Goal: Task Accomplishment & Management: Manage account settings

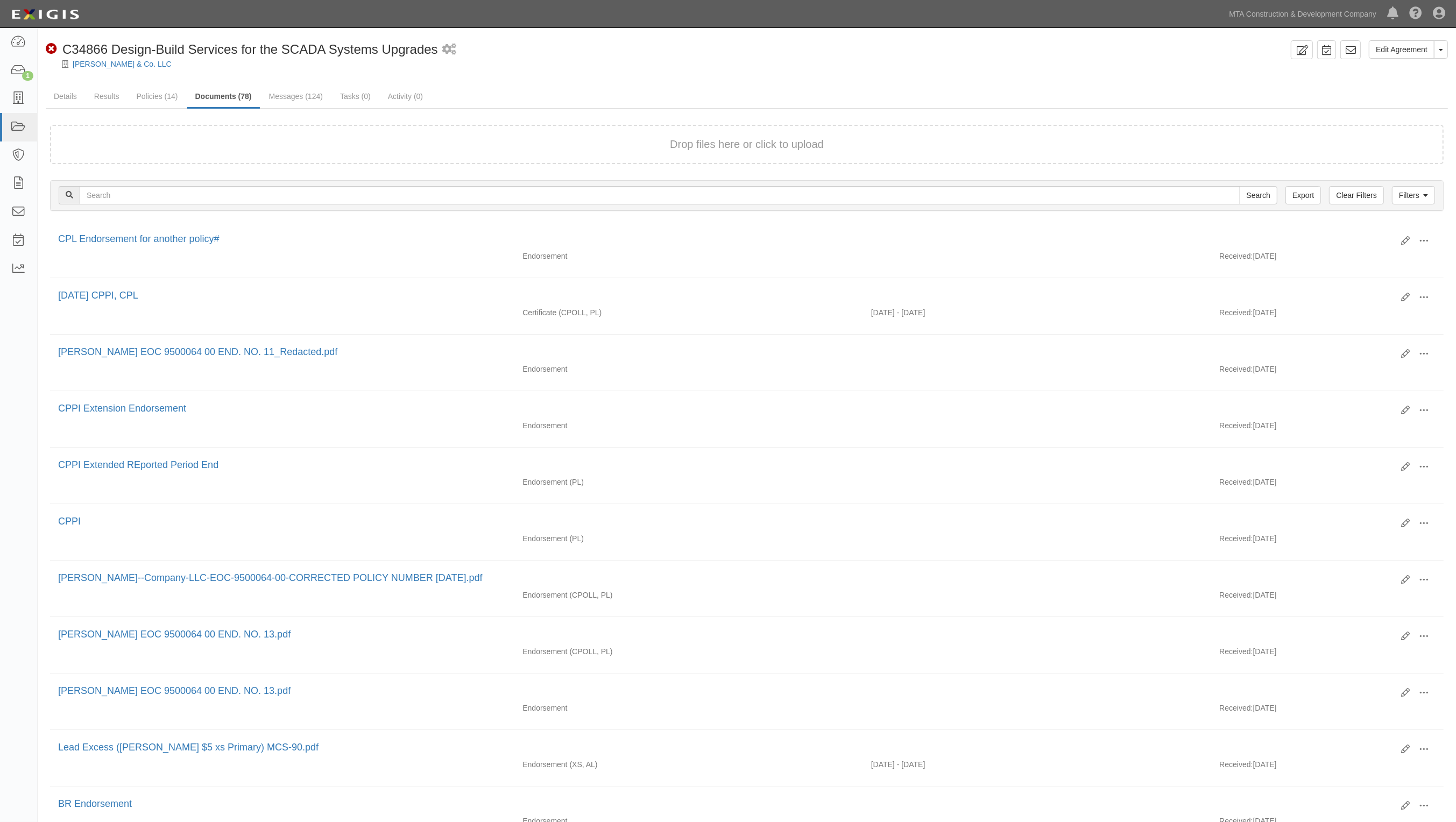
drag, startPoint x: 733, startPoint y: 52, endPoint x: 714, endPoint y: 51, distance: 19.0
click at [732, 52] on div "Non-Compliant C34866 Design-Build Services for the SCADA Systems Upgrades 1 sch…" at bounding box center [666, 49] width 1241 height 18
click at [17, 36] on icon at bounding box center [18, 42] width 15 height 13
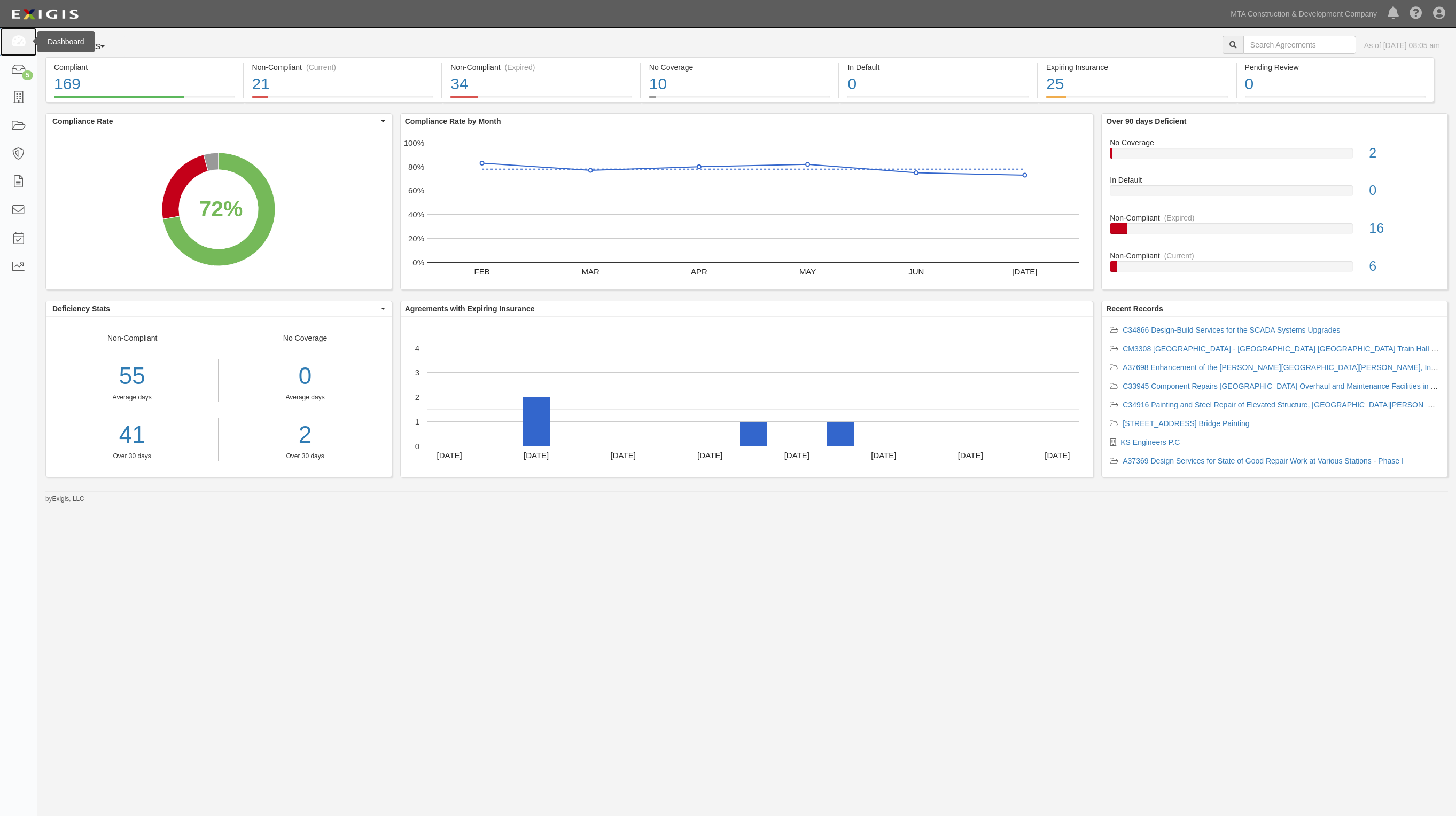
click at [14, 46] on icon at bounding box center [18, 42] width 15 height 12
click at [1065, 585] on div "Agreements Parties Agreements Coverages As of Aug 12, 2025 08:07 am Compliant 1…" at bounding box center [728, 395] width 1456 height 735
click at [1207, 330] on link "C34866 Design-Build Services for the SCADA Systems Upgrades" at bounding box center [1231, 330] width 218 height 9
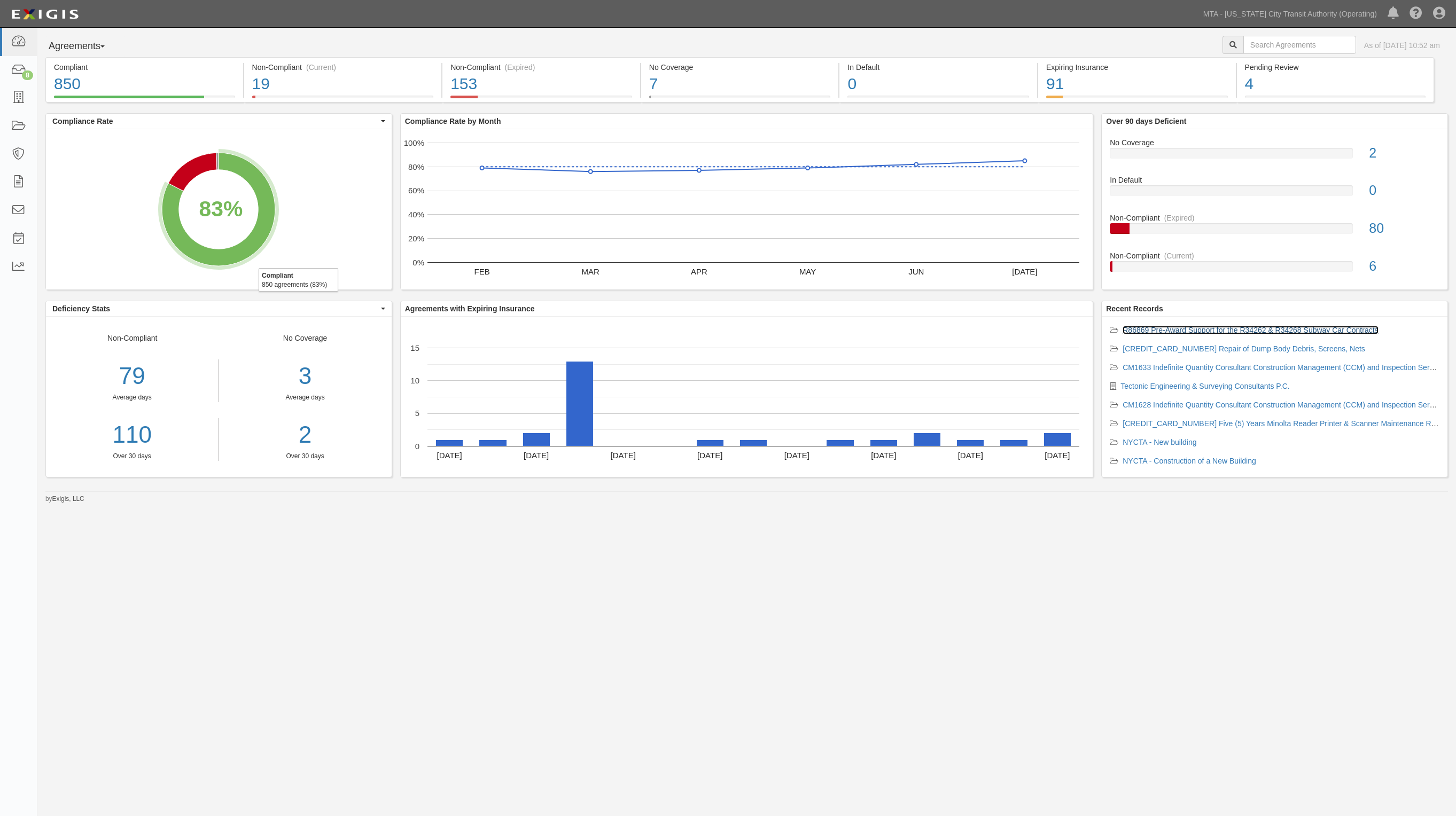
click at [1206, 333] on link "R86869 Pre-Award Support for the R34262 & R34268 Subway Car Contracts" at bounding box center [1250, 330] width 256 height 9
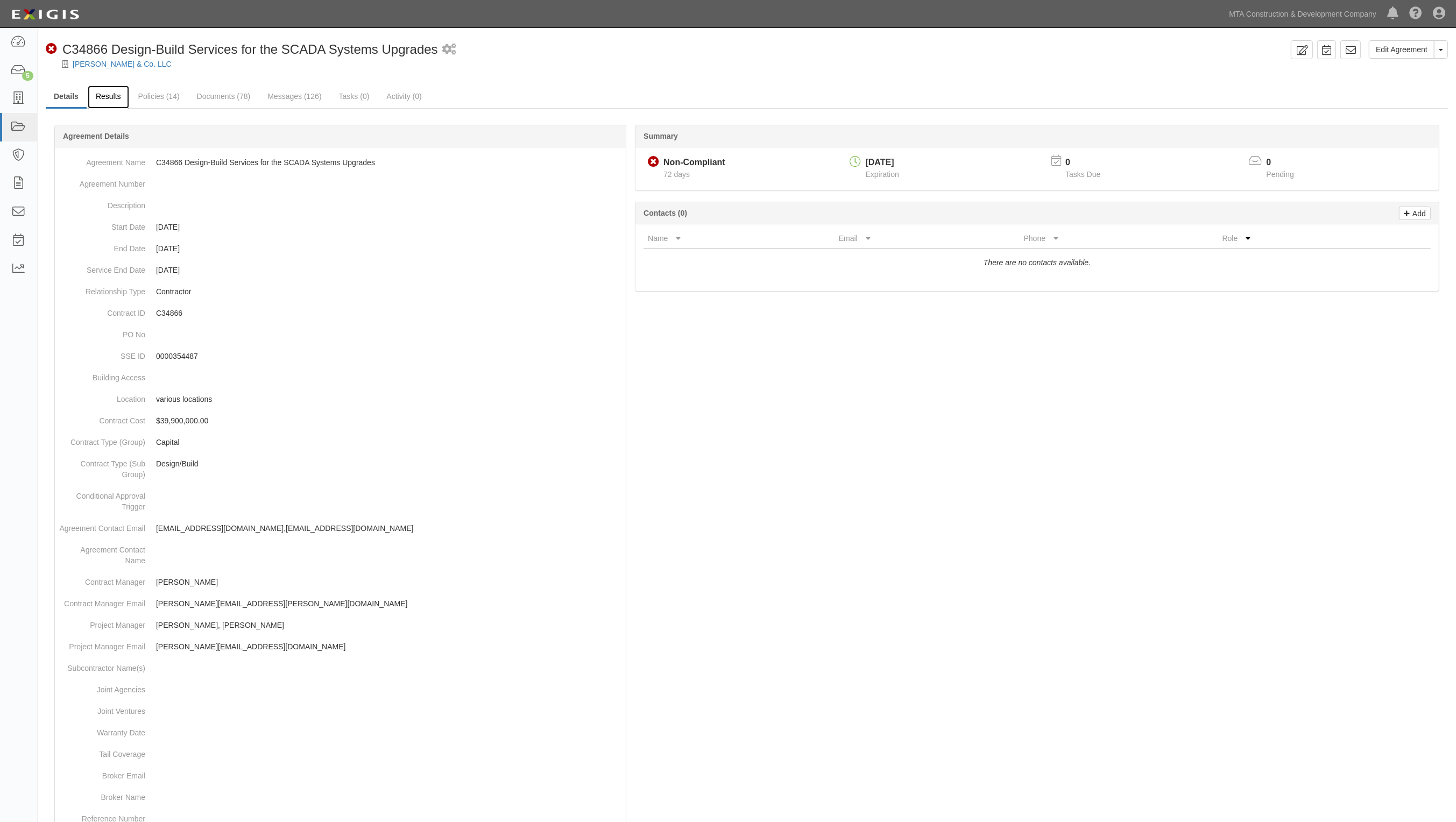
click at [114, 97] on link "Results" at bounding box center [108, 97] width 41 height 23
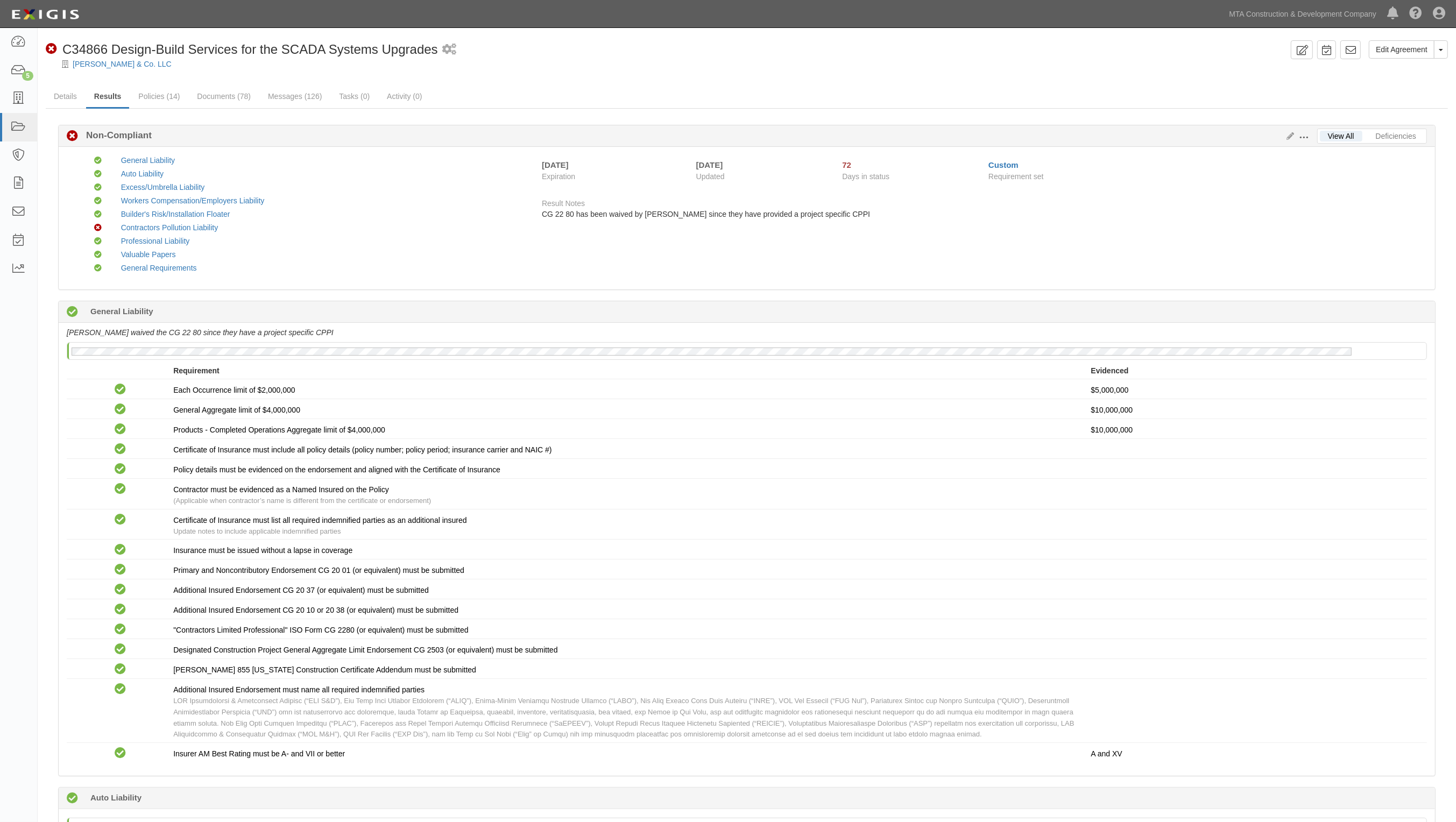
click at [1305, 136] on span at bounding box center [1303, 137] width 10 height 10
click at [1347, 136] on link "Edit Requirements" at bounding box center [1353, 135] width 85 height 19
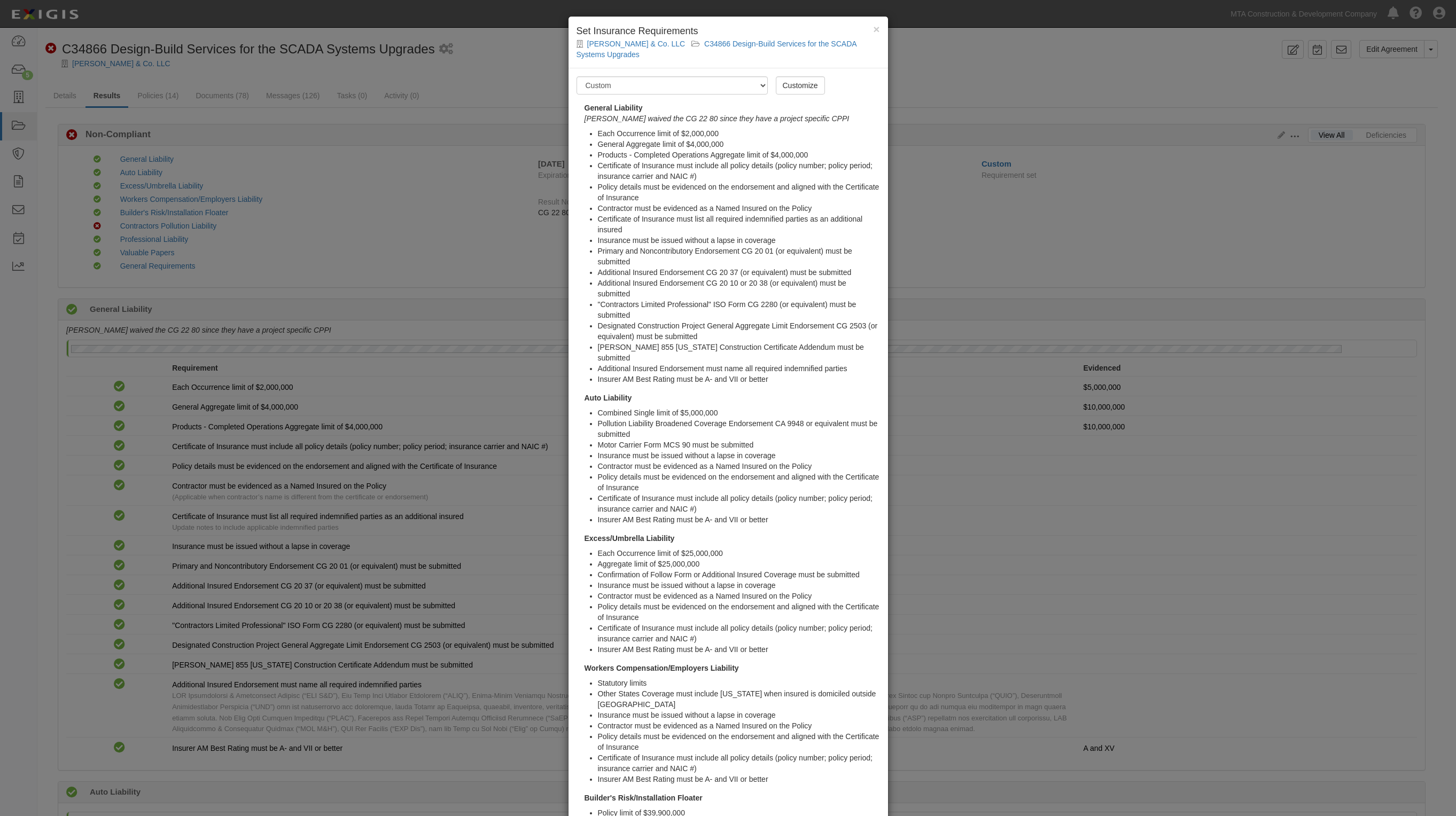
click at [760, 92] on select "-- Select requirement set -- Basic Basic Enhanced Option for Operating Agreemen…" at bounding box center [672, 85] width 191 height 18
select select "7472"
click at [577, 76] on select "-- Select requirement set -- Basic Basic Enhanced Option for Operating Agreemen…" at bounding box center [672, 85] width 191 height 18
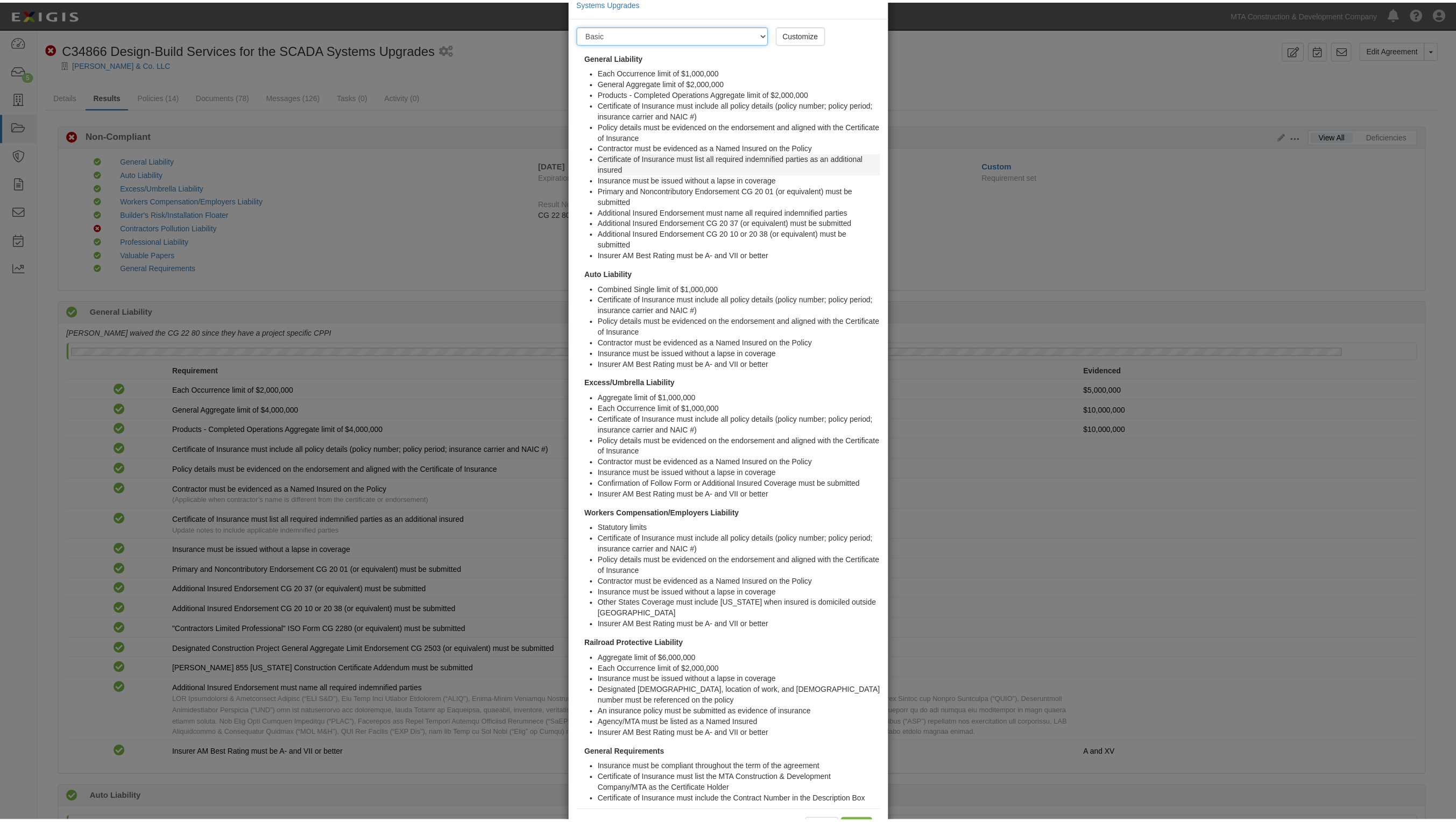
scroll to position [67, 0]
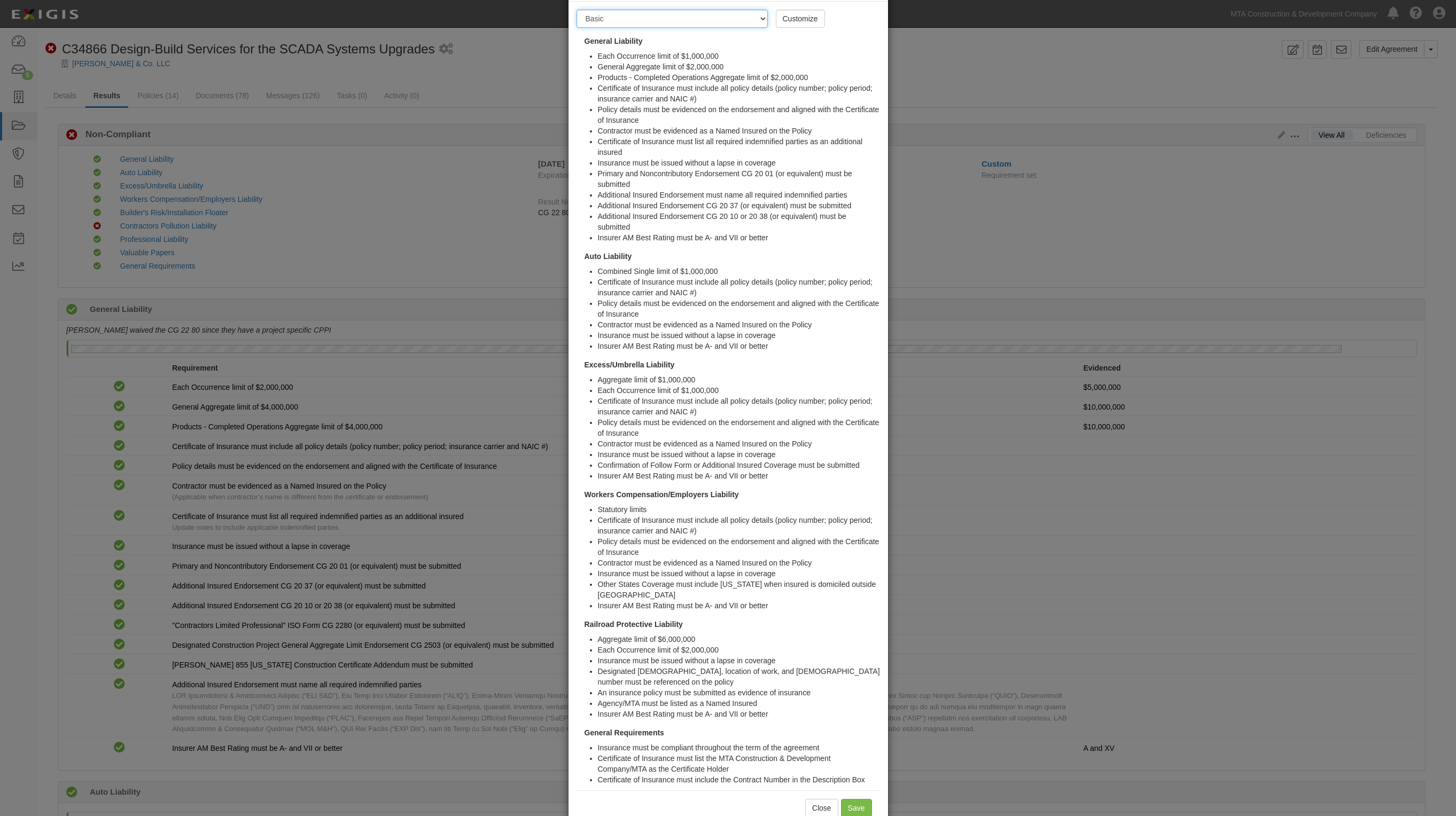
click at [727, 24] on select "-- Select requirement set -- Basic Basic Enhanced Option for Operating Agreemen…" at bounding box center [672, 18] width 191 height 18
click at [822, 52] on li "Each Occurrence limit of $1,000,000" at bounding box center [739, 56] width 282 height 11
click at [757, 26] on select "-- Select requirement set -- Basic Basic Enhanced Option for Operating Agreemen…" at bounding box center [672, 18] width 191 height 18
click at [760, 18] on select "-- Select requirement set -- Basic Basic Enhanced Option for Operating Agreemen…" at bounding box center [672, 18] width 191 height 18
click at [496, 89] on div "× Set Insurance Requirements L. K. Comstock & Co. LLC C34866 Design-Build Servi…" at bounding box center [728, 408] width 1456 height 816
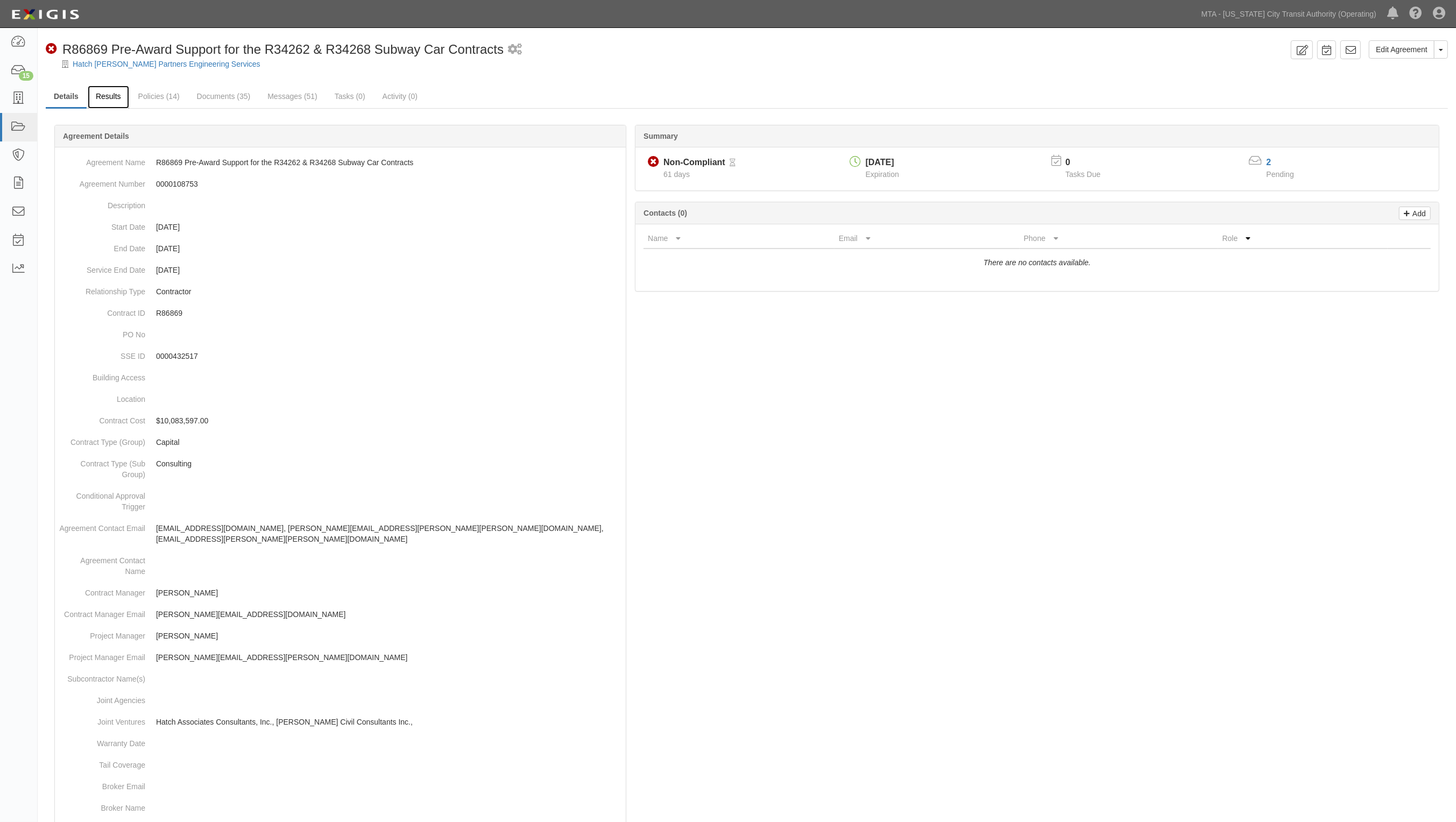
click at [103, 90] on link "Results" at bounding box center [108, 97] width 41 height 23
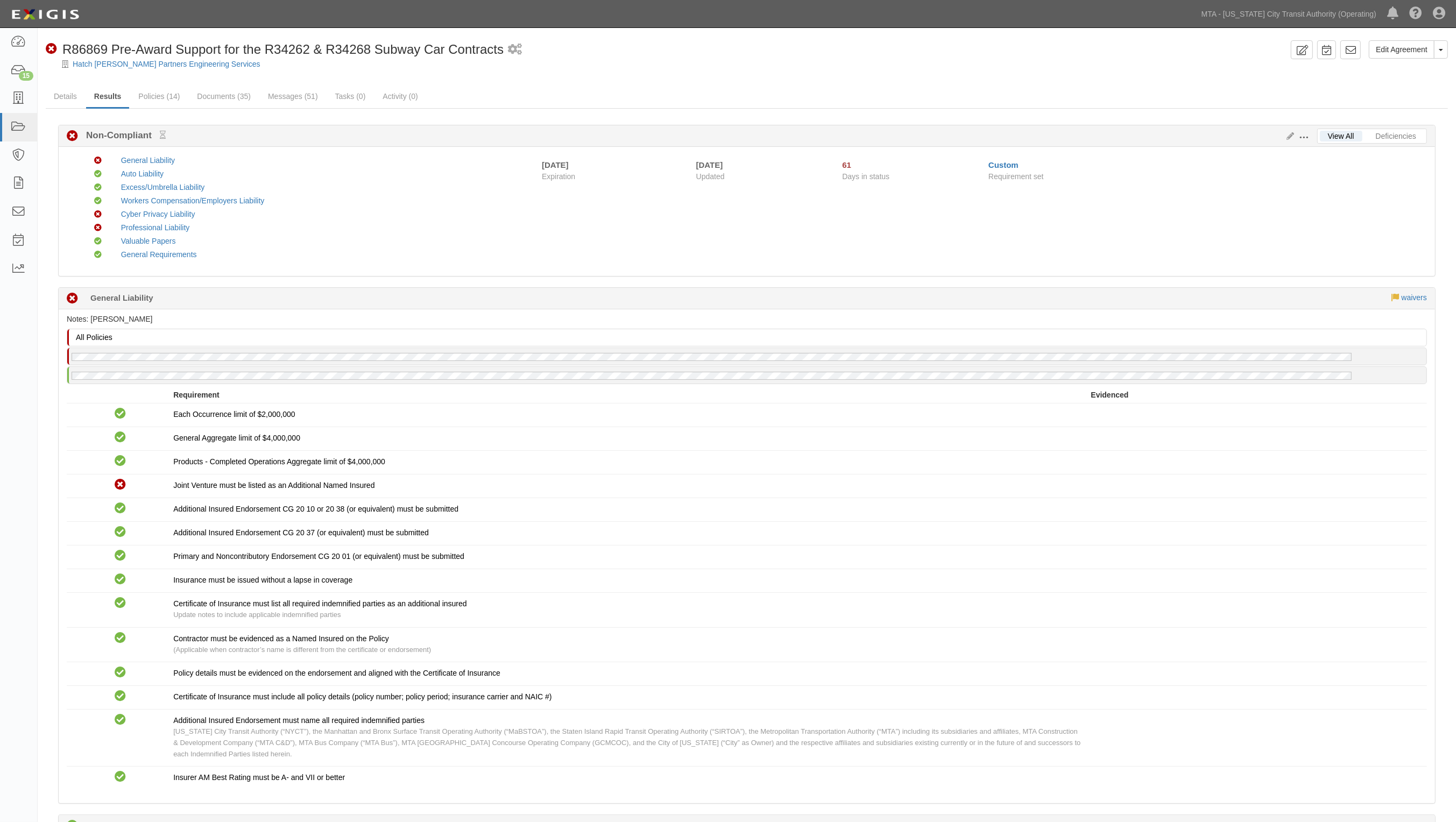
click at [1305, 140] on span at bounding box center [1303, 137] width 10 height 10
click at [1343, 139] on link "Edit Requirements" at bounding box center [1353, 135] width 85 height 19
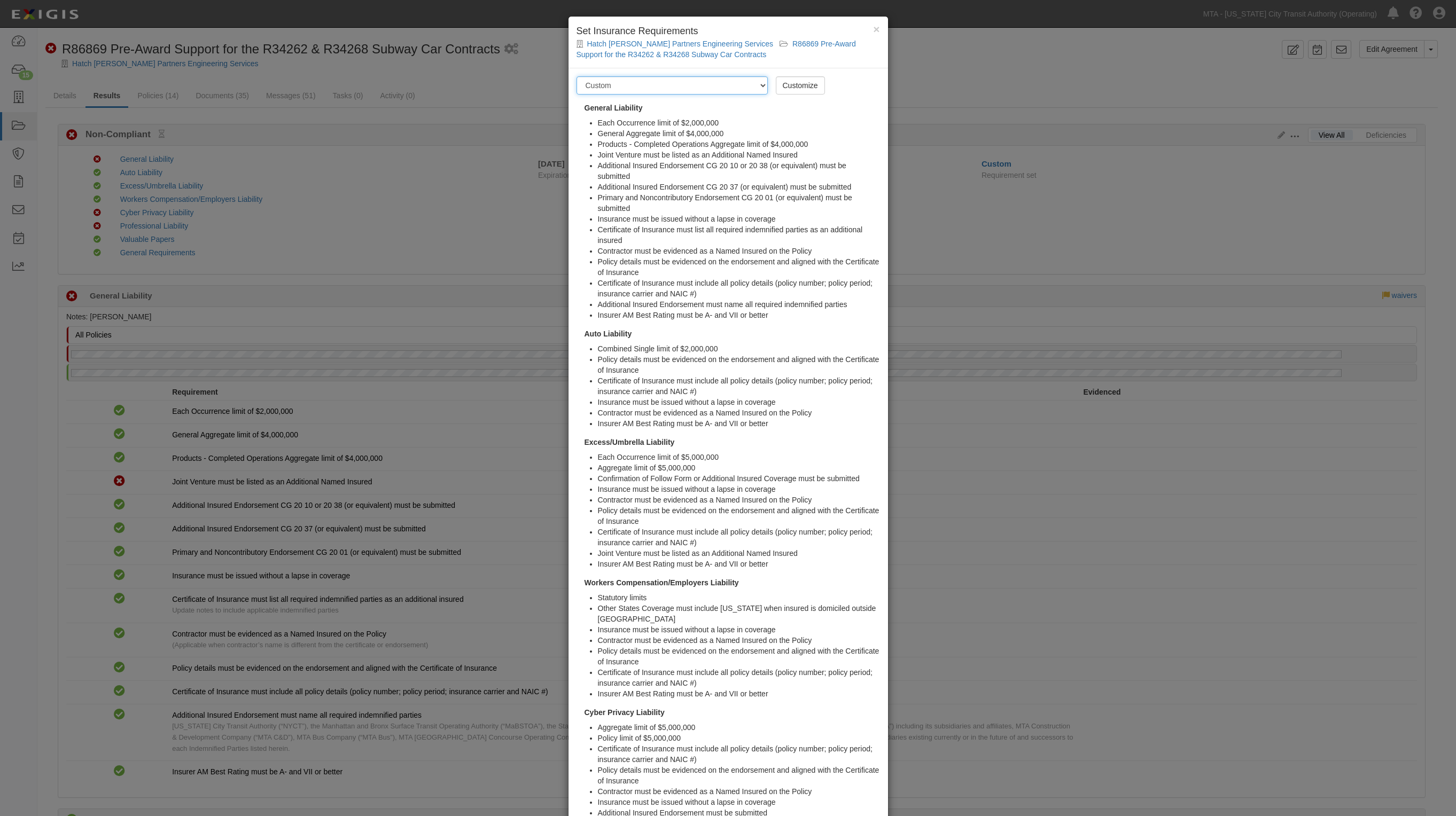
click at [749, 89] on select "-- Select requirement set -- Basic Basic Basic Enhanced Option for Operating Ag…" at bounding box center [672, 85] width 191 height 18
click at [761, 83] on select "-- Select requirement set -- Basic Basic Basic Enhanced Option for Operating Ag…" at bounding box center [672, 85] width 191 height 18
click at [758, 84] on select "-- Select requirement set -- Basic Basic Basic Enhanced Option for Operating Ag…" at bounding box center [672, 85] width 191 height 18
click at [733, 48] on div "× Set Insurance Requirements Hatch Jacobs Partners Engineering Services R86869 …" at bounding box center [728, 42] width 319 height 52
click at [761, 86] on select "-- Select requirement set -- Basic Basic Basic Enhanced Option for Operating Ag…" at bounding box center [672, 85] width 191 height 18
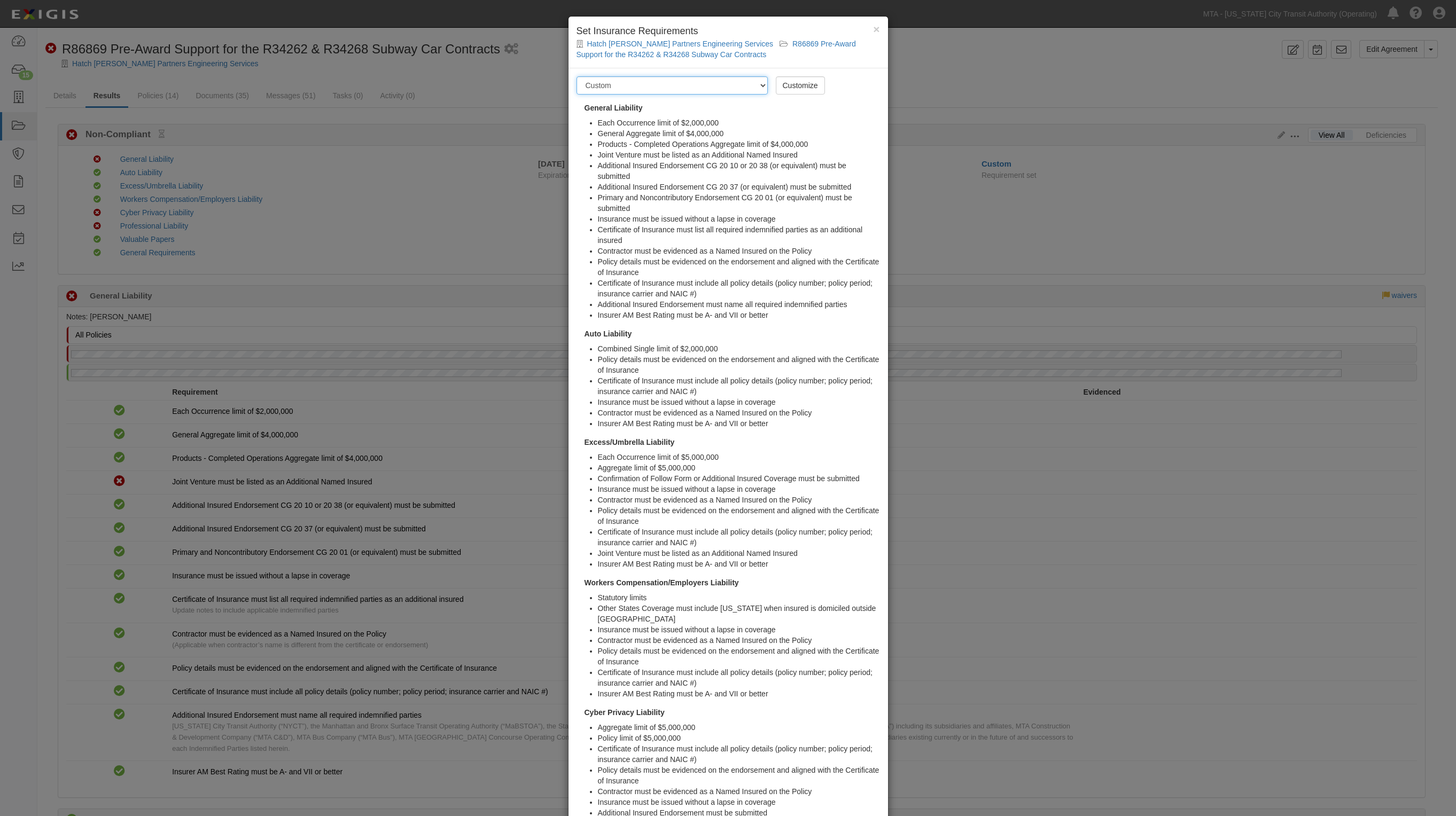
click at [715, 92] on select "-- Select requirement set -- Basic Basic Basic Enhanced Option for Operating Ag…" at bounding box center [672, 85] width 191 height 18
drag, startPoint x: 715, startPoint y: 87, endPoint x: 680, endPoint y: 87, distance: 35.0
click at [680, 87] on select "-- Select requirement set -- Basic Basic Basic Enhanced Option for Operating Ag…" at bounding box center [672, 85] width 191 height 18
click at [692, 84] on select "-- Select requirement set -- Basic Basic Basic Enhanced Option for Operating Ag…" at bounding box center [672, 85] width 191 height 18
click at [750, 87] on select "-- Select requirement set -- Basic Basic Basic Enhanced Option for Operating Ag…" at bounding box center [672, 85] width 191 height 18
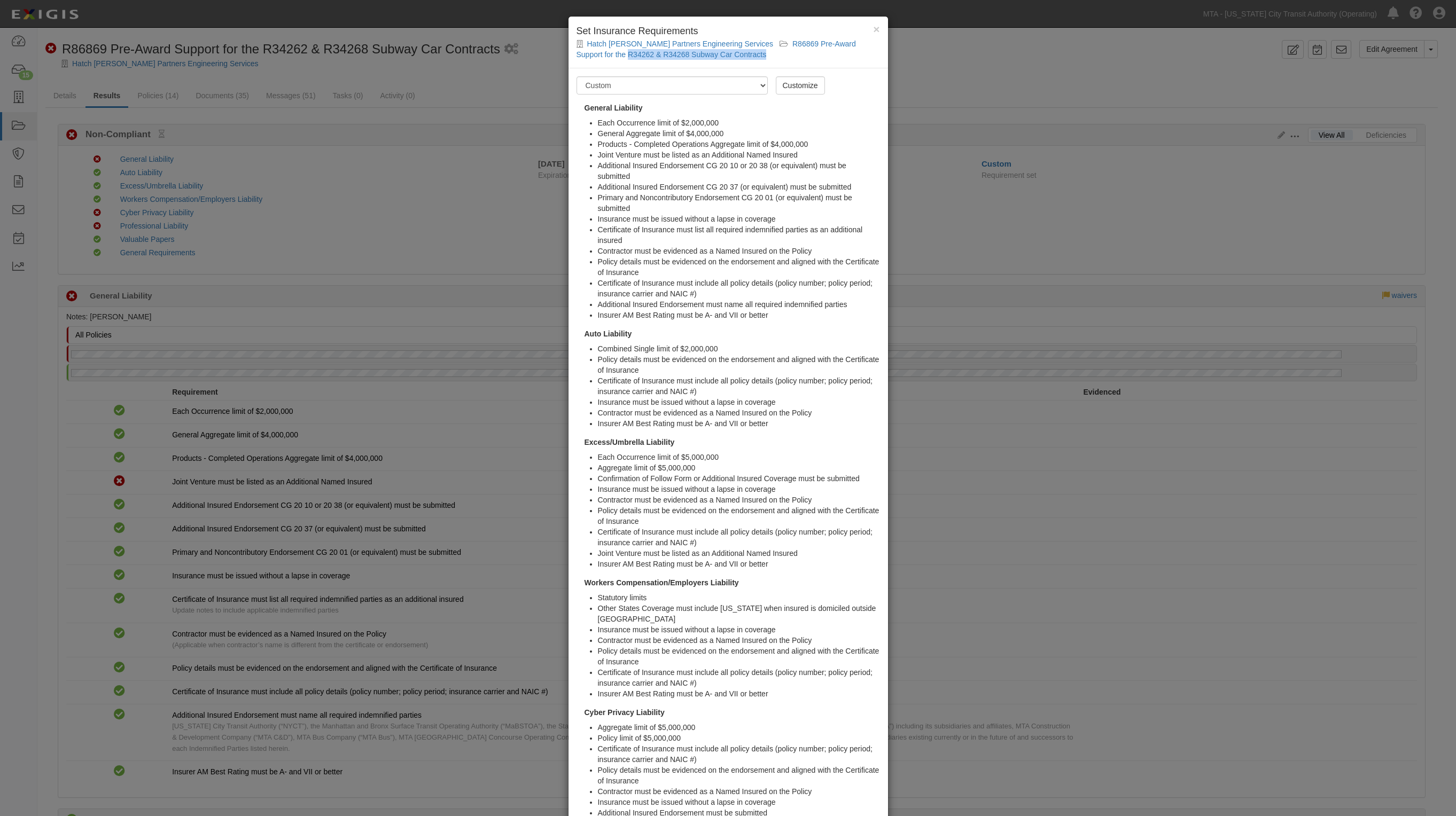
drag, startPoint x: 566, startPoint y: 65, endPoint x: 584, endPoint y: 86, distance: 27.7
click at [584, 86] on div "× Set Insurance Requirements Hatch Jacobs Partners Engineering Services R86869 …" at bounding box center [728, 609] width 321 height 1187
click at [761, 89] on select "-- Select requirement set -- Basic Basic Basic Enhanced Option for Operating Ag…" at bounding box center [672, 85] width 191 height 18
click at [873, 29] on span "×" at bounding box center [876, 29] width 7 height 12
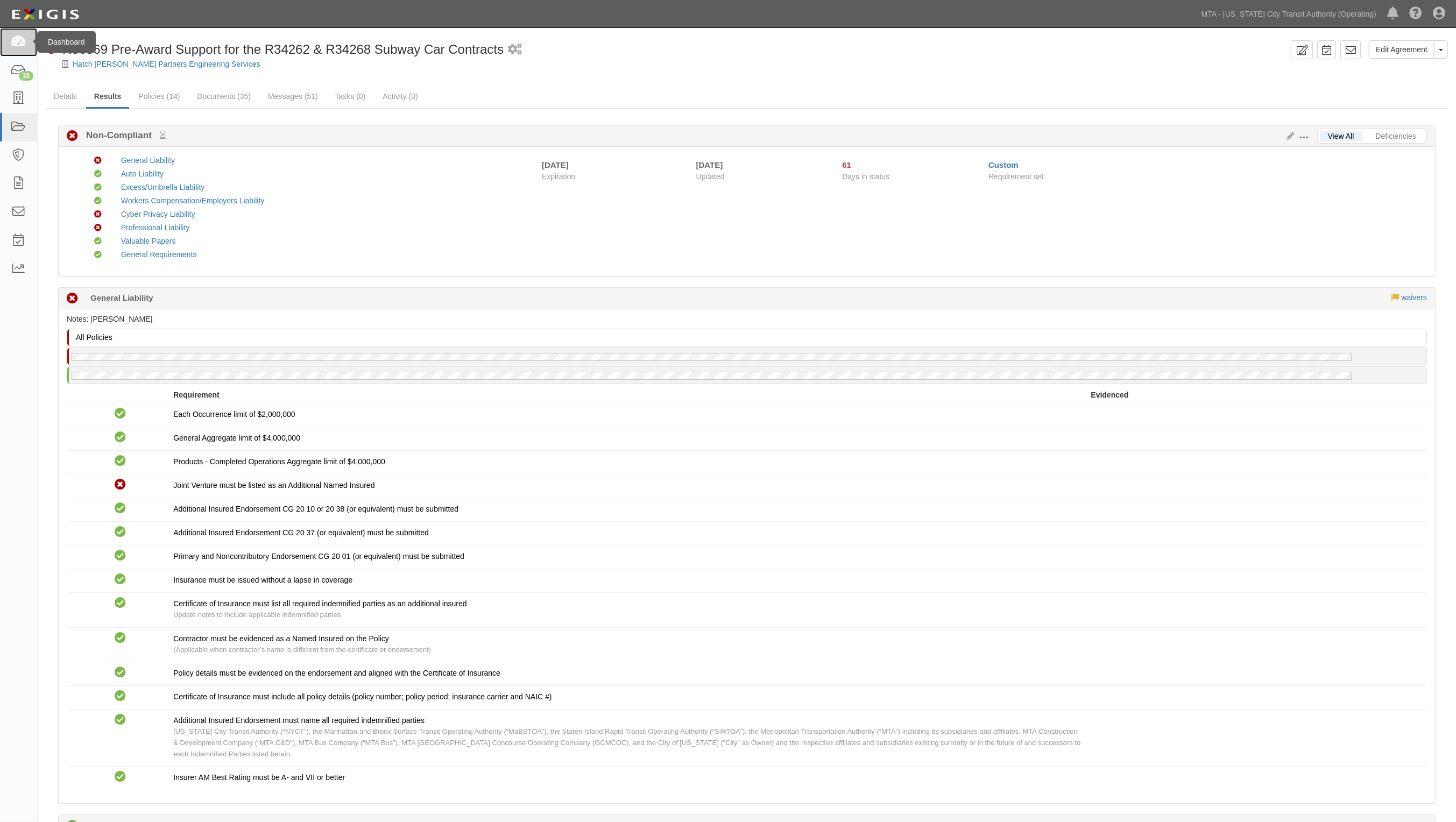
click at [23, 37] on link at bounding box center [18, 42] width 37 height 29
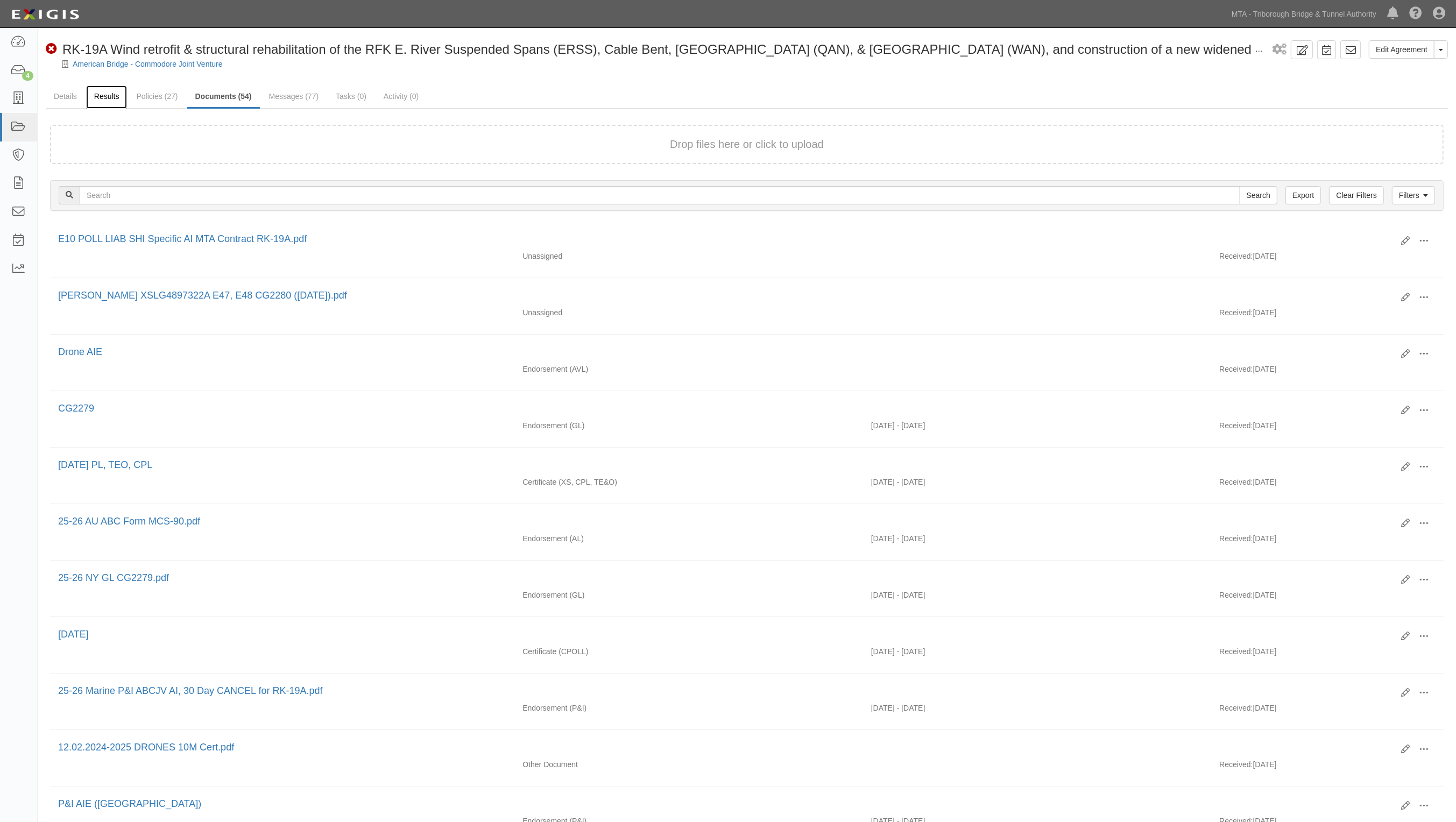
click at [105, 97] on link "Results" at bounding box center [107, 97] width 41 height 23
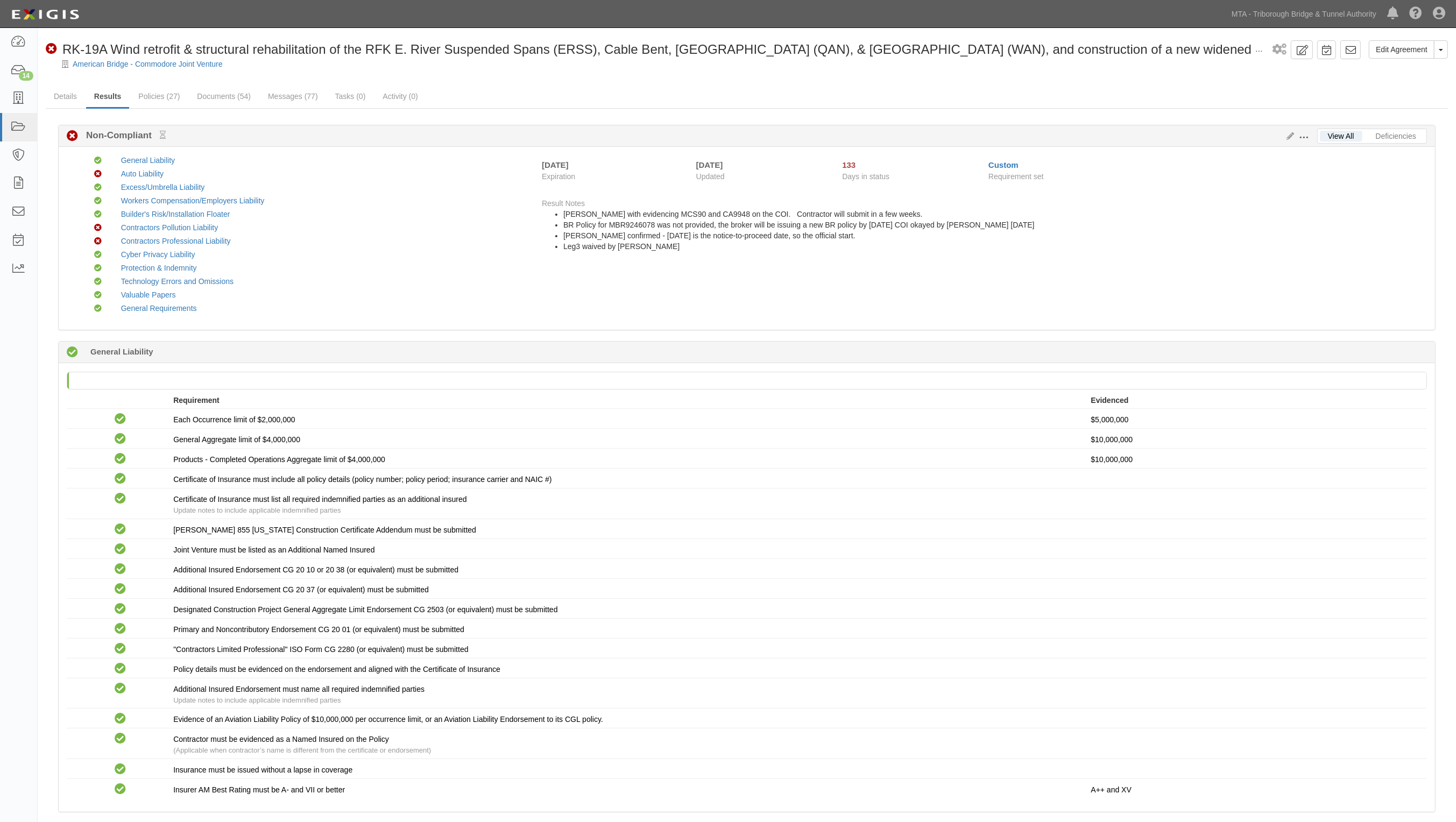
click at [1305, 134] on span at bounding box center [1303, 137] width 10 height 10
click at [1365, 135] on link "Edit Requirements" at bounding box center [1353, 135] width 85 height 19
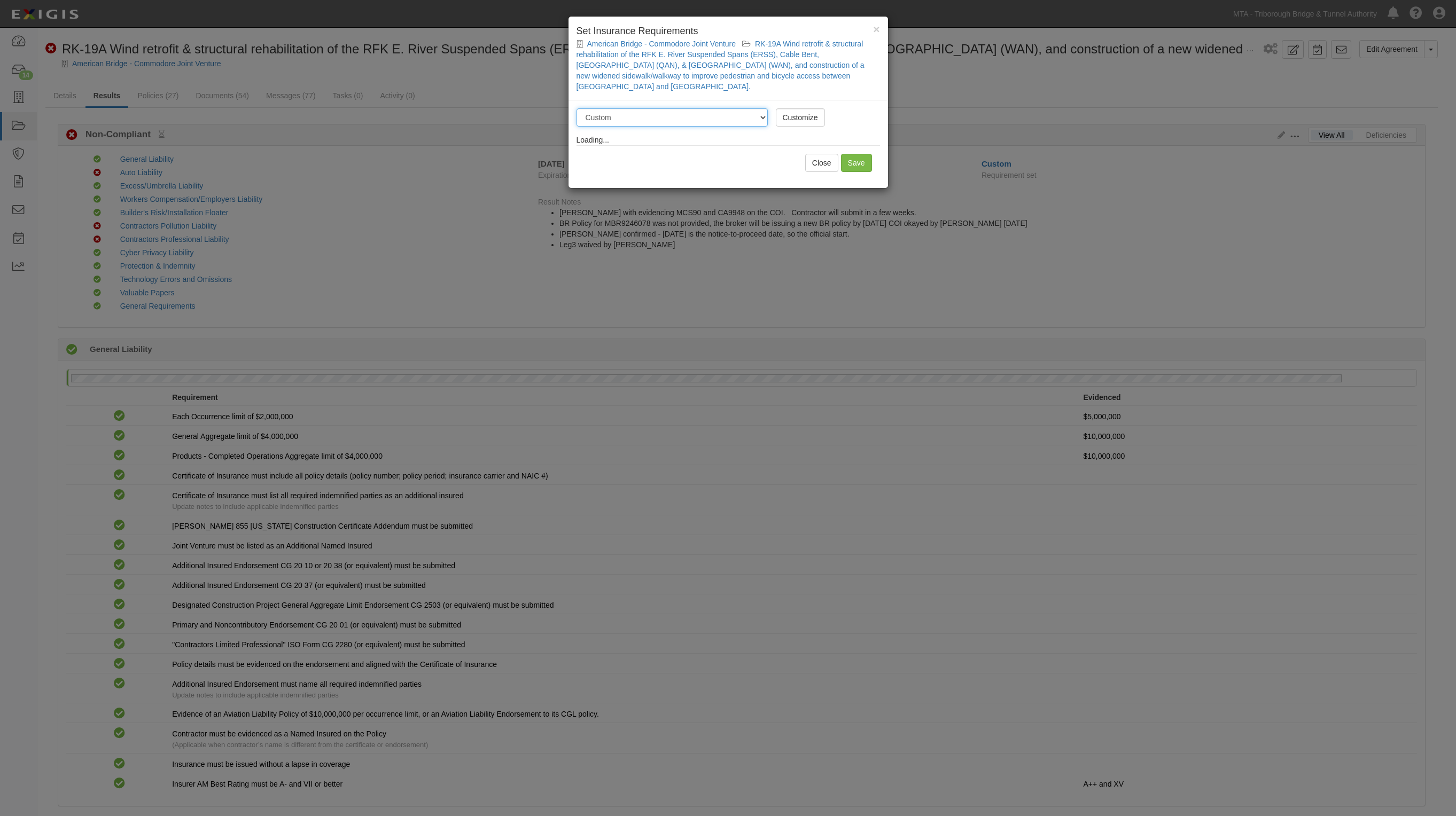
click at [683, 116] on select "-- Select requirement set -- Basic Basic Enhanced Option for Operating Agreemen…" at bounding box center [672, 117] width 191 height 18
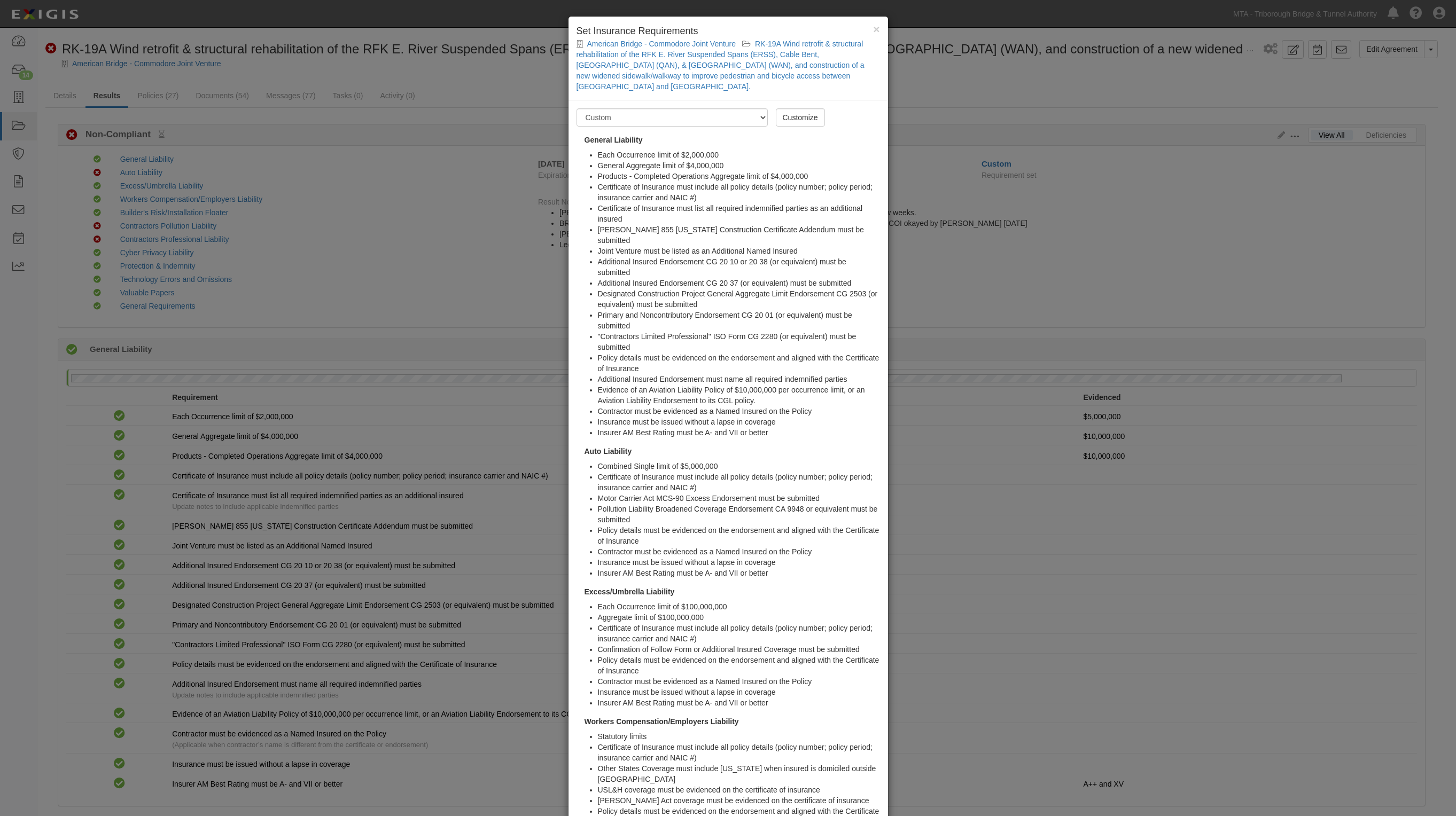
click at [876, 32] on div "× Set Insurance Requirements American Bridge - Commodore Joint Venture RK-19A W…" at bounding box center [728, 59] width 319 height 84
click at [876, 26] on div "× Set Insurance Requirements American Bridge - Commodore Joint Venture RK-19A W…" at bounding box center [728, 59] width 319 height 84
click at [958, 97] on div "× Set Insurance Requirements American Bridge - Commodore Joint Venture RK-19A W…" at bounding box center [728, 408] width 1456 height 816
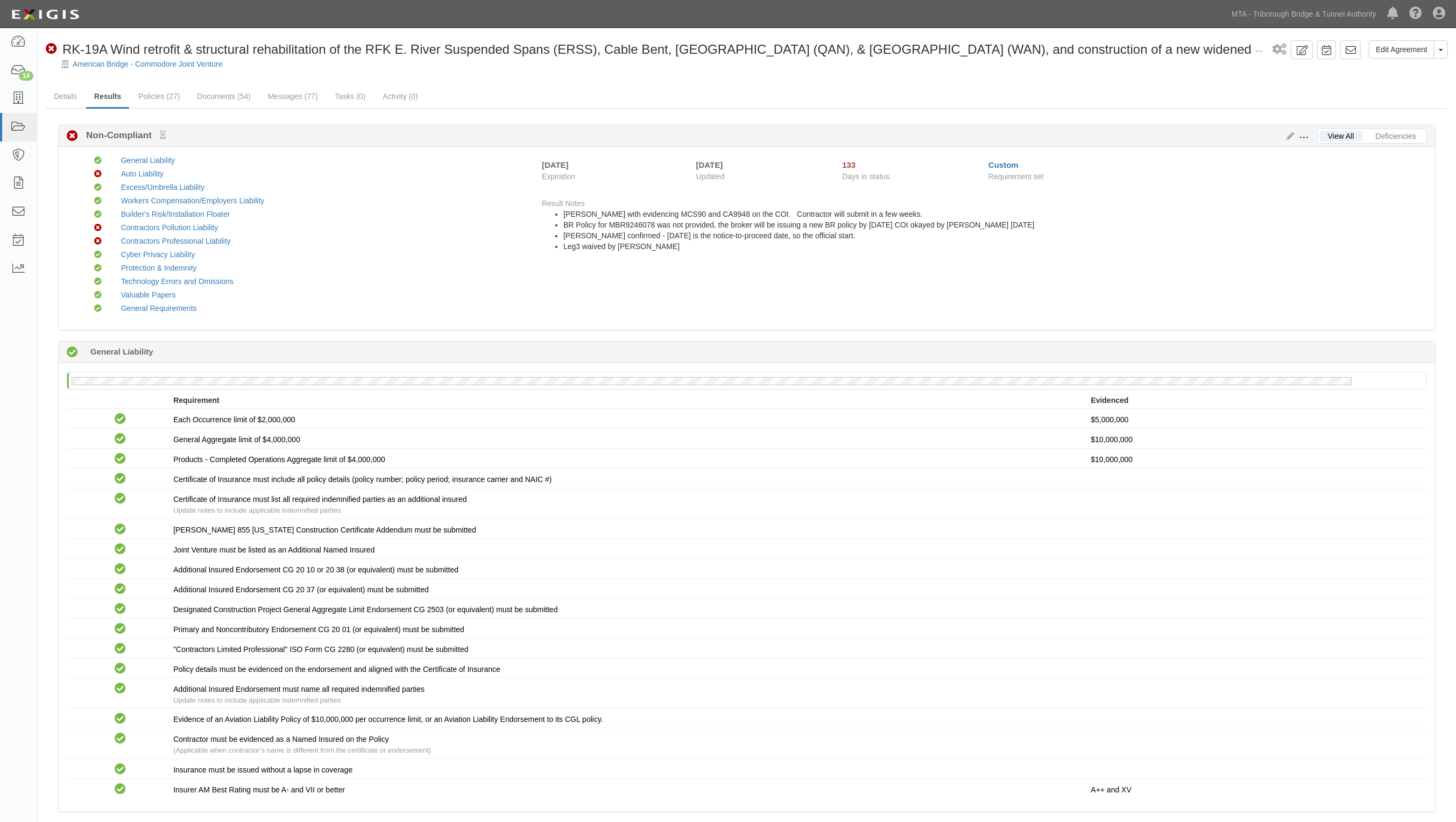
drag, startPoint x: 638, startPoint y: 78, endPoint x: 627, endPoint y: 70, distance: 13.6
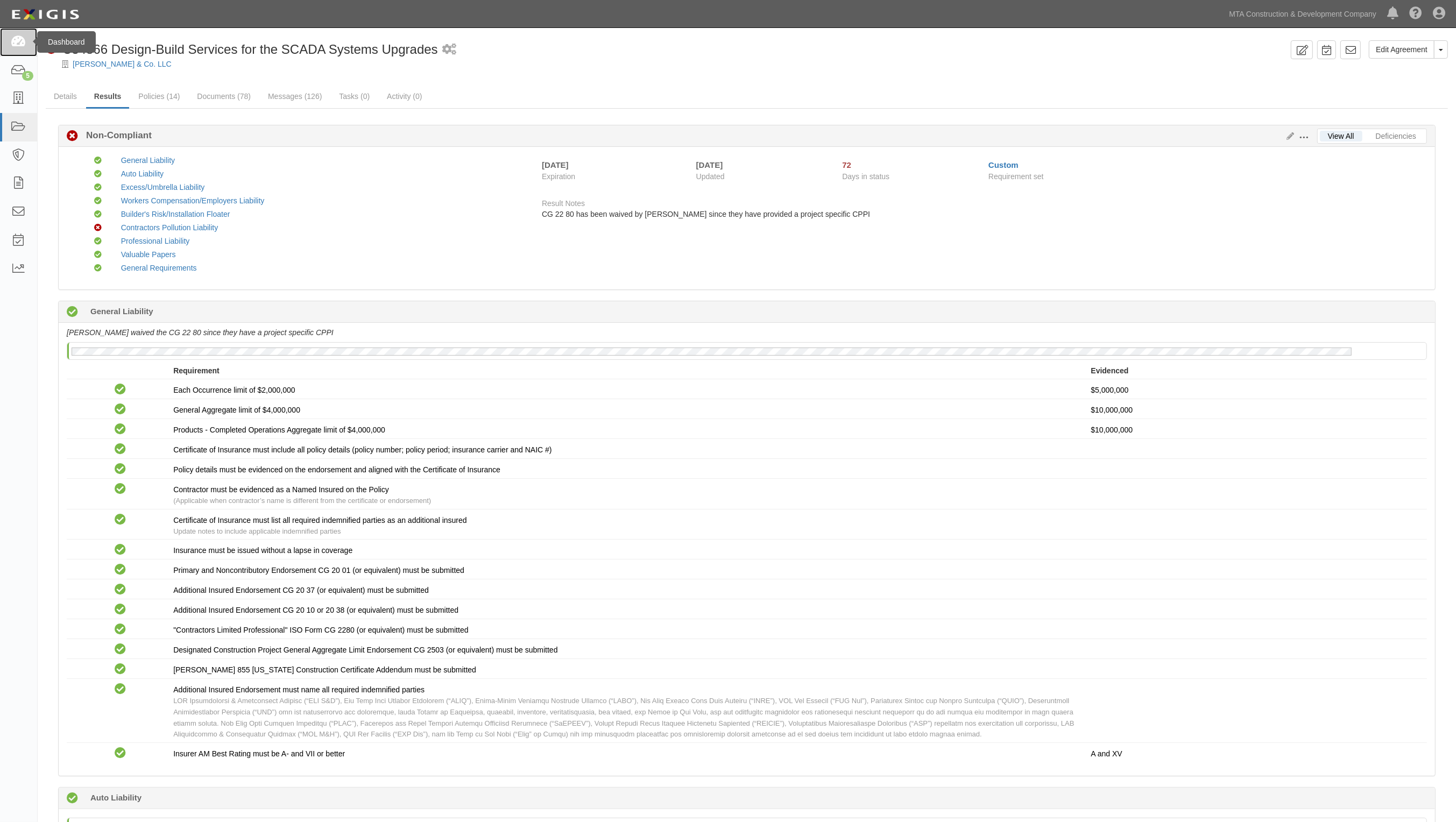
click at [17, 41] on icon at bounding box center [18, 42] width 15 height 13
click at [25, 46] on icon at bounding box center [18, 42] width 15 height 13
click at [23, 38] on icon at bounding box center [18, 42] width 15 height 13
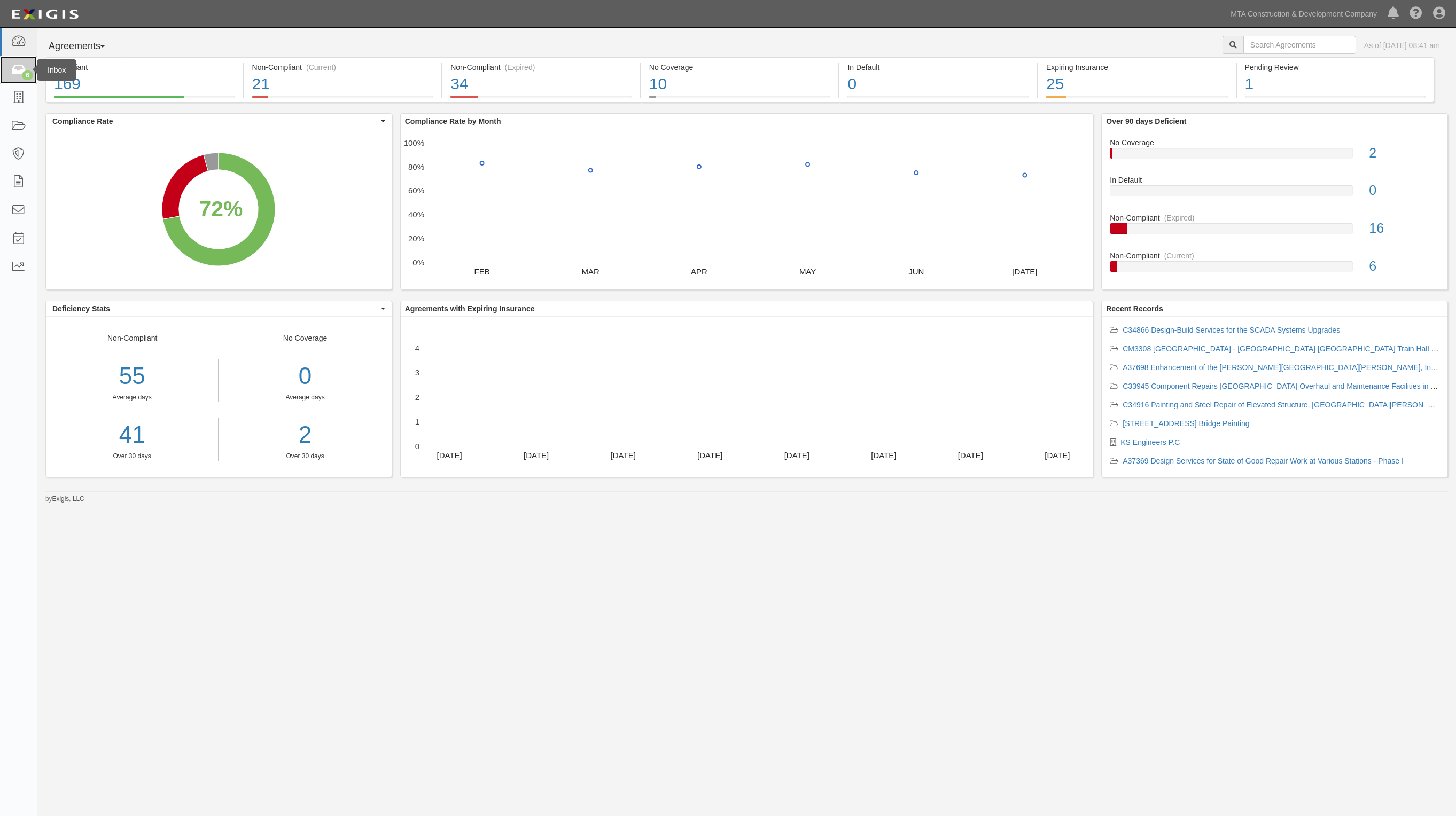
click at [10, 70] on link "6" at bounding box center [18, 70] width 37 height 29
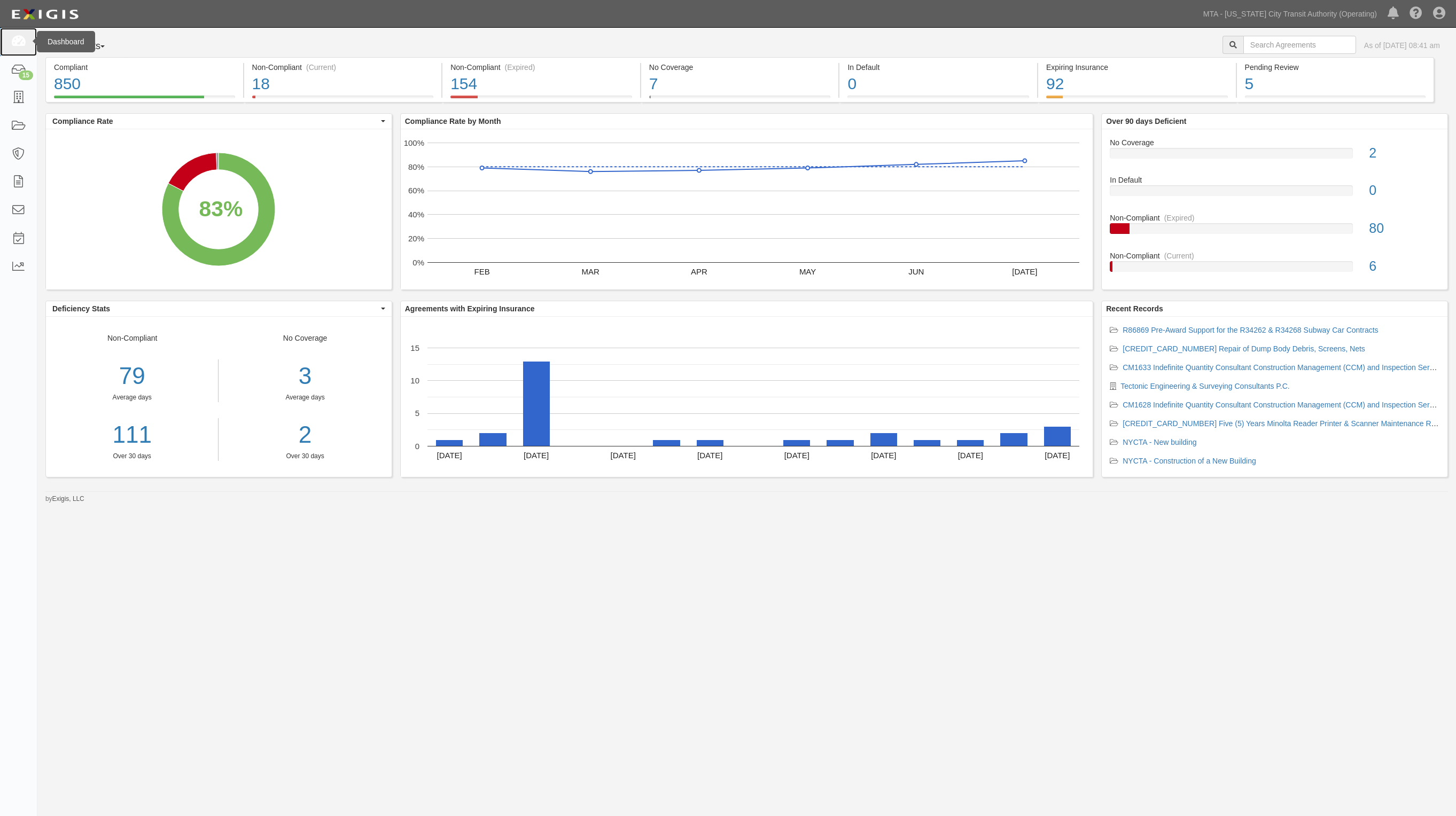
click at [17, 37] on icon at bounding box center [18, 42] width 15 height 12
click at [17, 75] on link "15" at bounding box center [18, 70] width 37 height 29
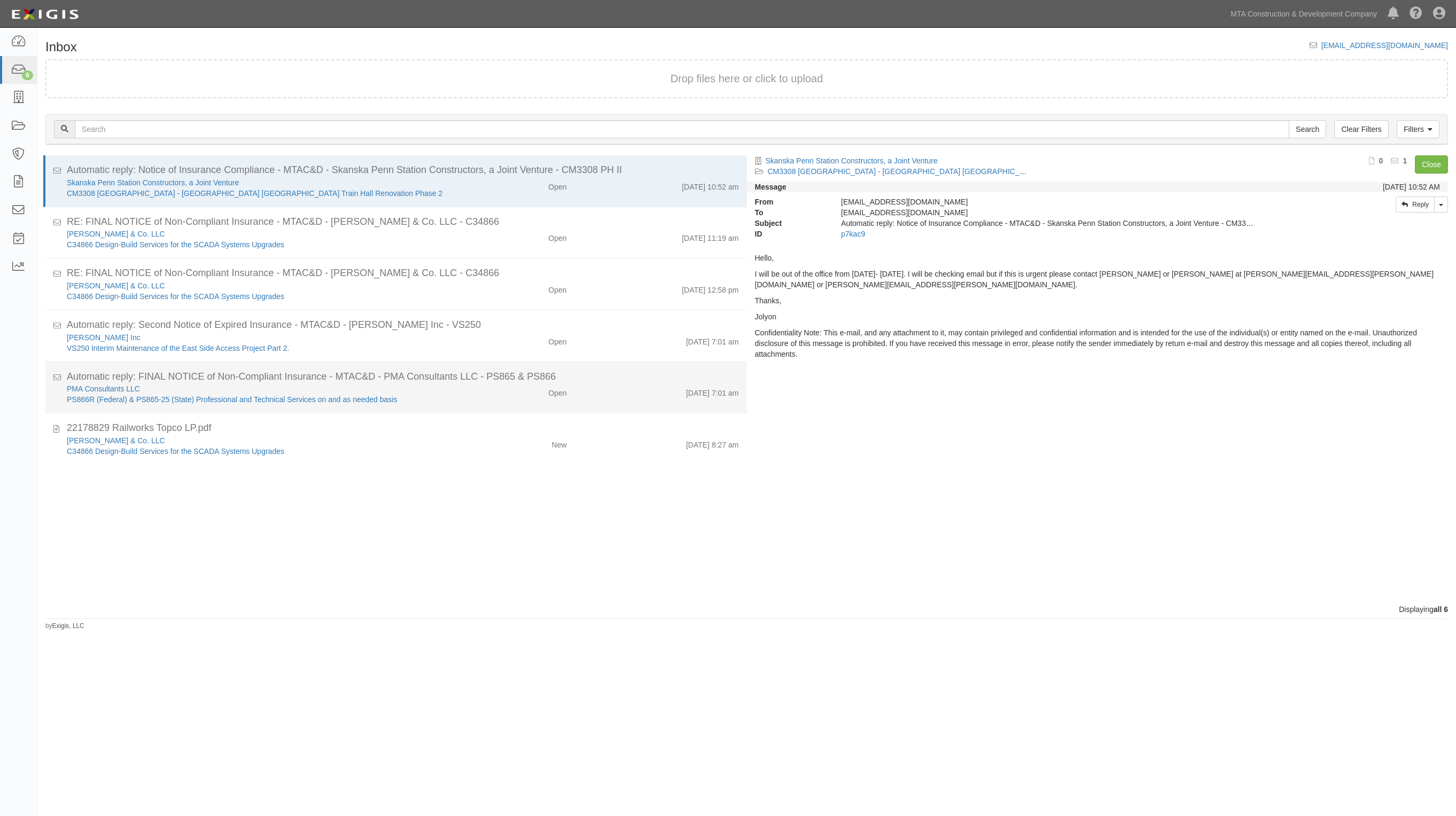
click at [620, 385] on div "[DATE] 7:01 am" at bounding box center [661, 391] width 172 height 15
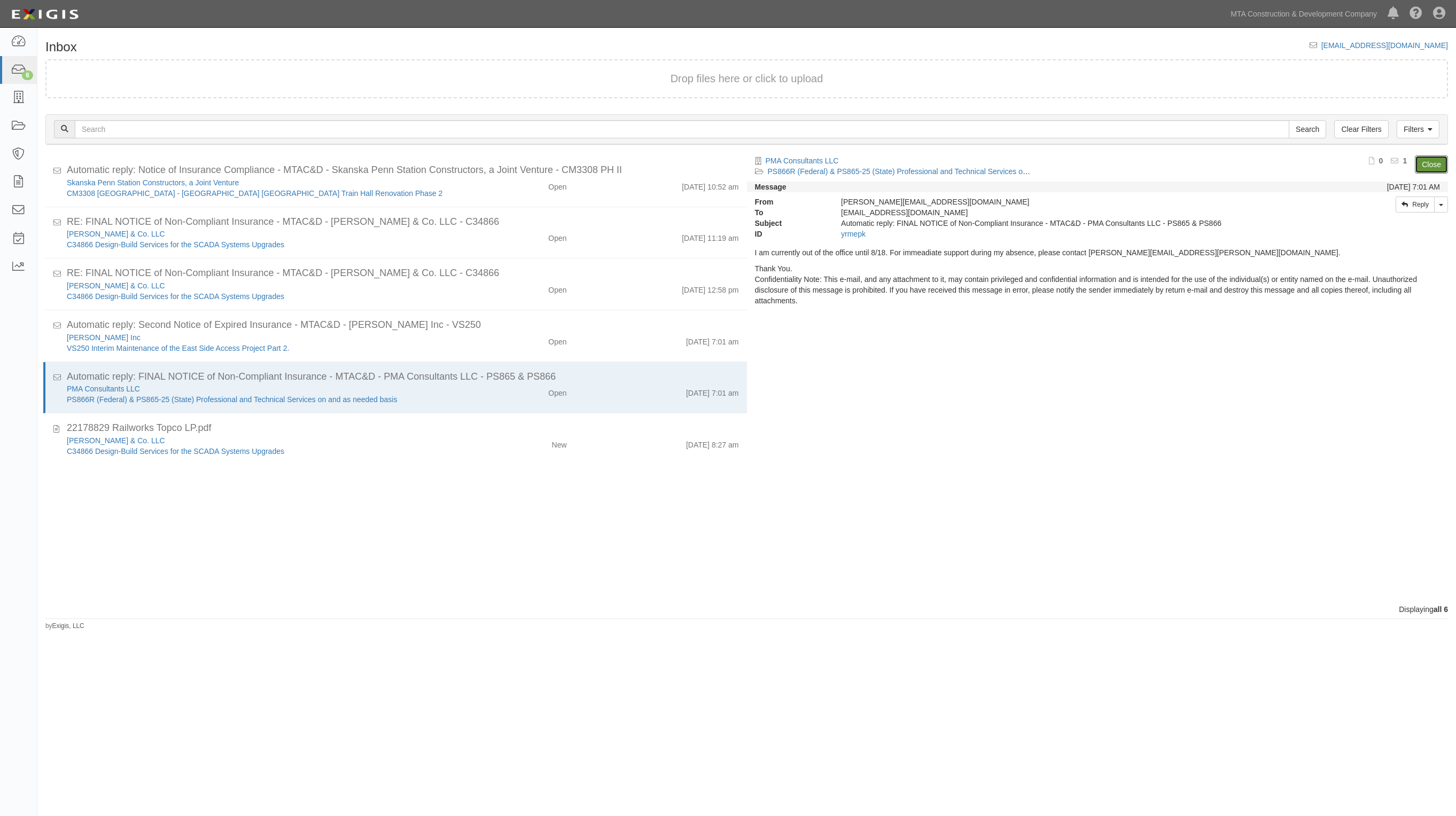
click at [1436, 159] on link "Close" at bounding box center [1431, 164] width 33 height 18
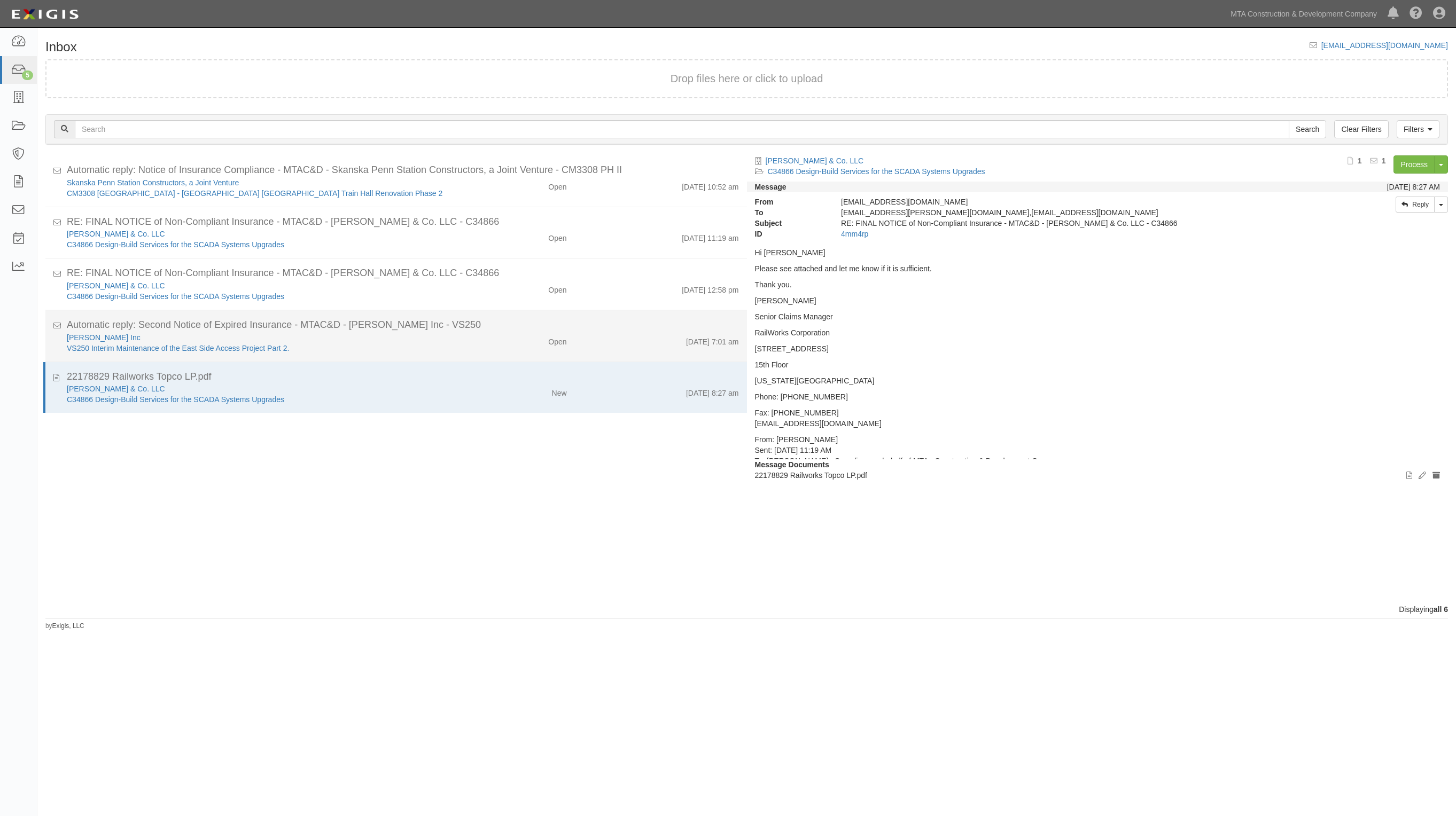
click at [611, 338] on div "[DATE] 7:01 am" at bounding box center [661, 340] width 172 height 15
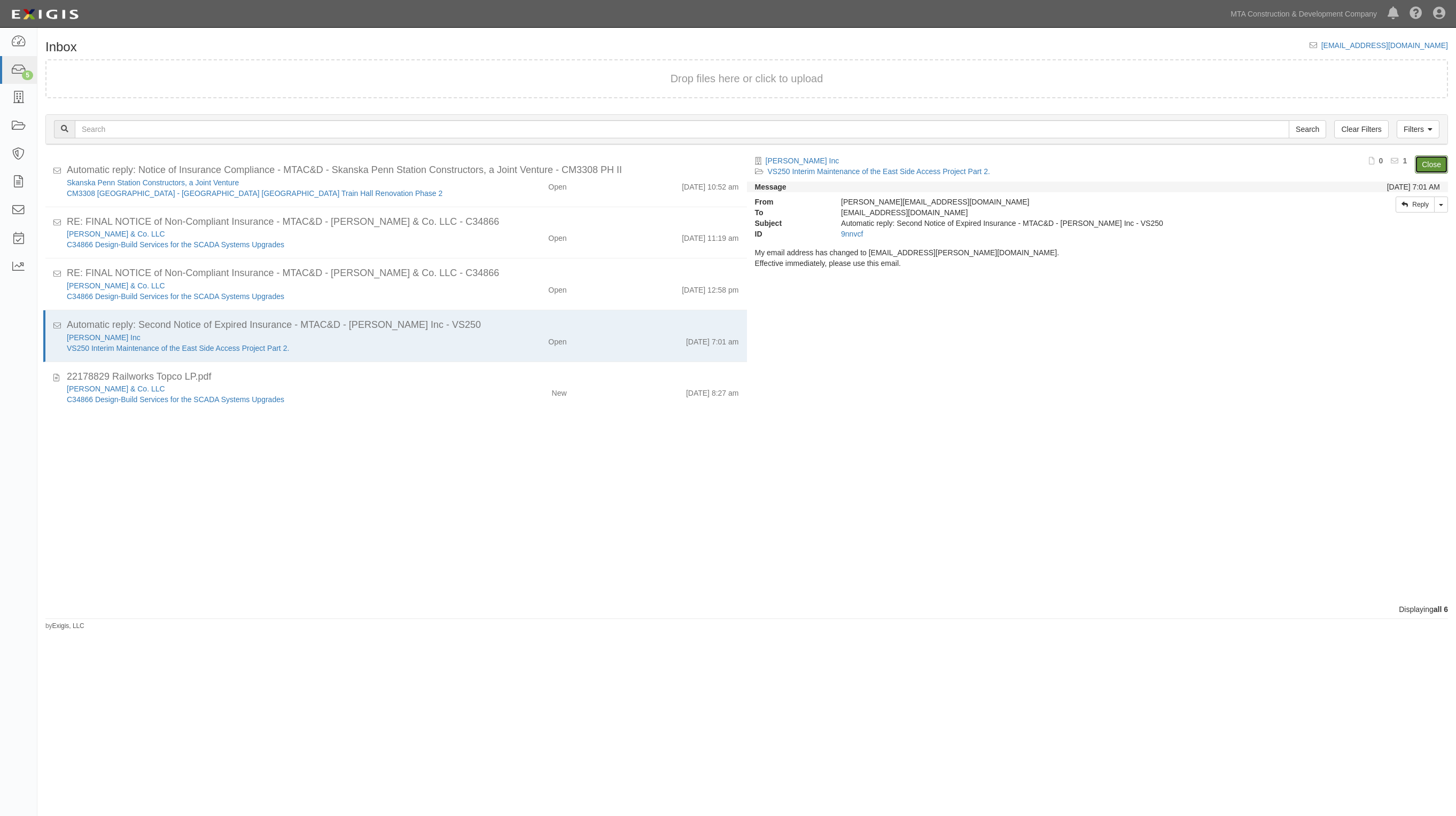
click at [1434, 161] on link "Close" at bounding box center [1431, 164] width 33 height 18
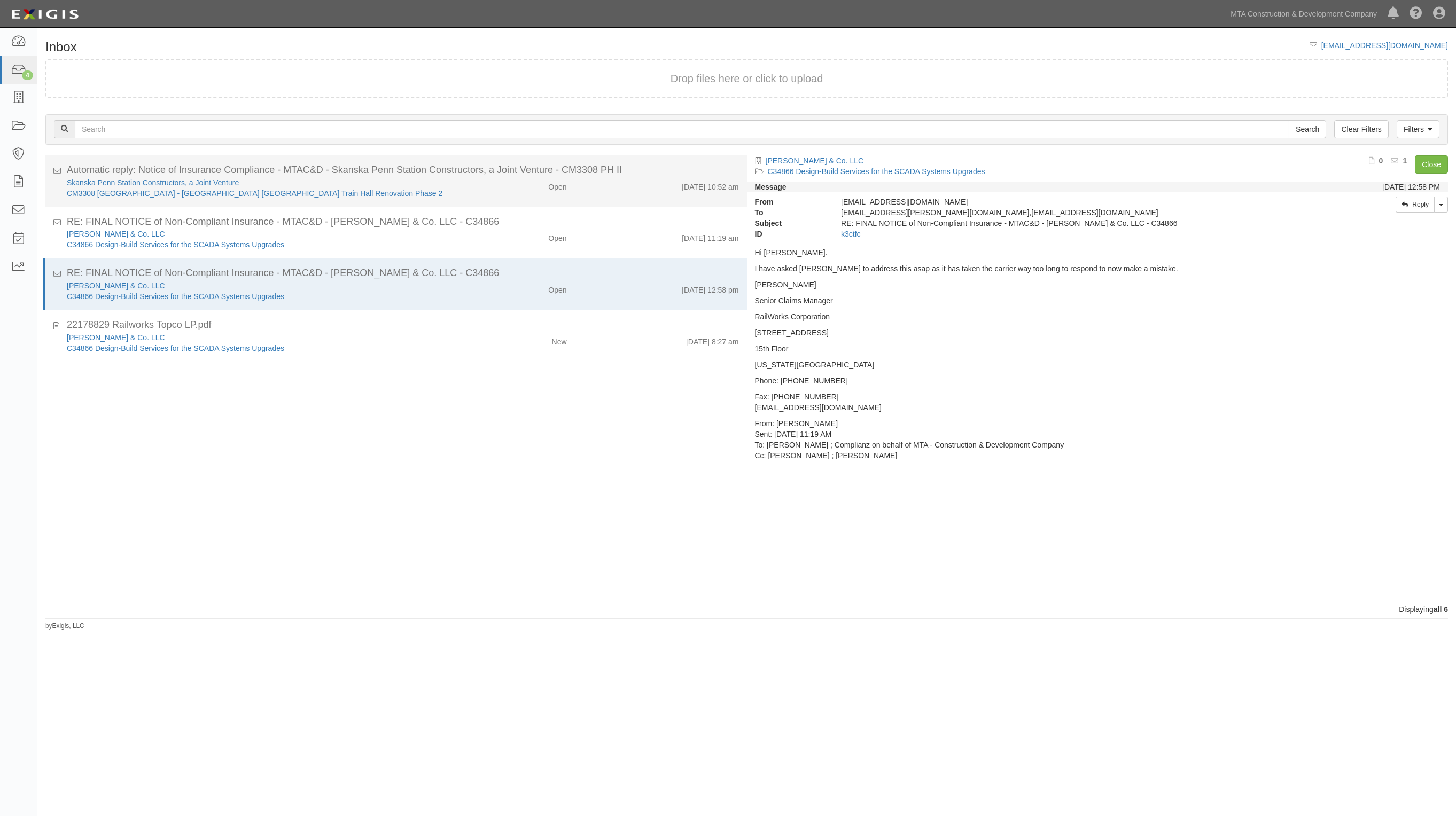
click at [633, 183] on div "8/11/25 10:52 am" at bounding box center [661, 185] width 172 height 15
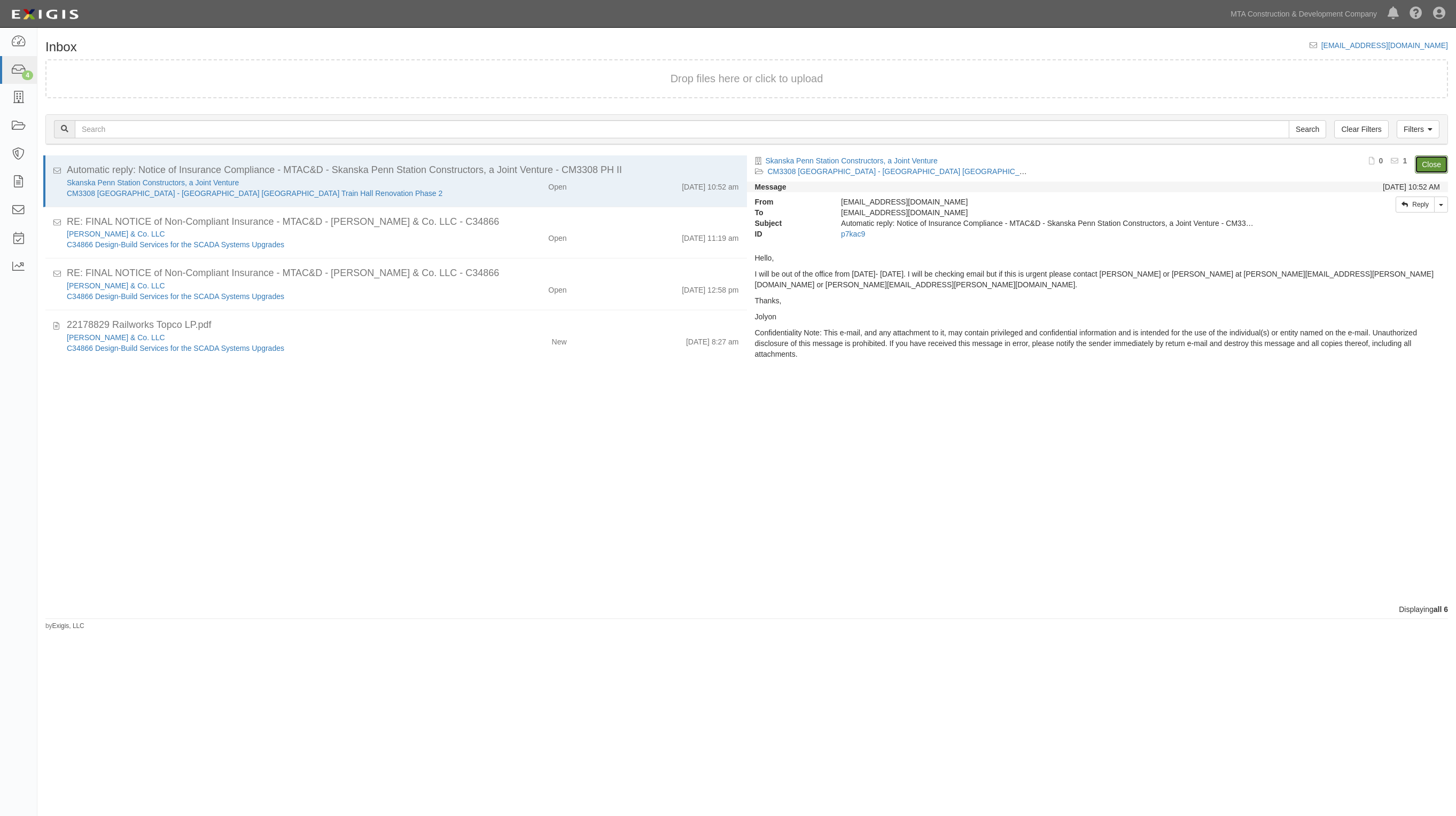
click at [1435, 165] on link "Close" at bounding box center [1431, 164] width 33 height 18
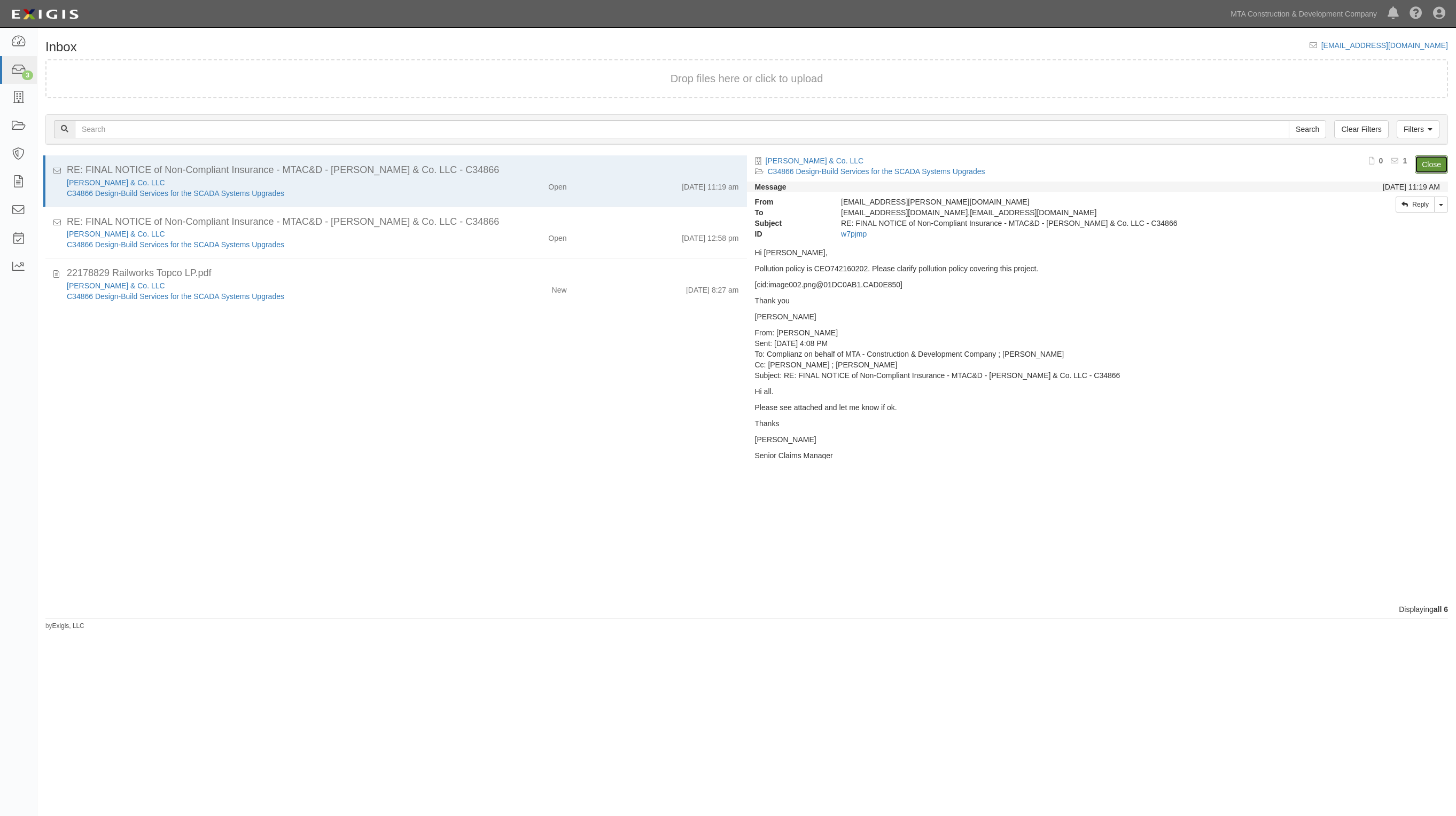
click at [1436, 161] on link "Close" at bounding box center [1431, 164] width 33 height 18
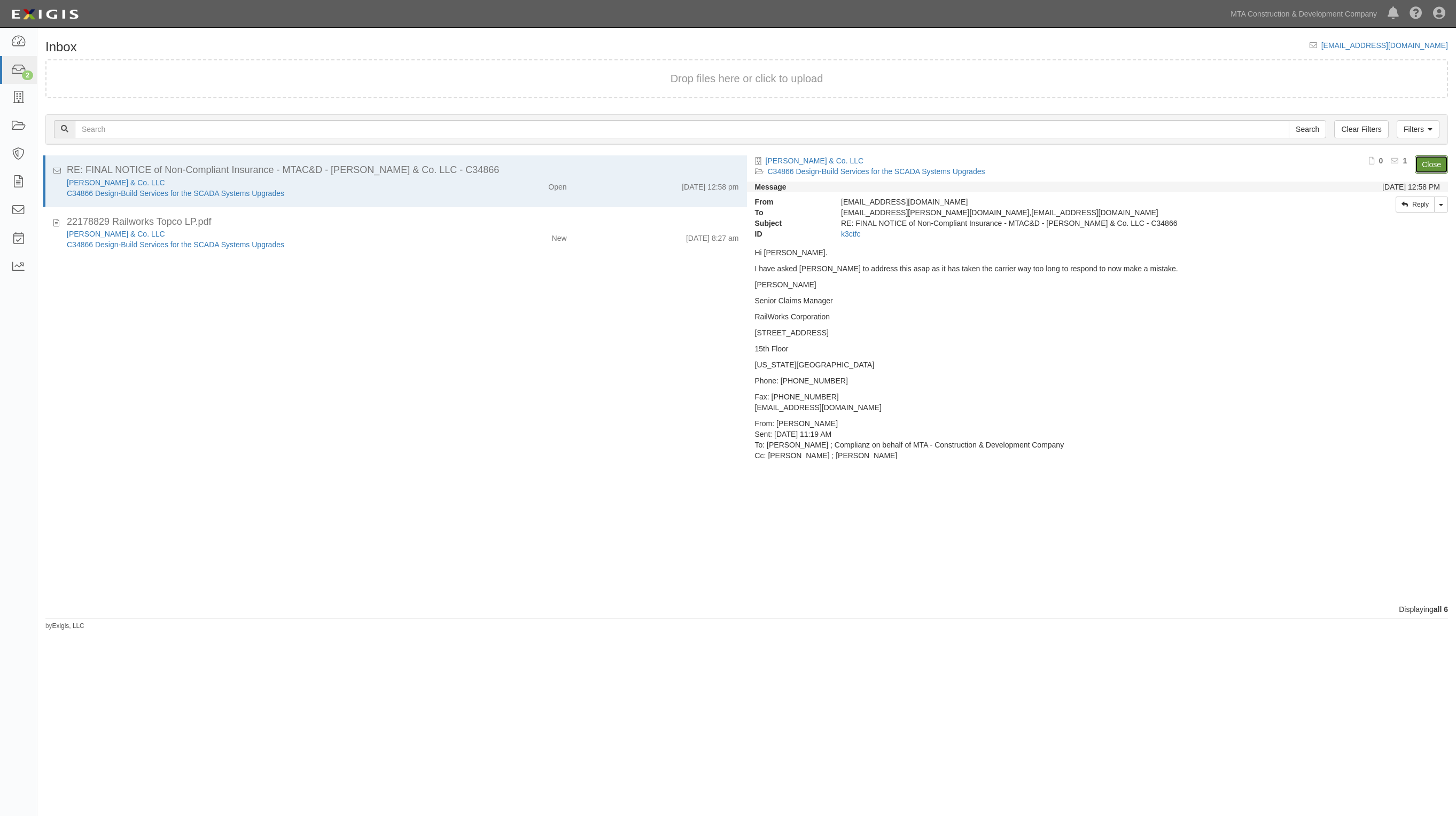
click at [1436, 161] on link "Close" at bounding box center [1431, 164] width 33 height 18
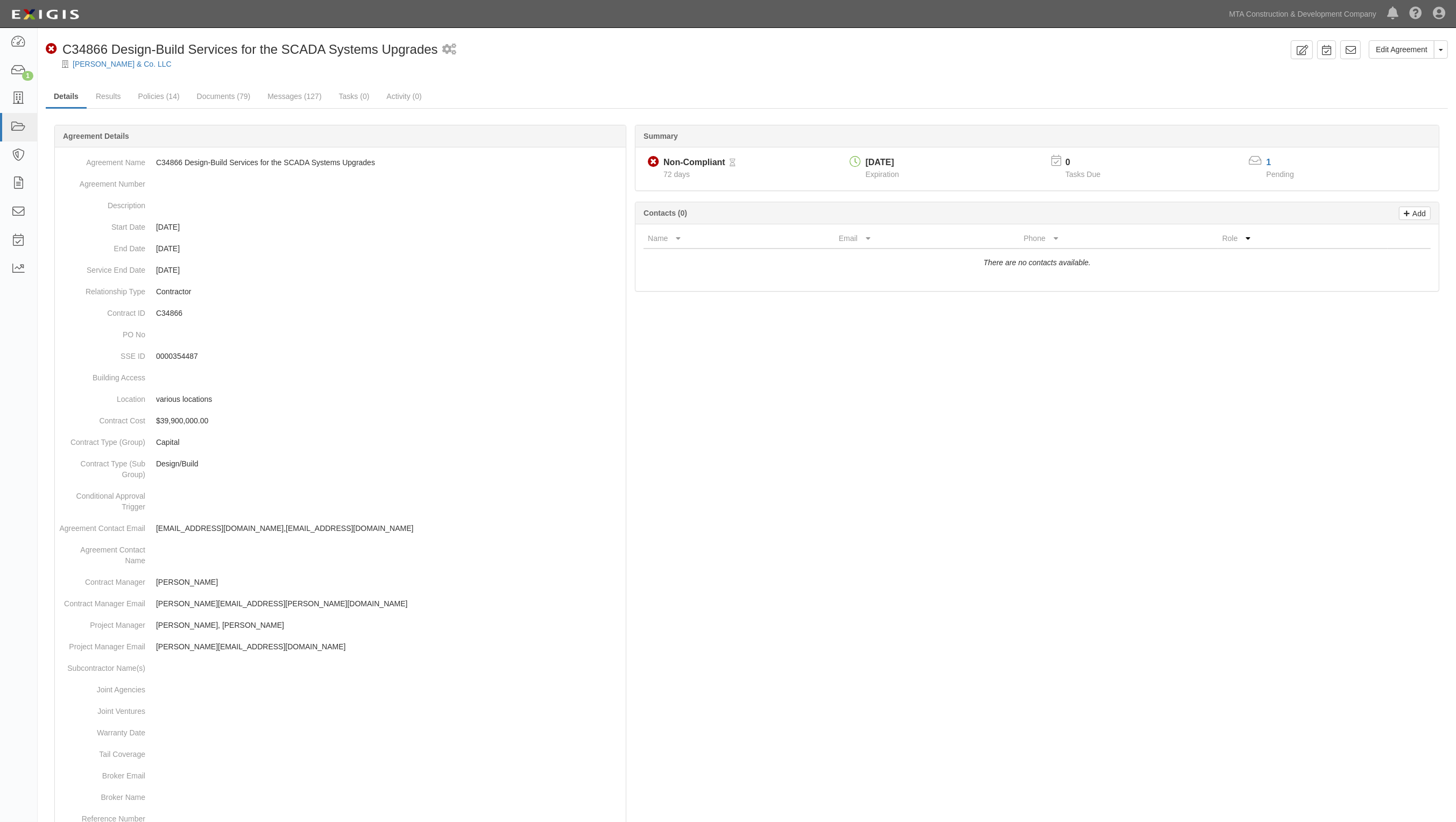
click at [757, 66] on div "[PERSON_NAME] & Co. LLC" at bounding box center [755, 63] width 1402 height 11
click at [14, 130] on icon at bounding box center [18, 127] width 15 height 13
click at [128, 94] on link "Results" at bounding box center [108, 97] width 41 height 23
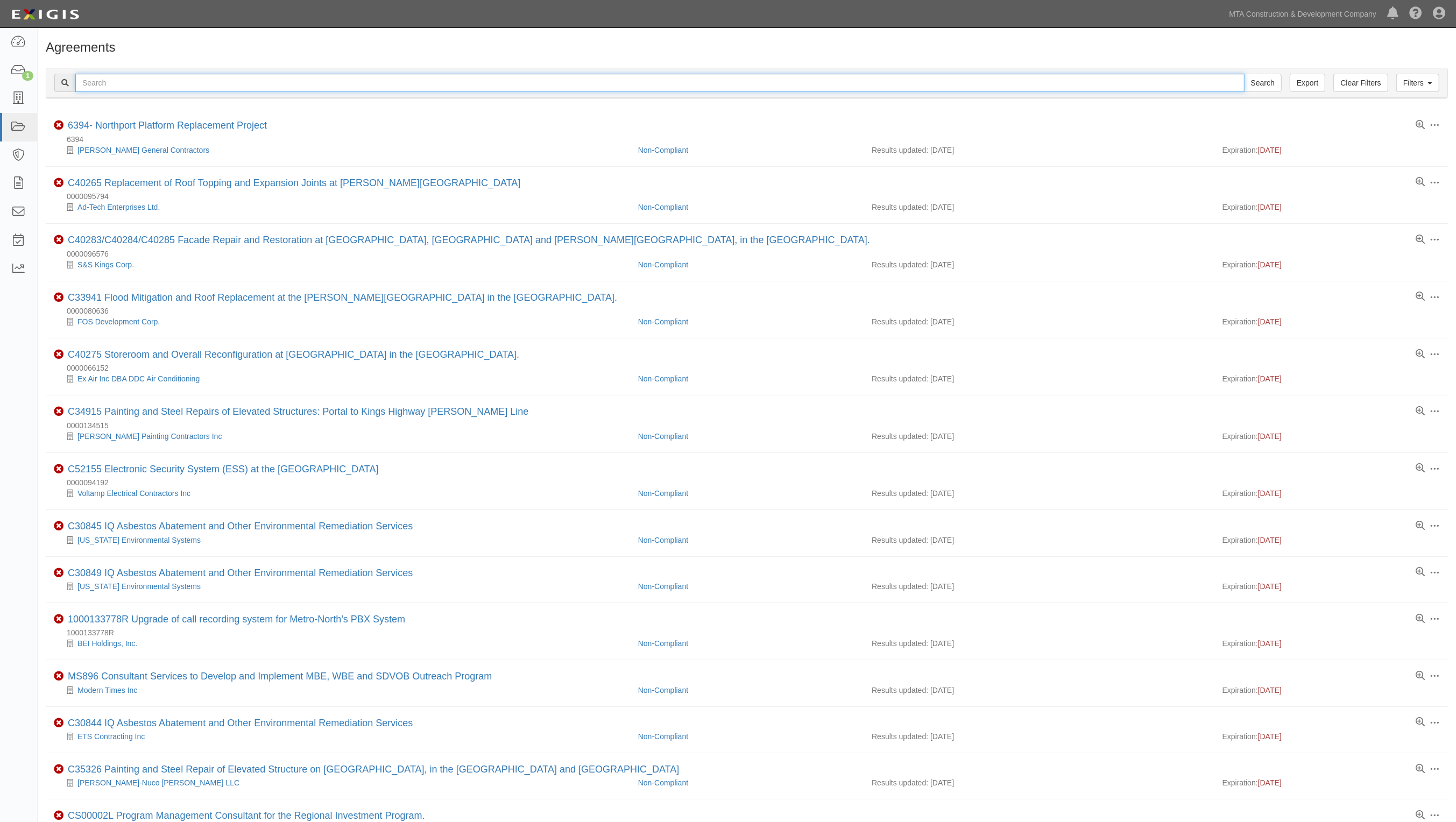
click at [120, 82] on input "text" at bounding box center [660, 83] width 1170 height 18
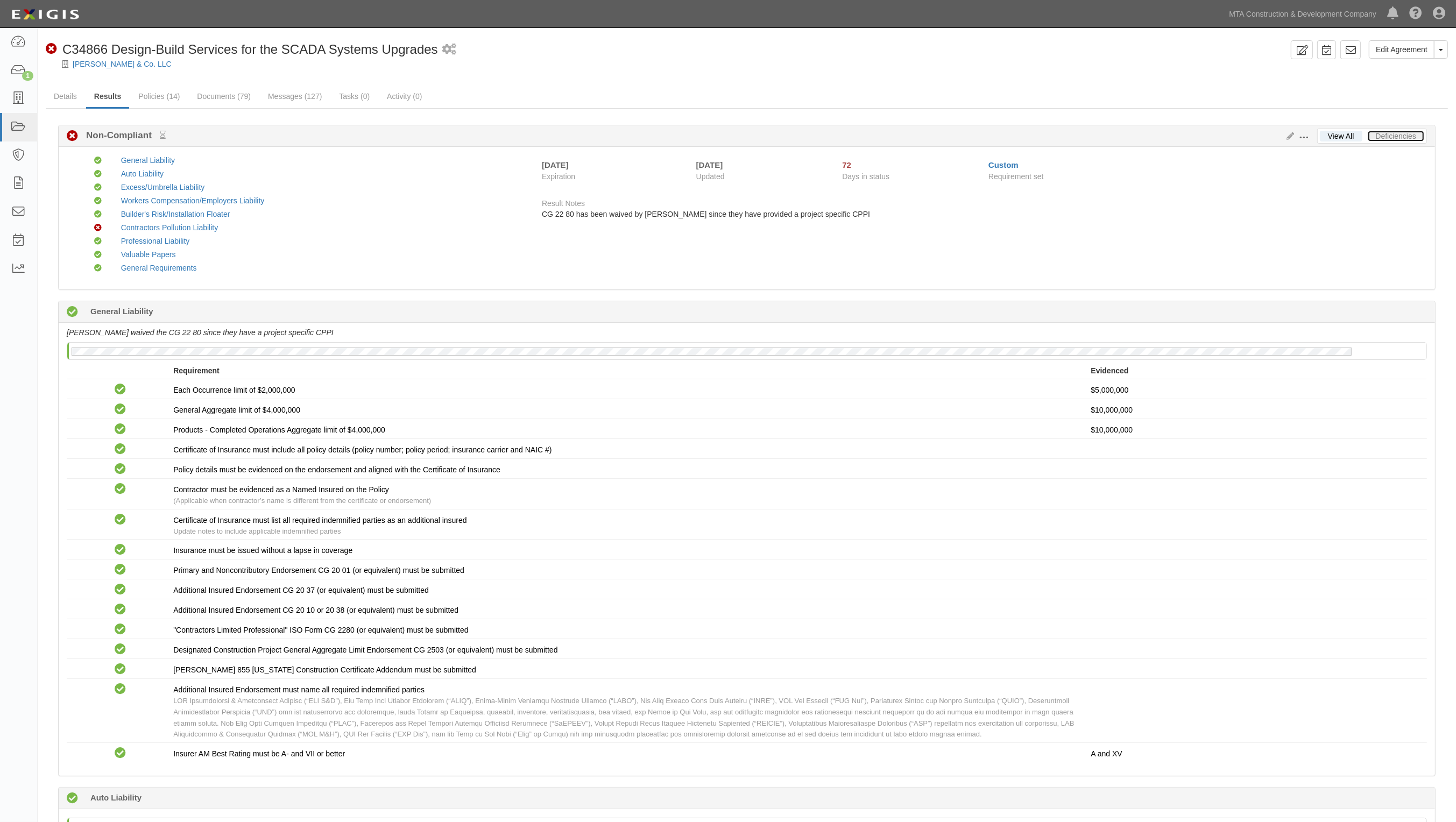
drag, startPoint x: 1408, startPoint y: 137, endPoint x: 370, endPoint y: 120, distance: 1038.1
click at [1407, 137] on link "Deficiencies" at bounding box center [1396, 136] width 57 height 11
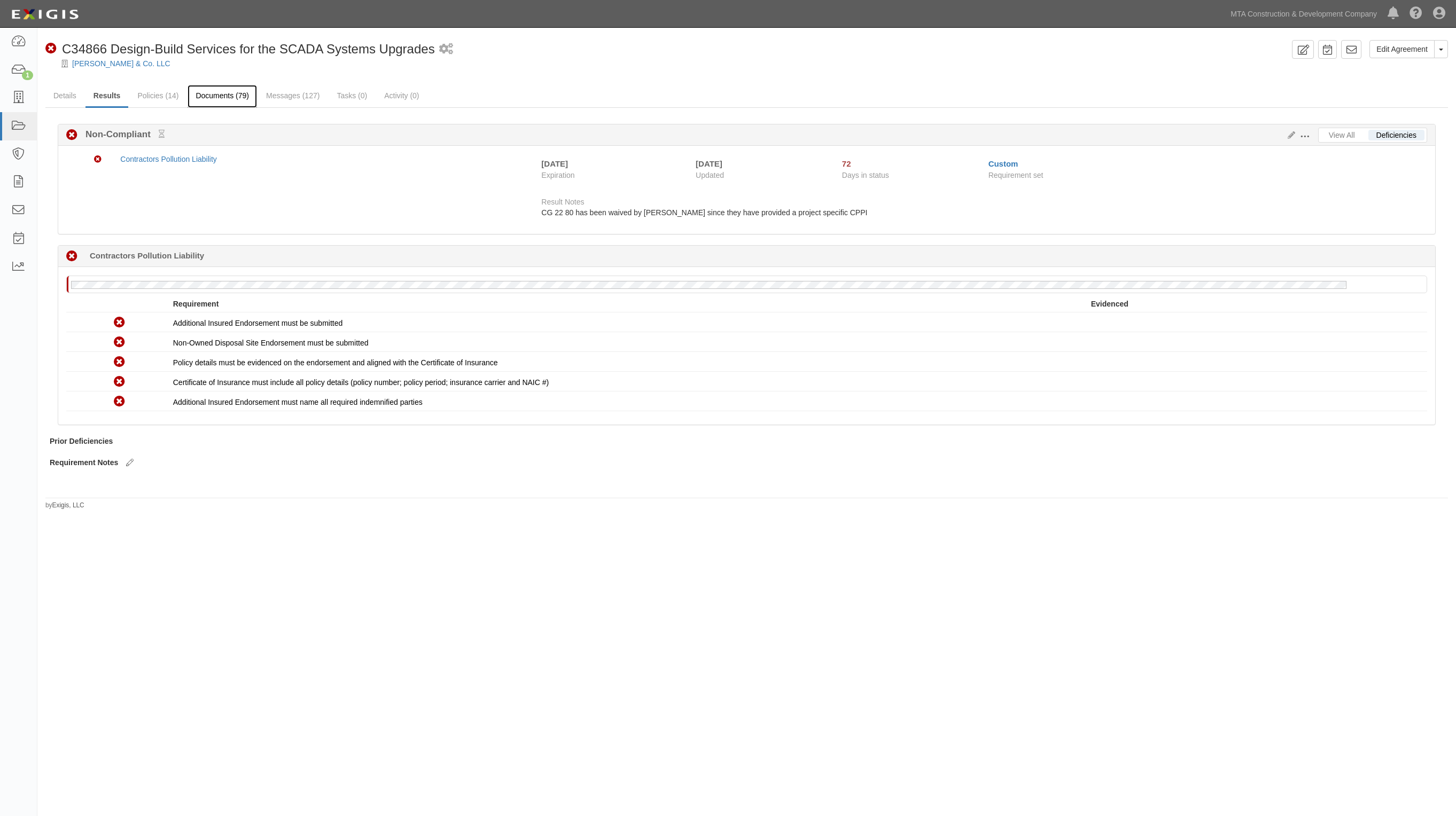
click at [255, 92] on link "Documents (79)" at bounding box center [222, 96] width 70 height 23
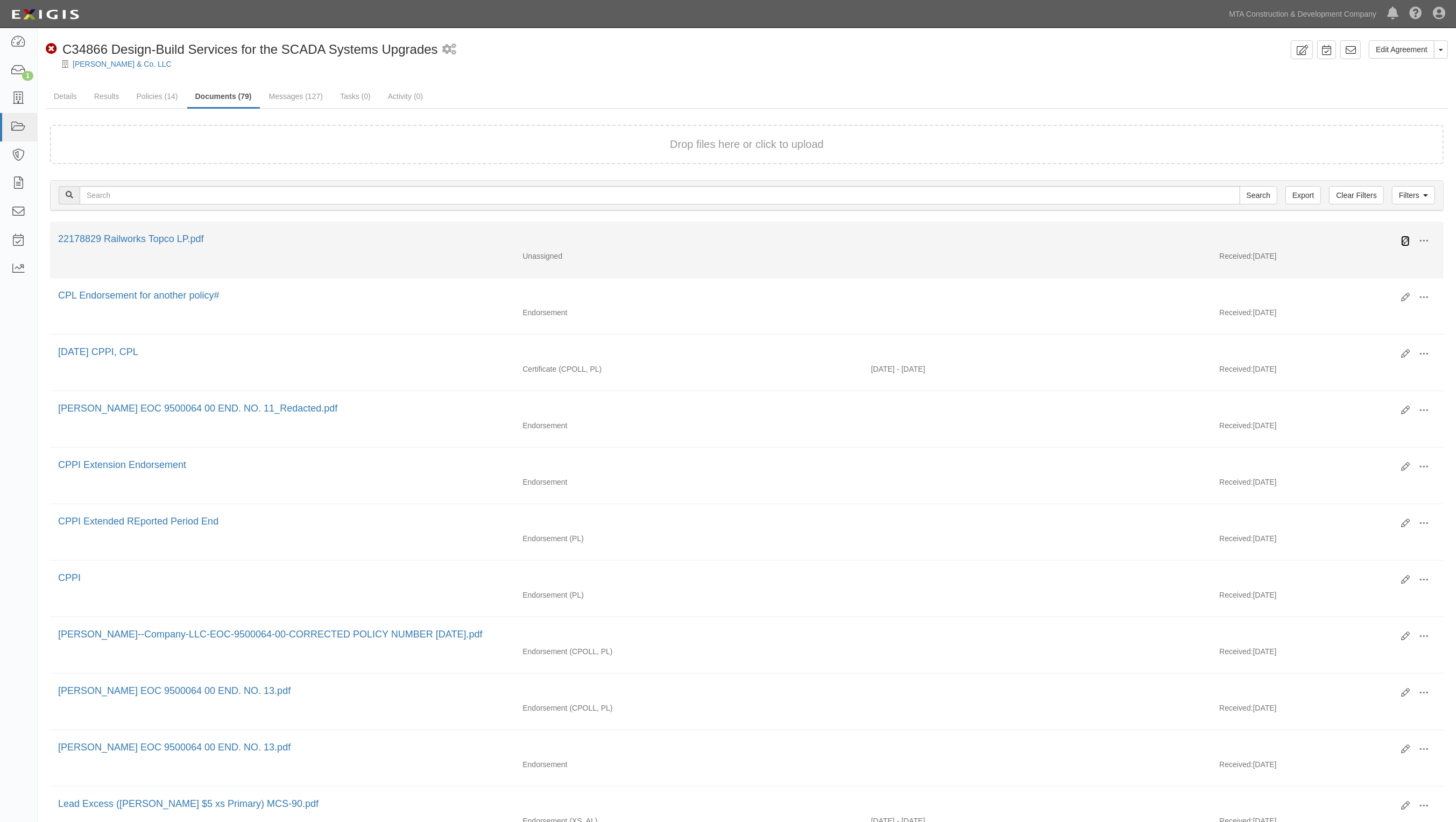
click at [1407, 237] on icon at bounding box center [1406, 241] width 9 height 9
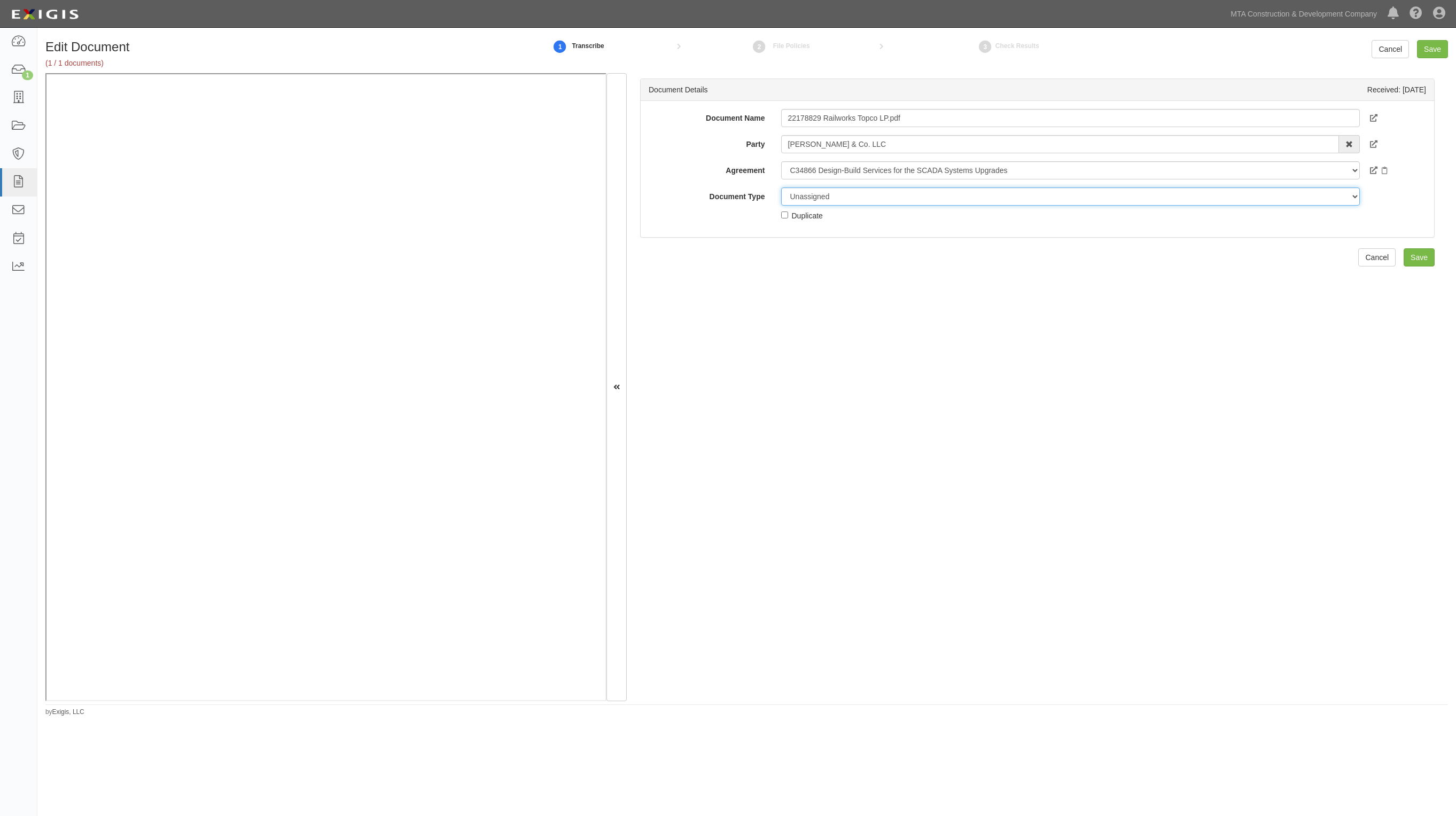
click at [906, 202] on select "Unassigned Binder Cancellation Notice Certificate Contract Endorsement Insuranc…" at bounding box center [1071, 196] width 580 height 18
select select "JunkDetail"
click at [781, 188] on select "Unassigned Binder Cancellation Notice Certificate Contract Endorsement Insuranc…" at bounding box center [1071, 196] width 580 height 18
click at [1446, 41] on input "Save" at bounding box center [1433, 49] width 31 height 18
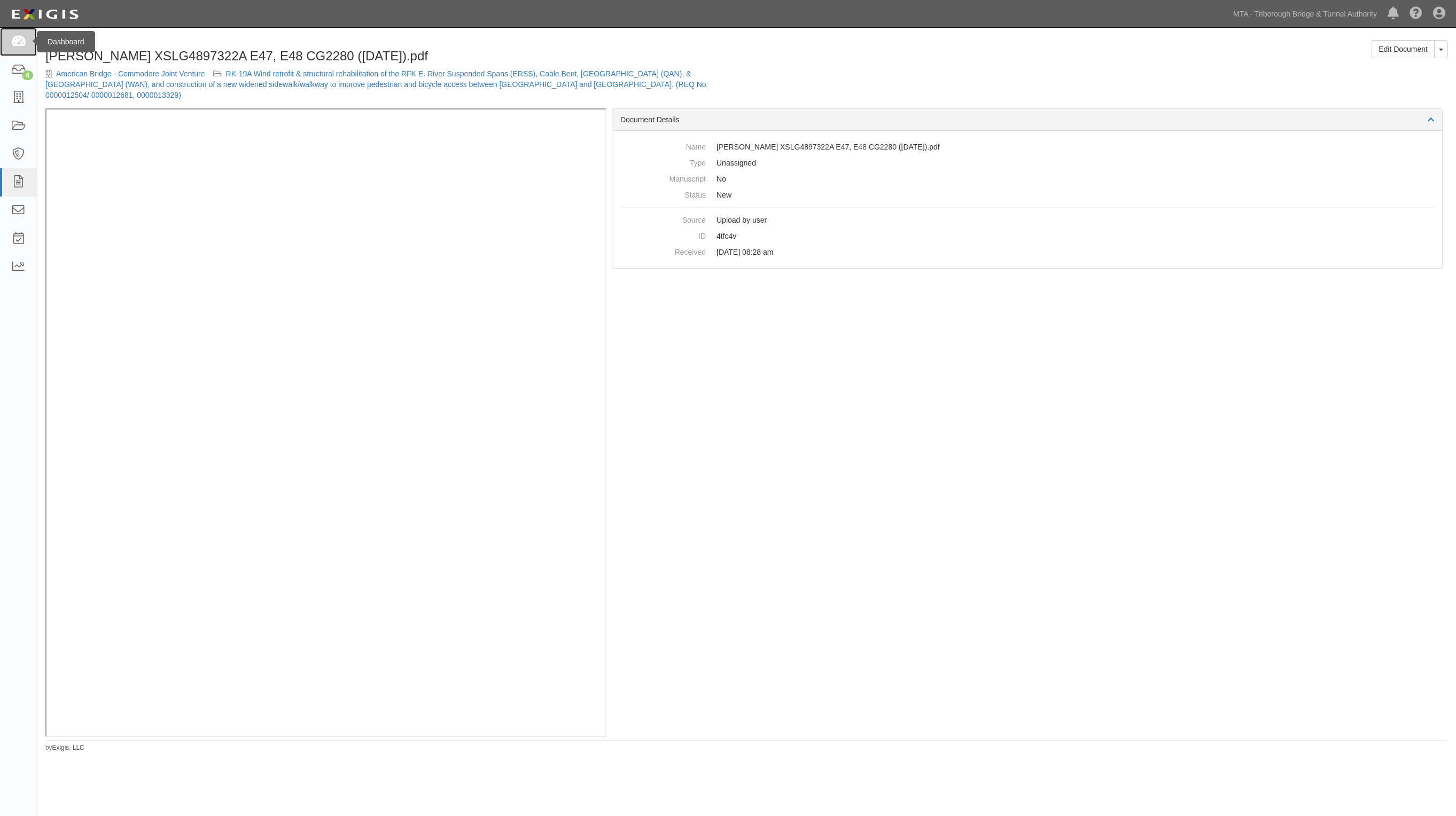
click at [17, 39] on icon at bounding box center [18, 42] width 15 height 12
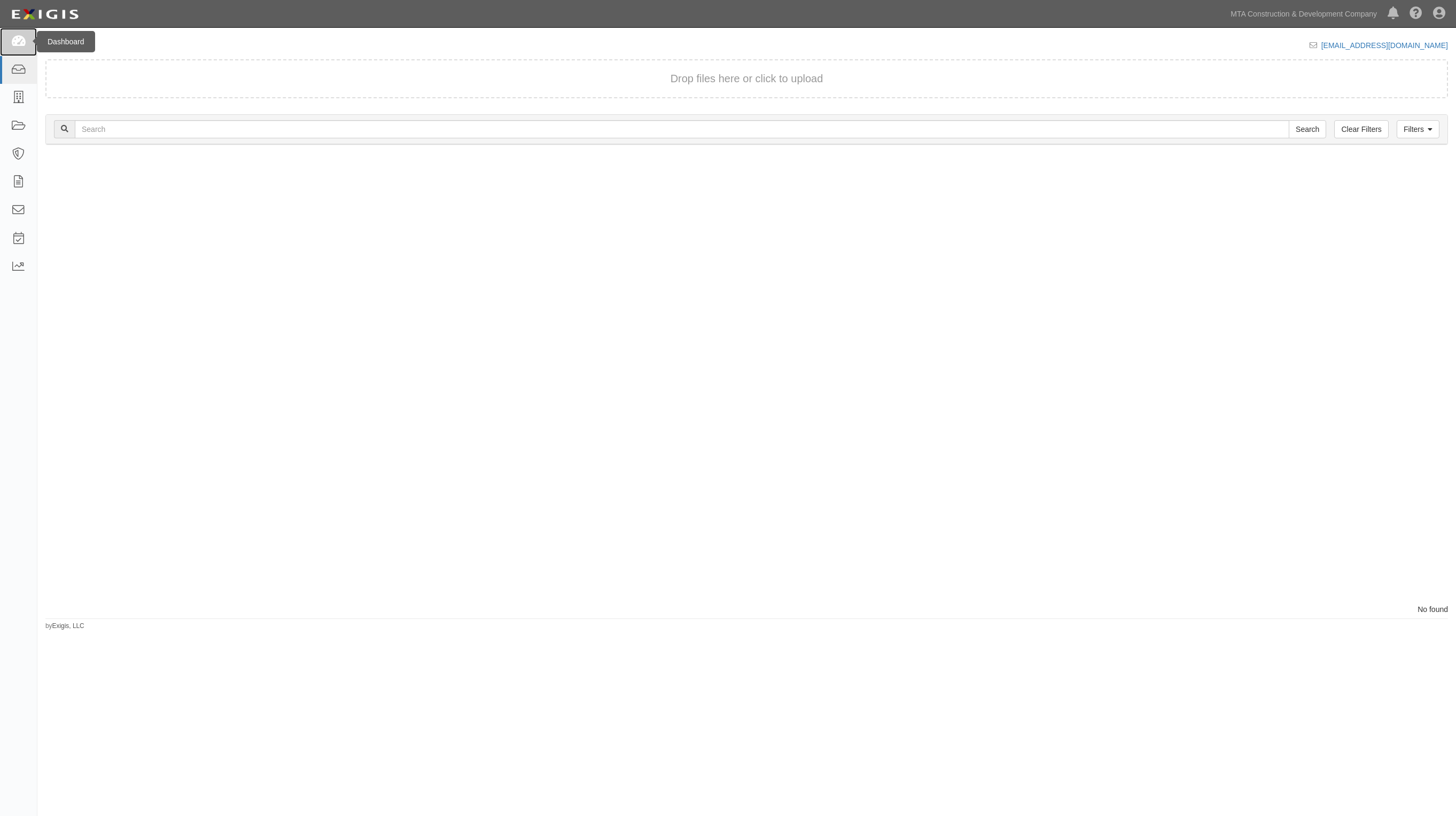
click at [17, 40] on icon at bounding box center [18, 42] width 15 height 12
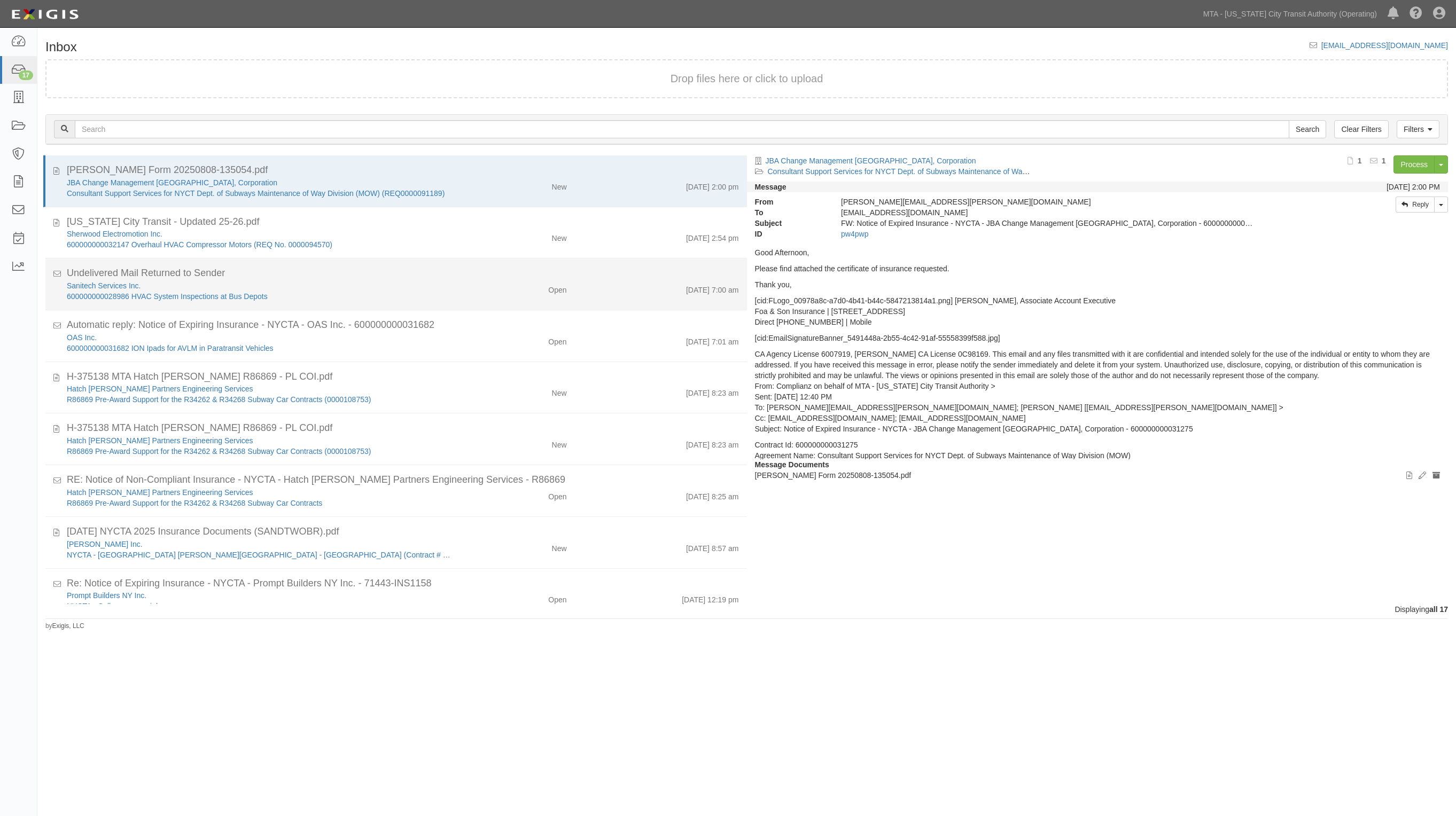
click at [635, 473] on div "Undelivered Mail Returned to Sender" at bounding box center [402, 480] width 672 height 14
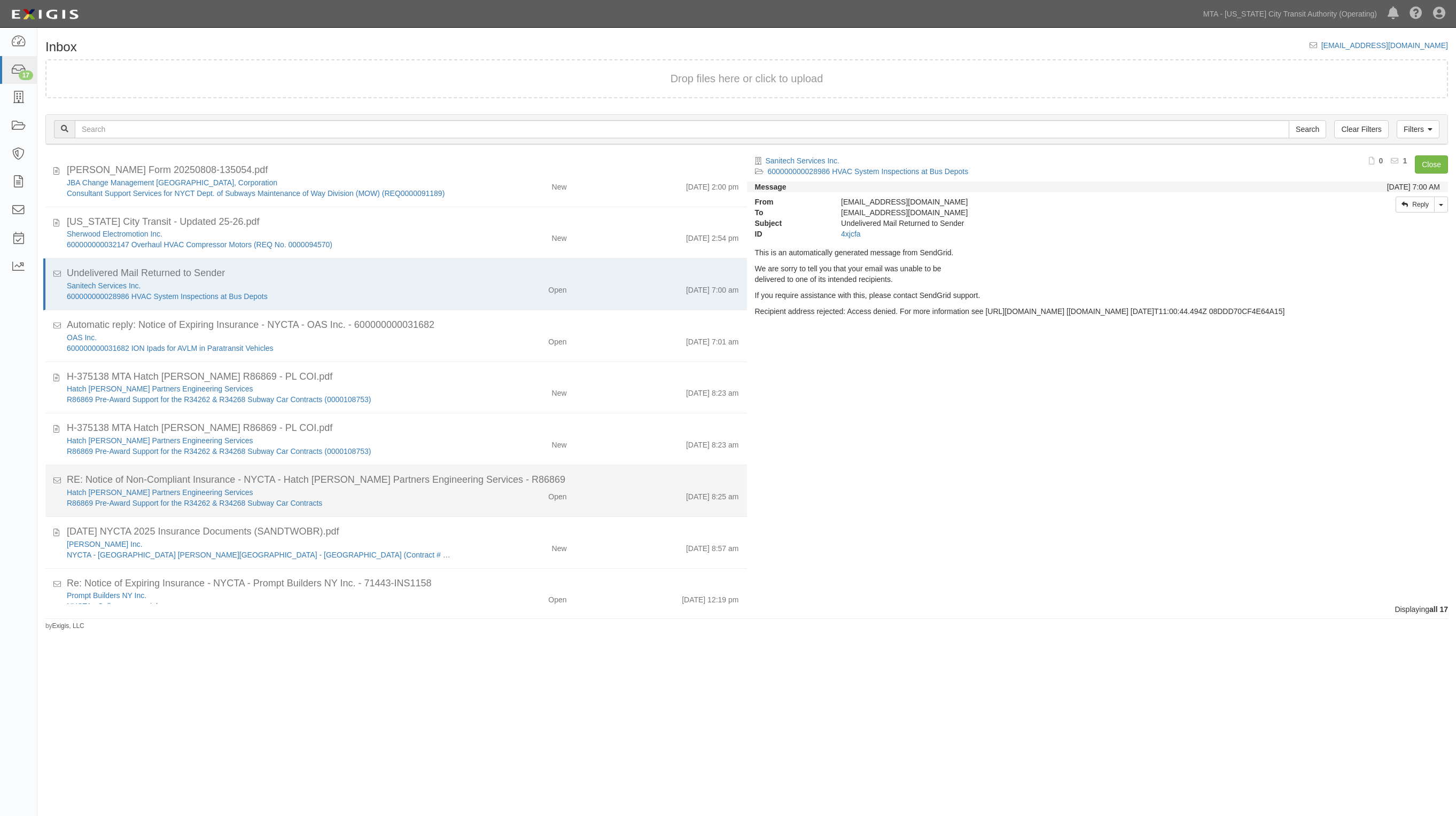
click at [448, 506] on div "Hatch Jacobs Partners Engineering Services R86869 Pre-Award Support for the R34…" at bounding box center [259, 497] width 402 height 21
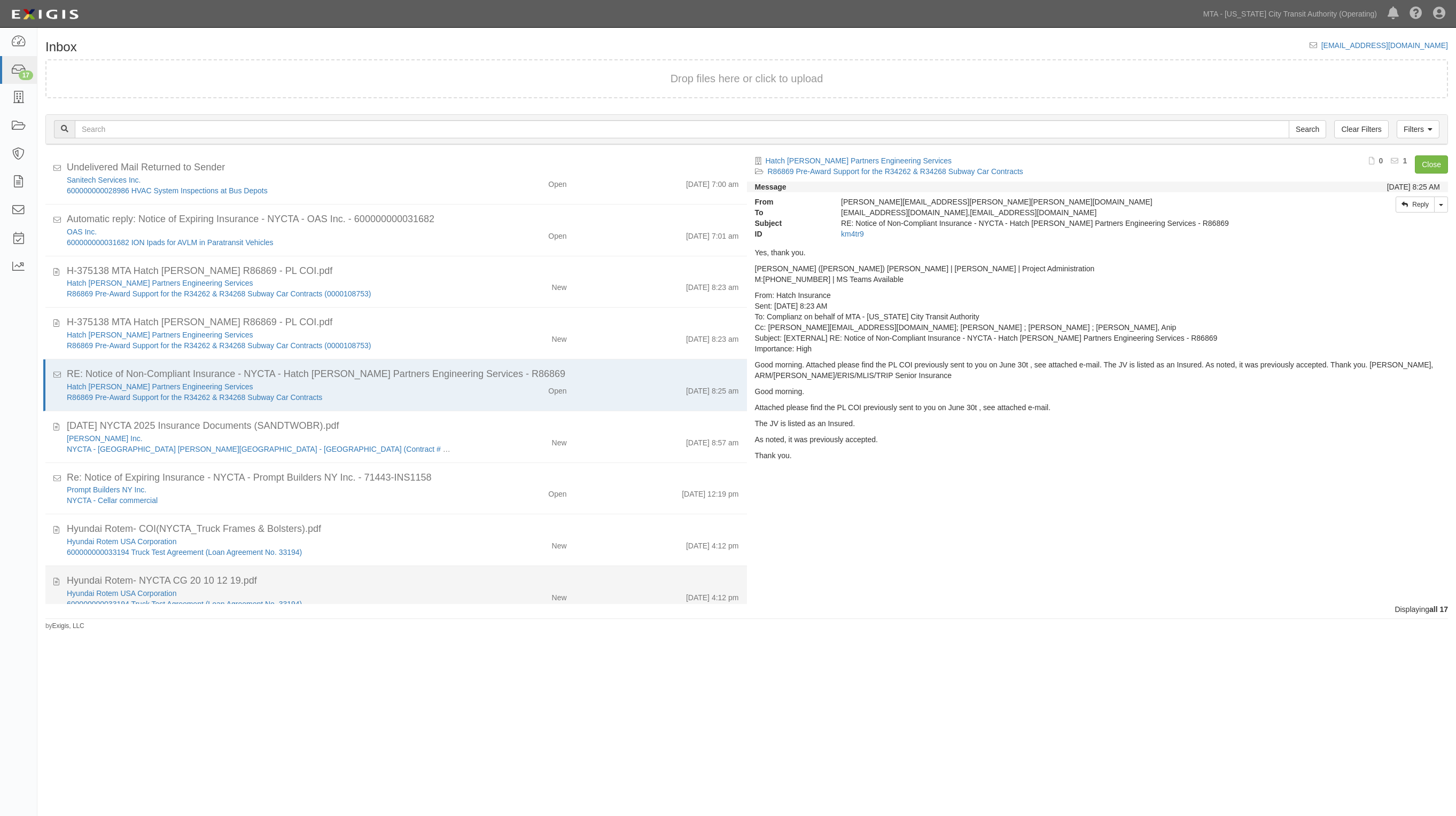
scroll to position [102, 0]
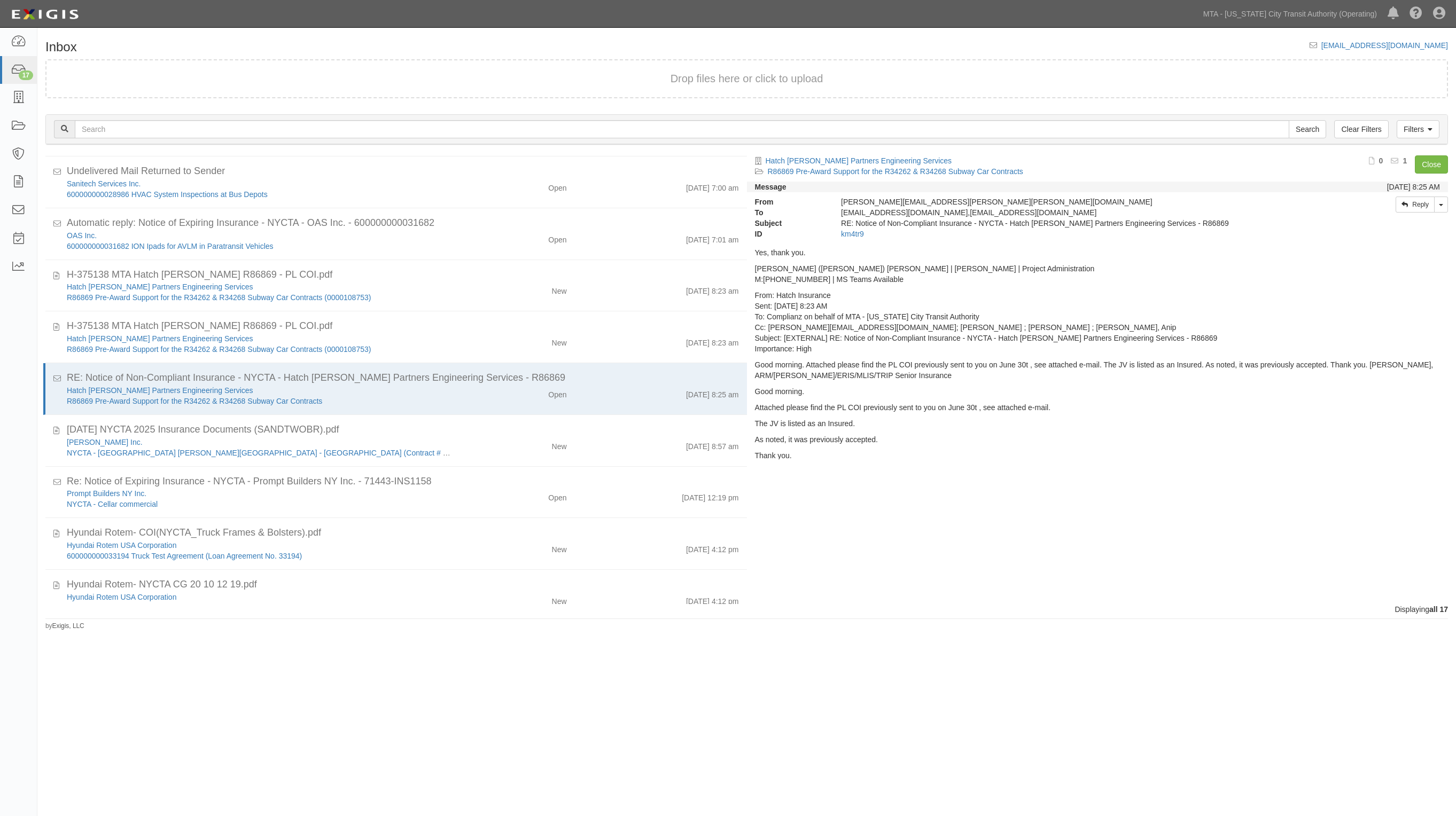
drag, startPoint x: 1180, startPoint y: 548, endPoint x: 1161, endPoint y: 541, distance: 20.2
click at [1180, 548] on div "Hatch Jacobs Partners Engineering Services R86869 Pre-Award Support for the R34…" at bounding box center [1102, 371] width 709 height 433
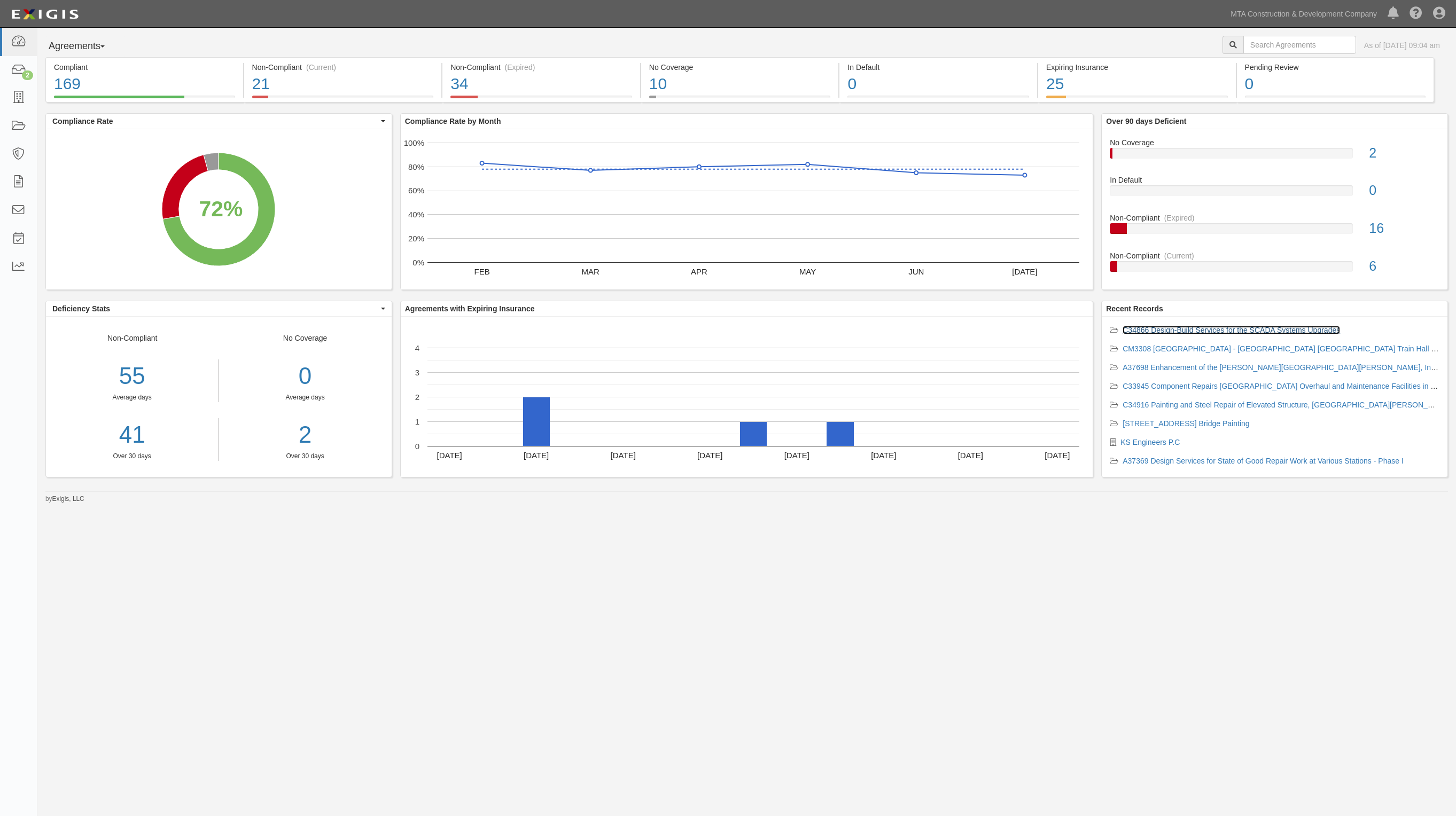
drag, startPoint x: 1246, startPoint y: 332, endPoint x: 1233, endPoint y: 327, distance: 13.9
click at [1246, 332] on link "C34866 Design-Build Services for the SCADA Systems Upgrades" at bounding box center [1231, 330] width 218 height 9
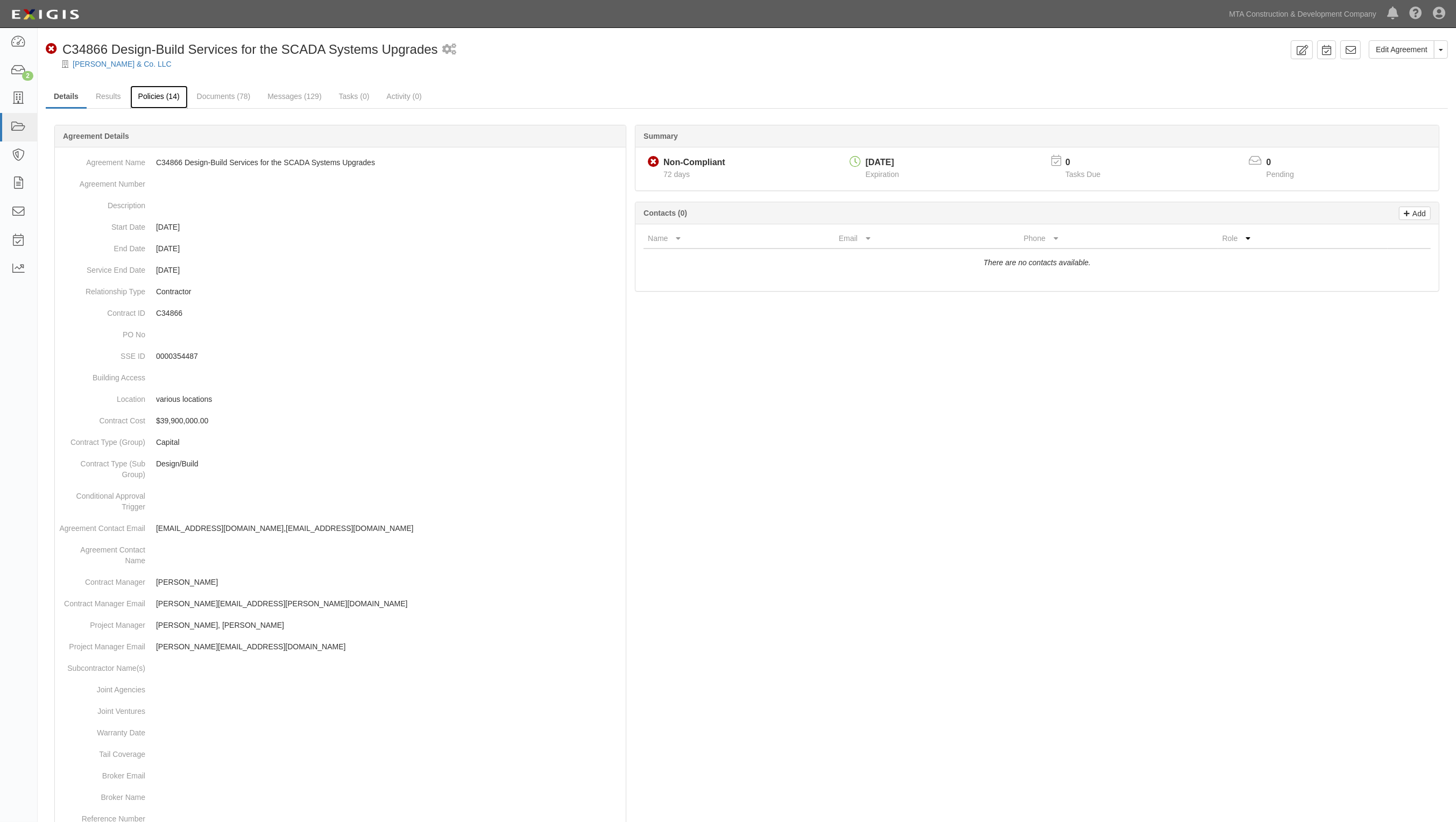
click at [168, 97] on link "Policies (14)" at bounding box center [159, 97] width 58 height 23
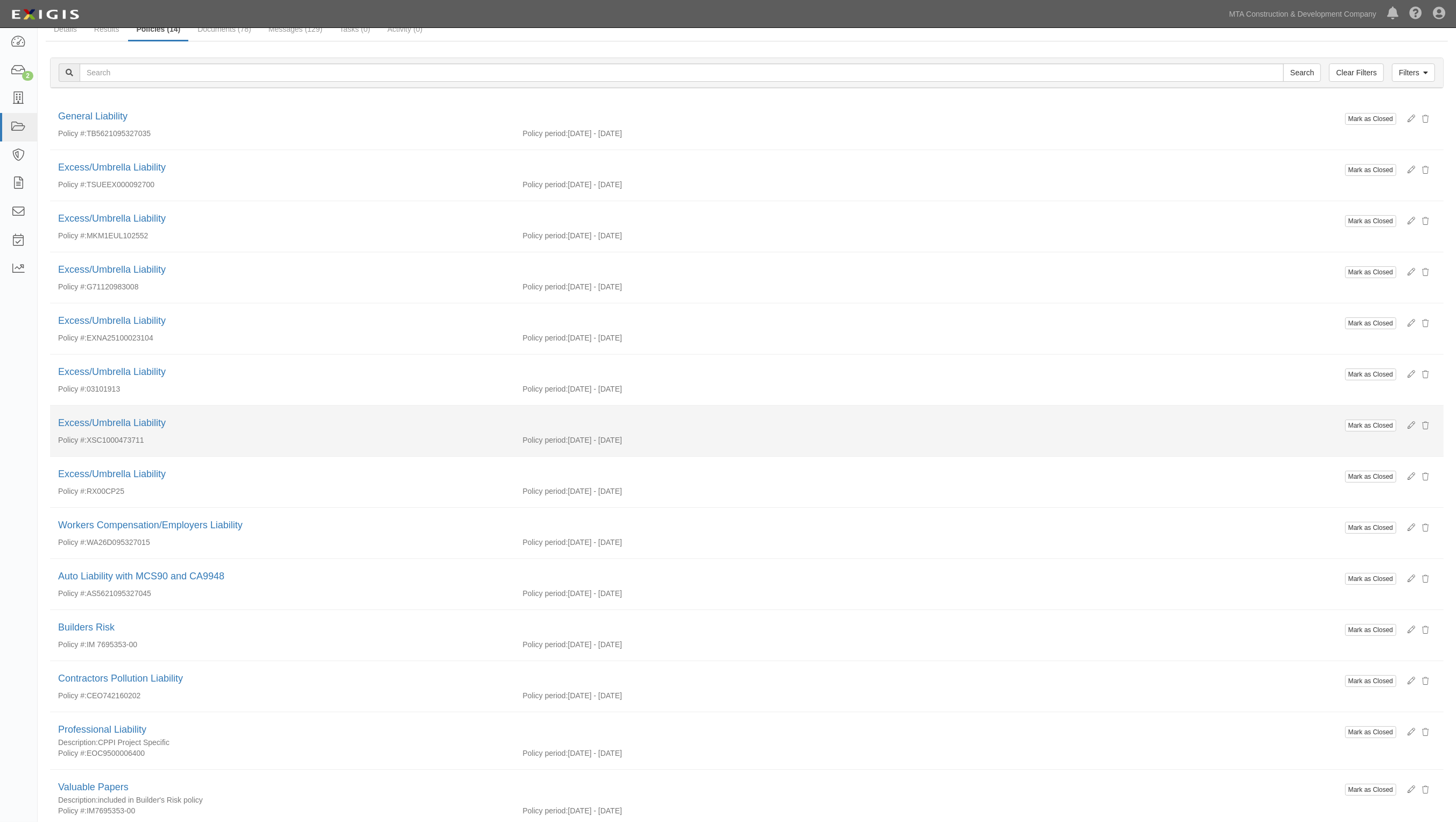
scroll to position [134, 0]
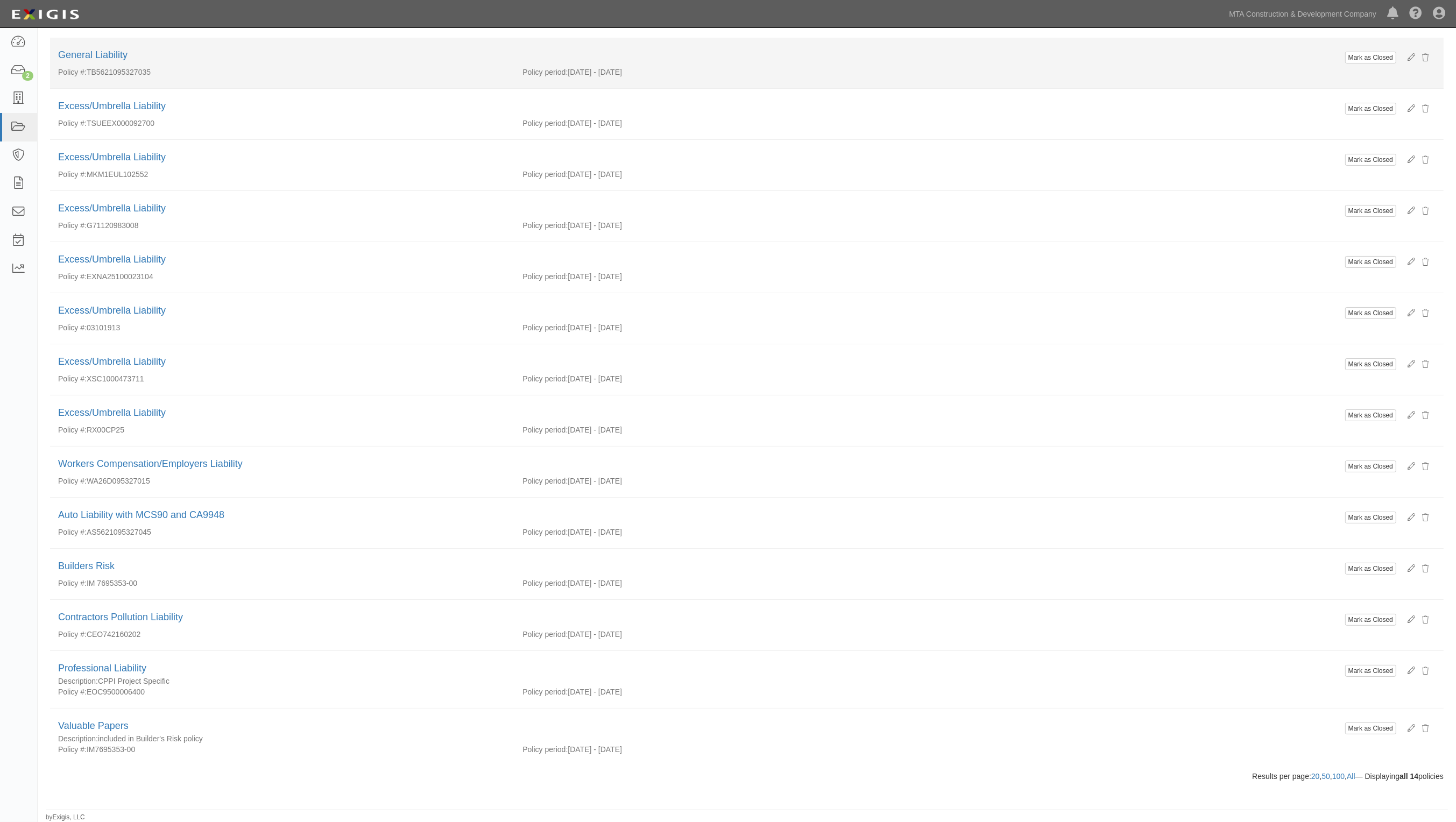
click at [767, 41] on li "Mark as Closed General Liability Policy #: TB5621095327035 Policy period: [DATE…" at bounding box center [747, 63] width 1394 height 51
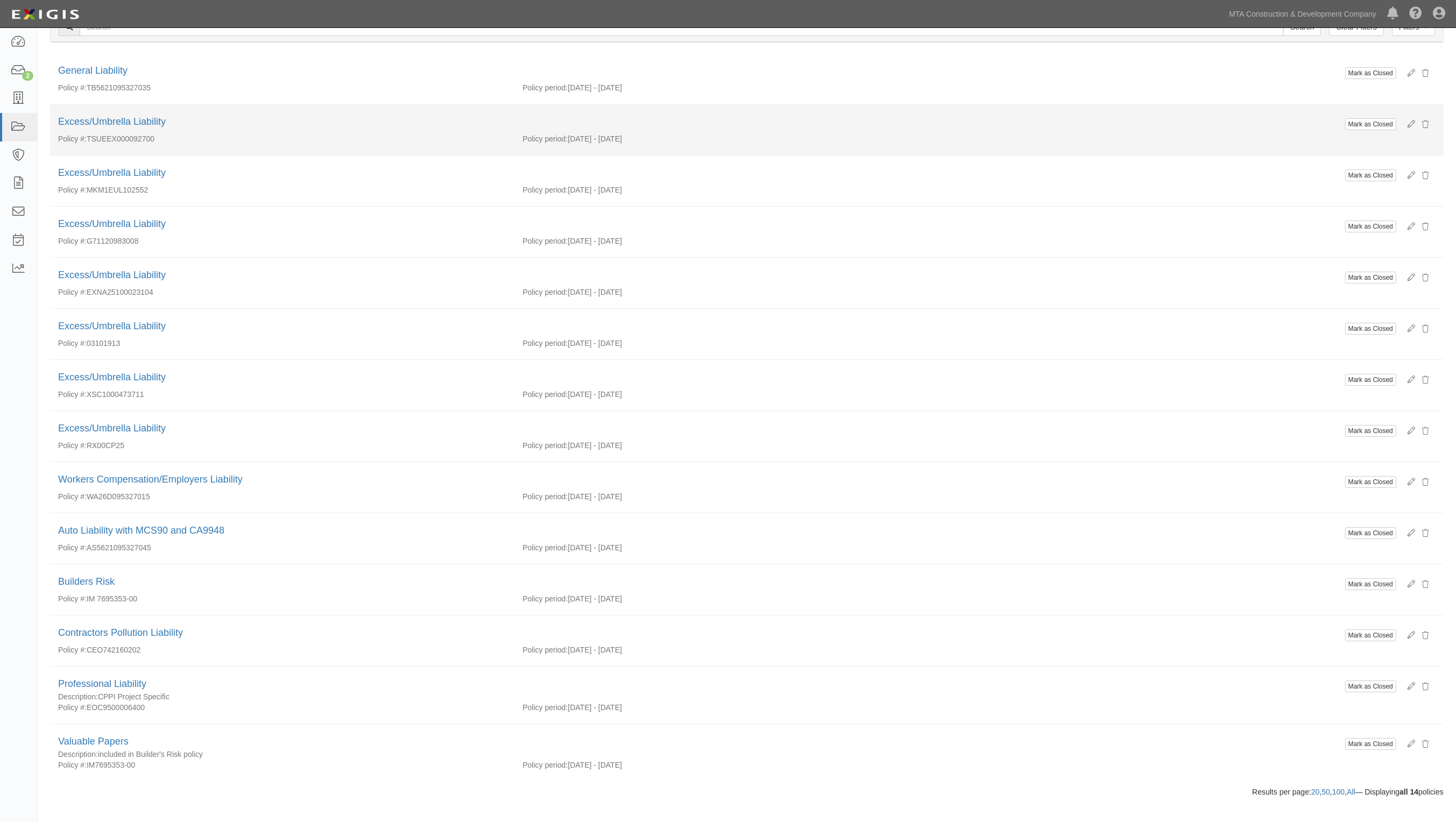
scroll to position [0, 0]
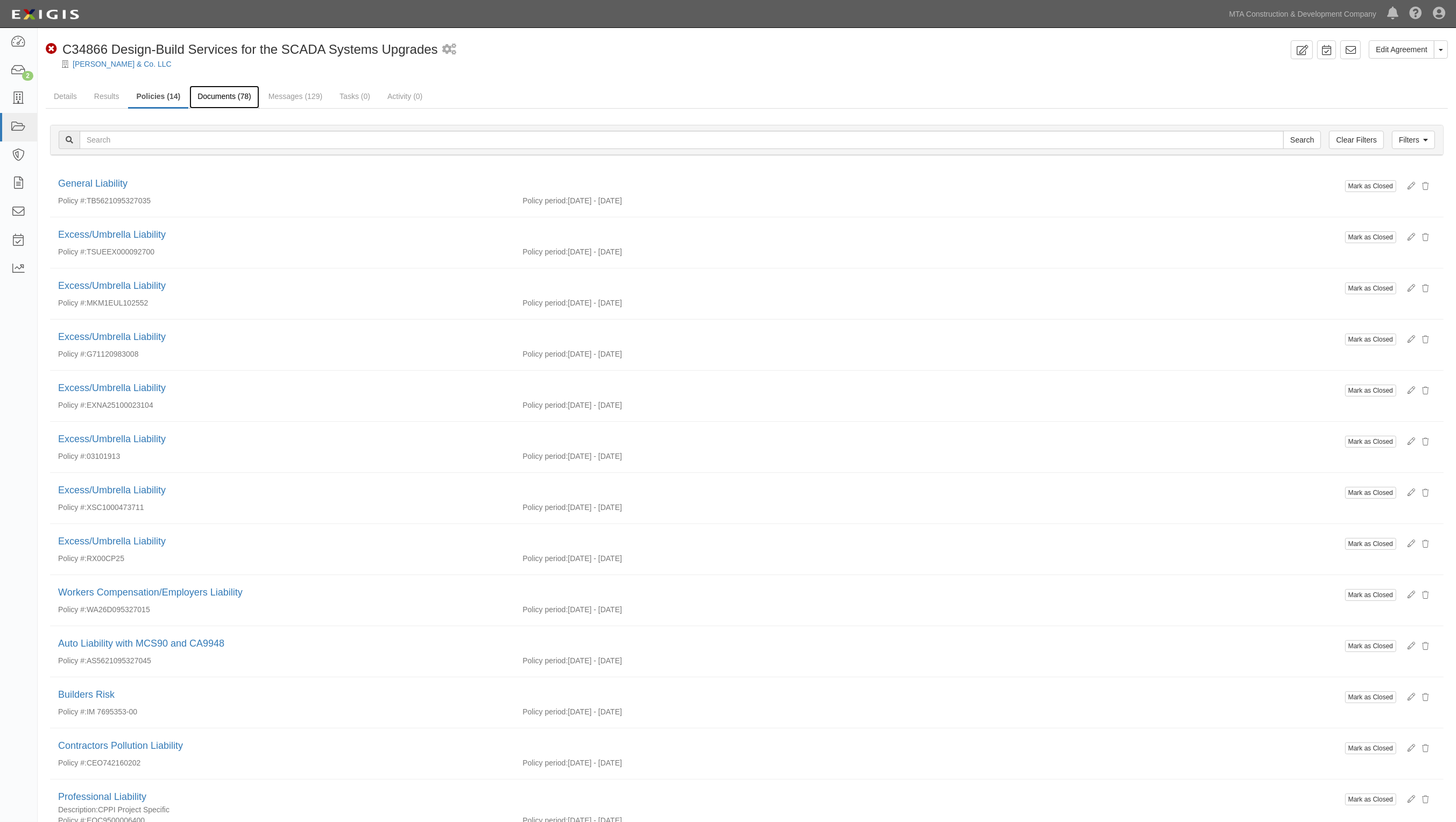
click at [238, 94] on link "Documents (78)" at bounding box center [224, 97] width 70 height 23
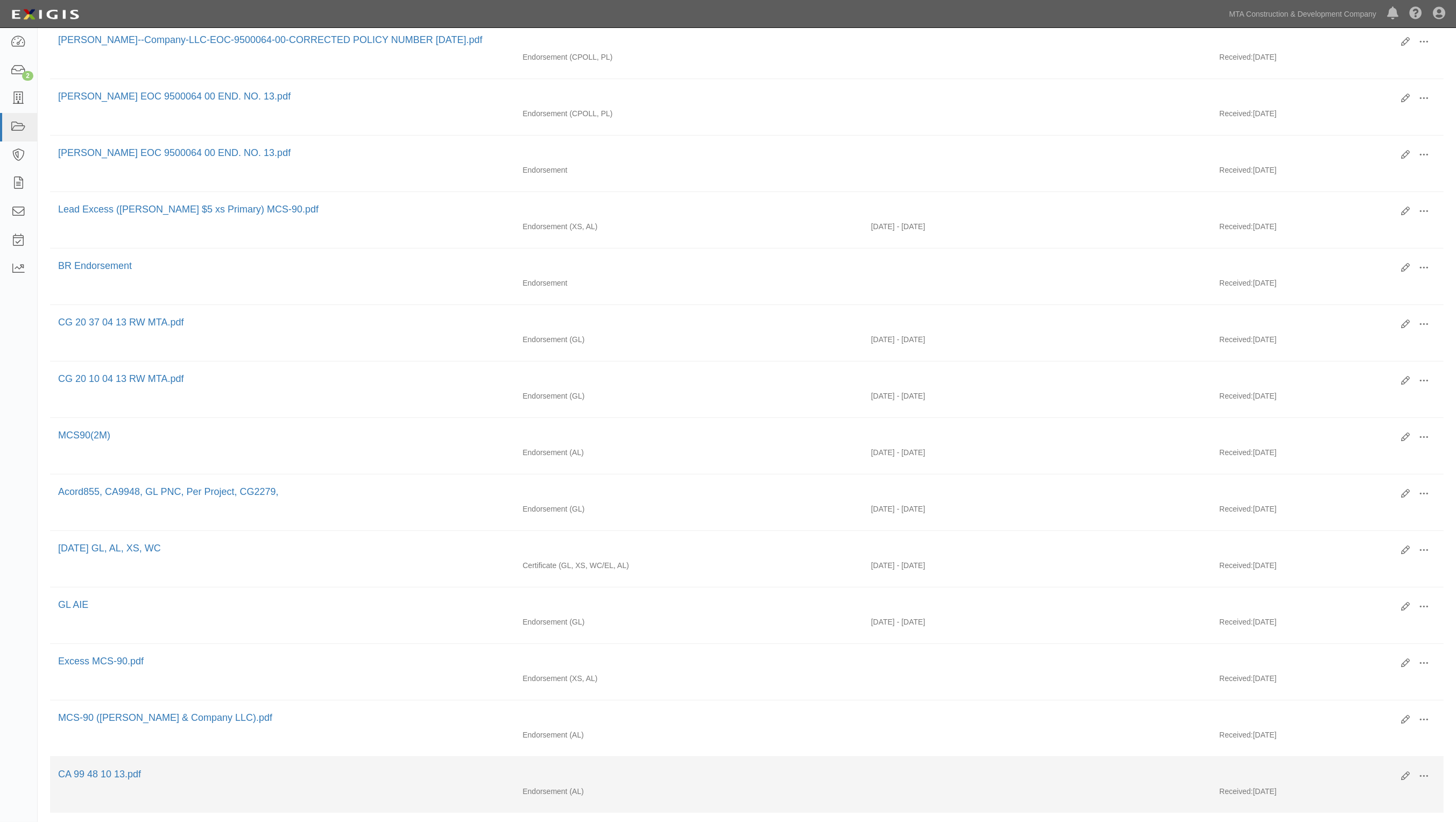
scroll to position [643, 0]
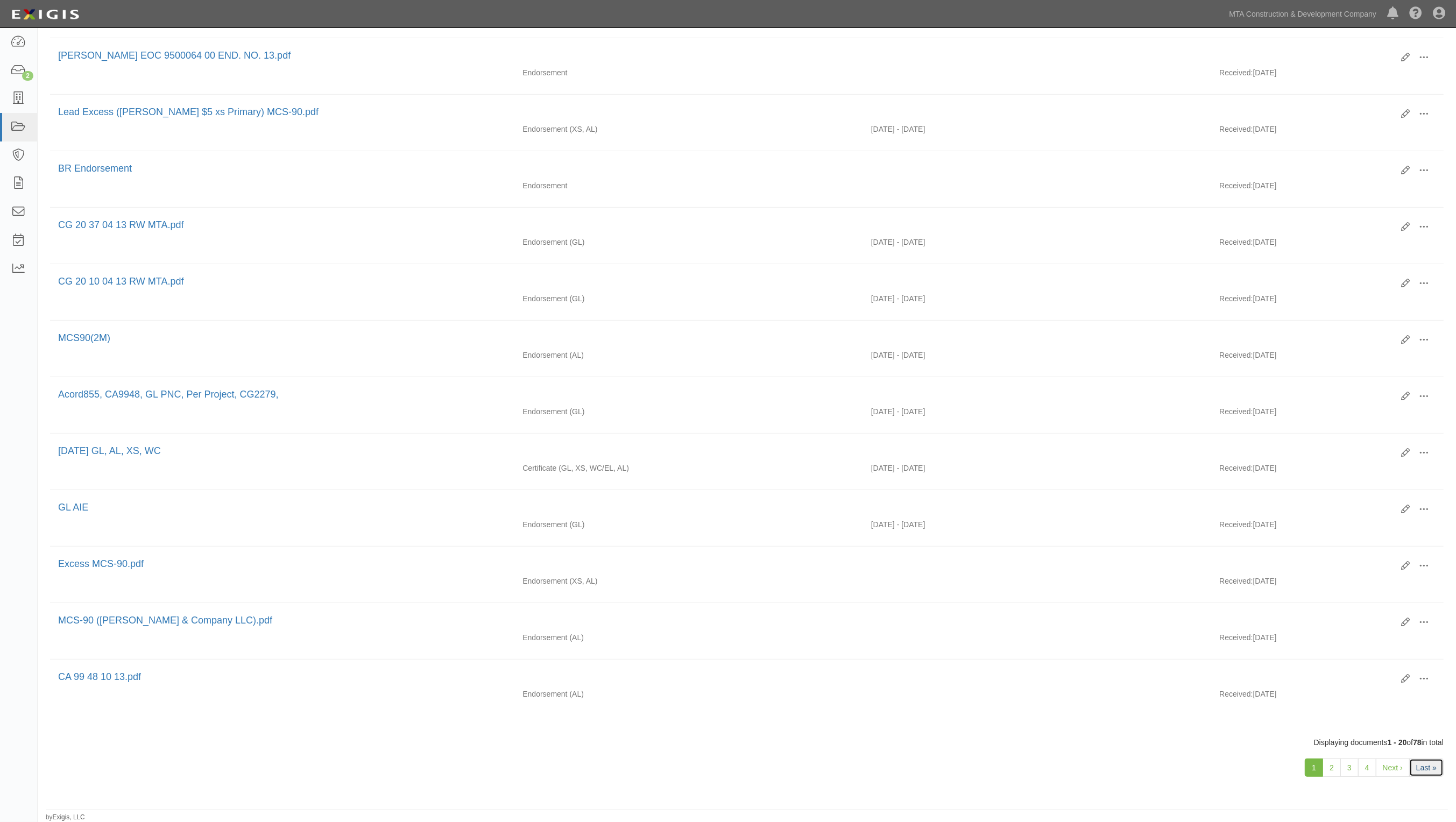
click at [1430, 767] on link "Last »" at bounding box center [1426, 767] width 35 height 18
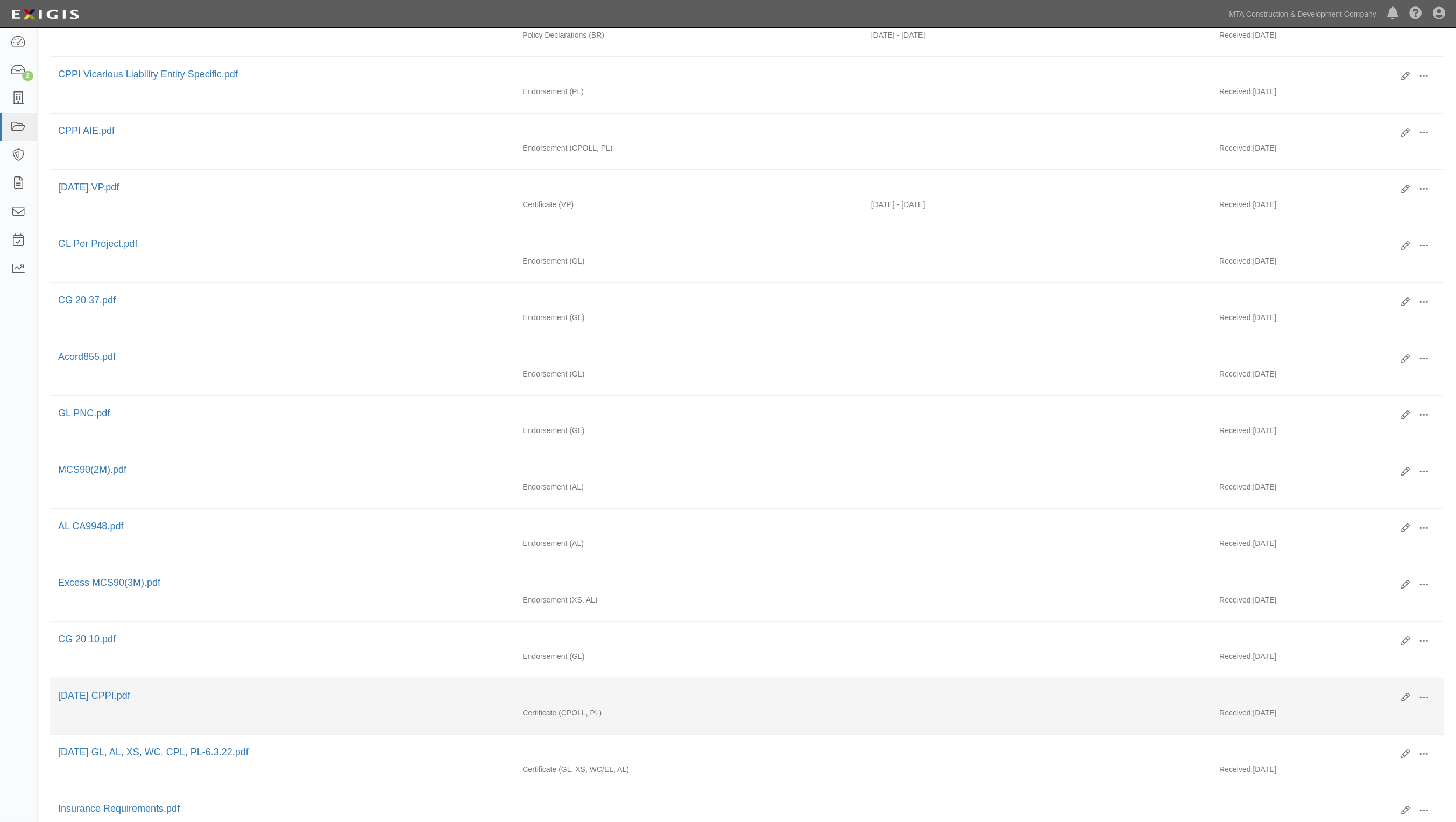
scroll to position [404, 0]
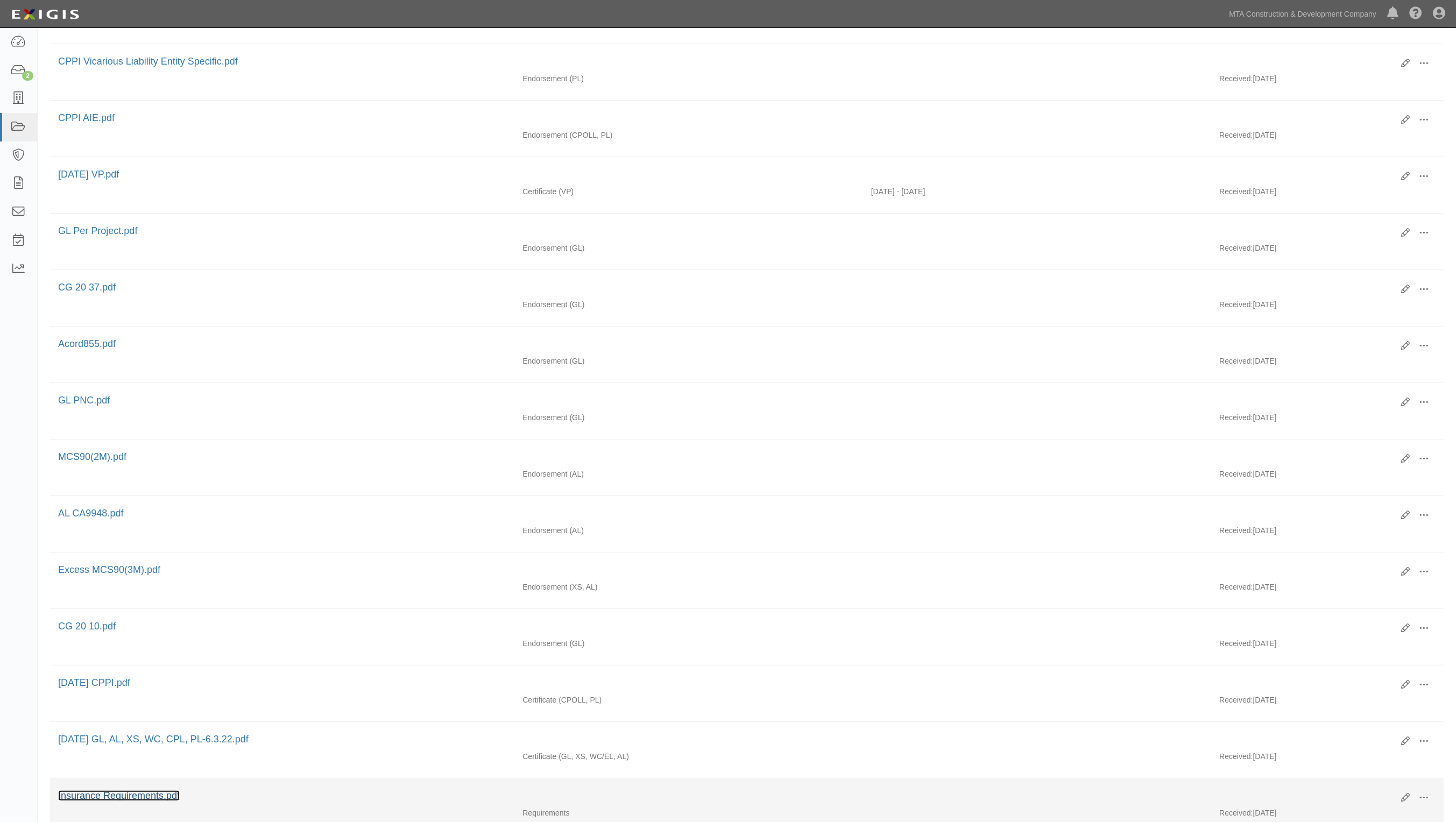
click at [162, 799] on link "Insurance Requirements.pdf" at bounding box center [119, 795] width 122 height 11
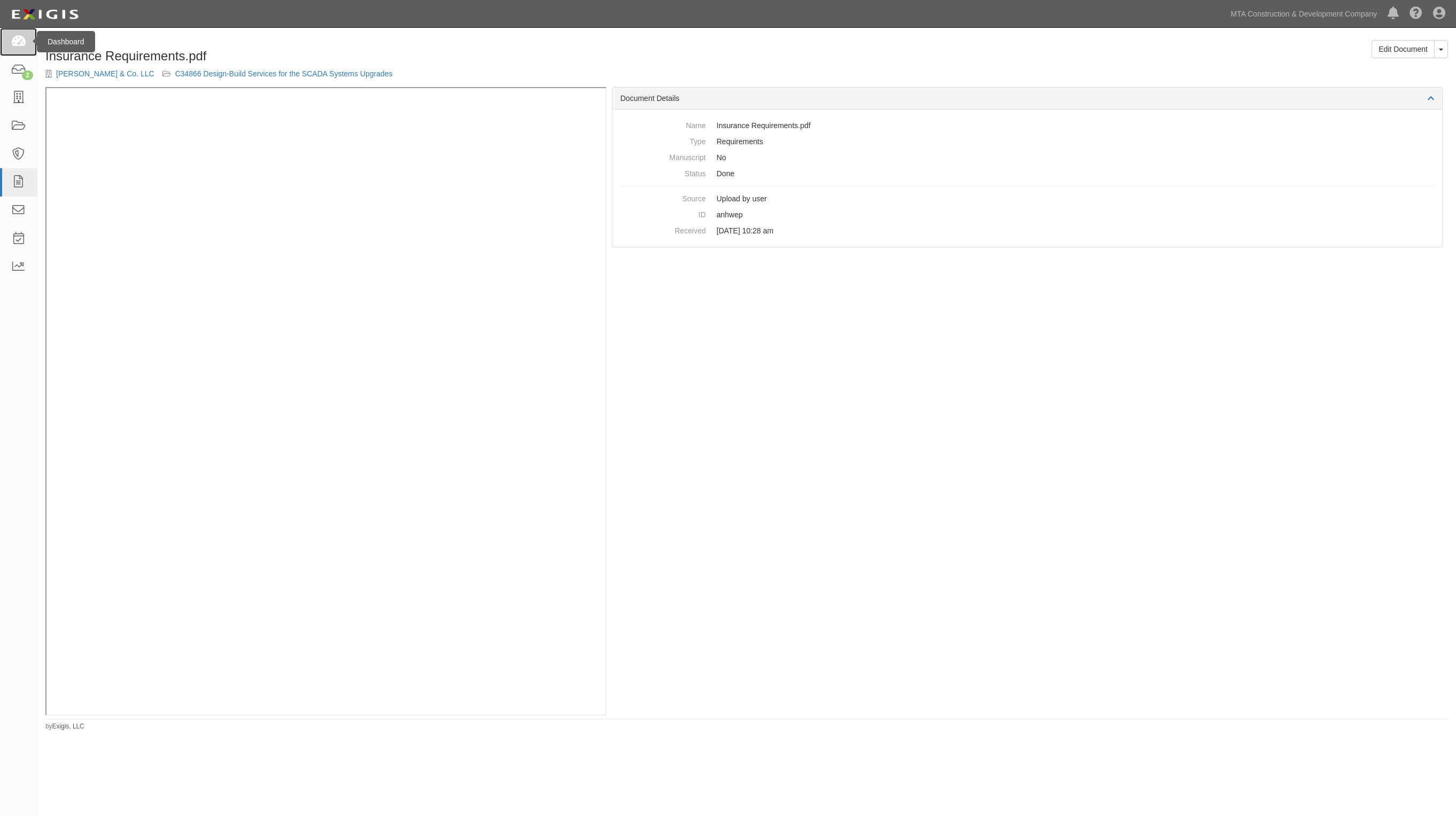
click at [17, 43] on icon at bounding box center [18, 42] width 15 height 12
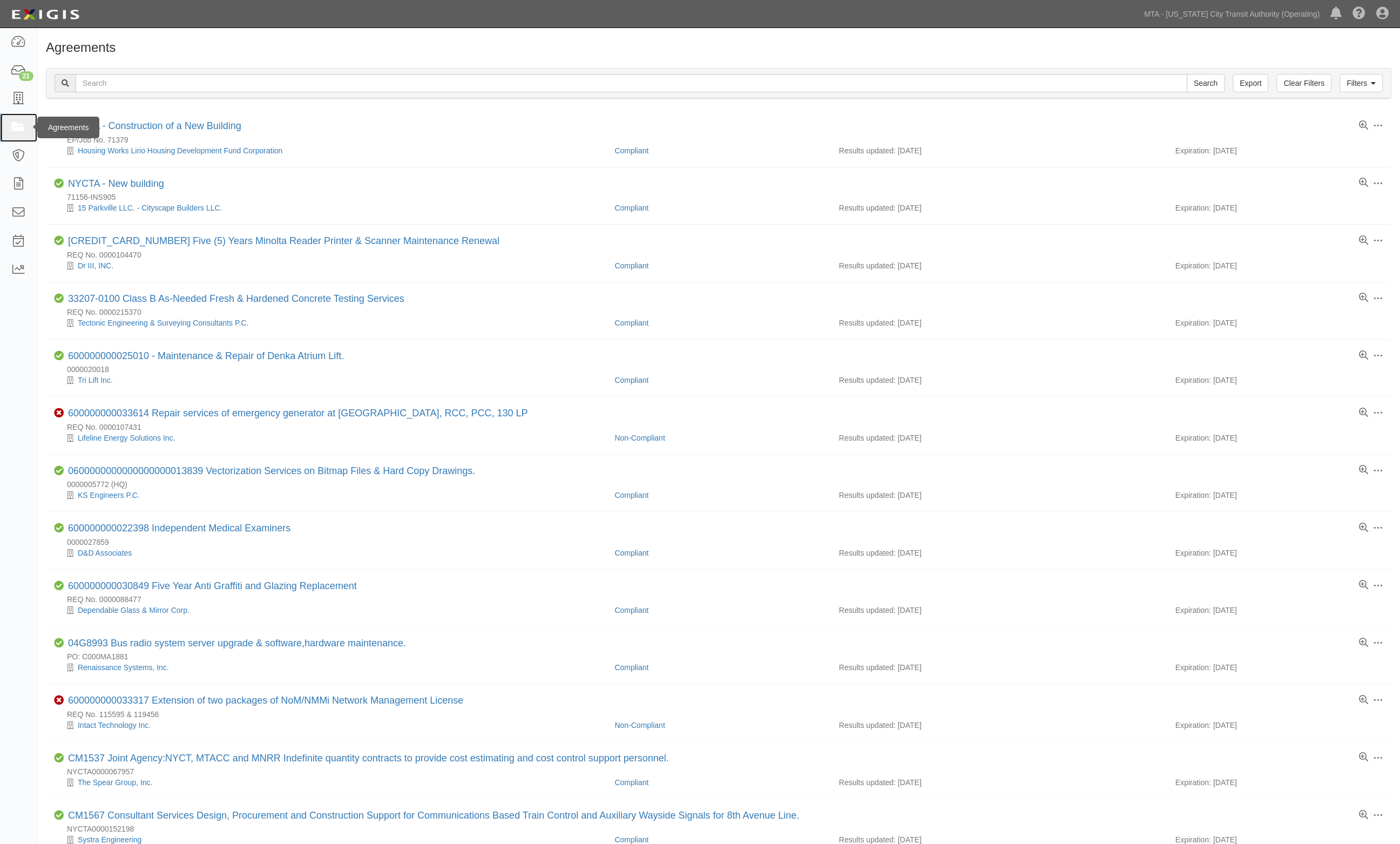
click at [13, 130] on icon at bounding box center [19, 127] width 15 height 13
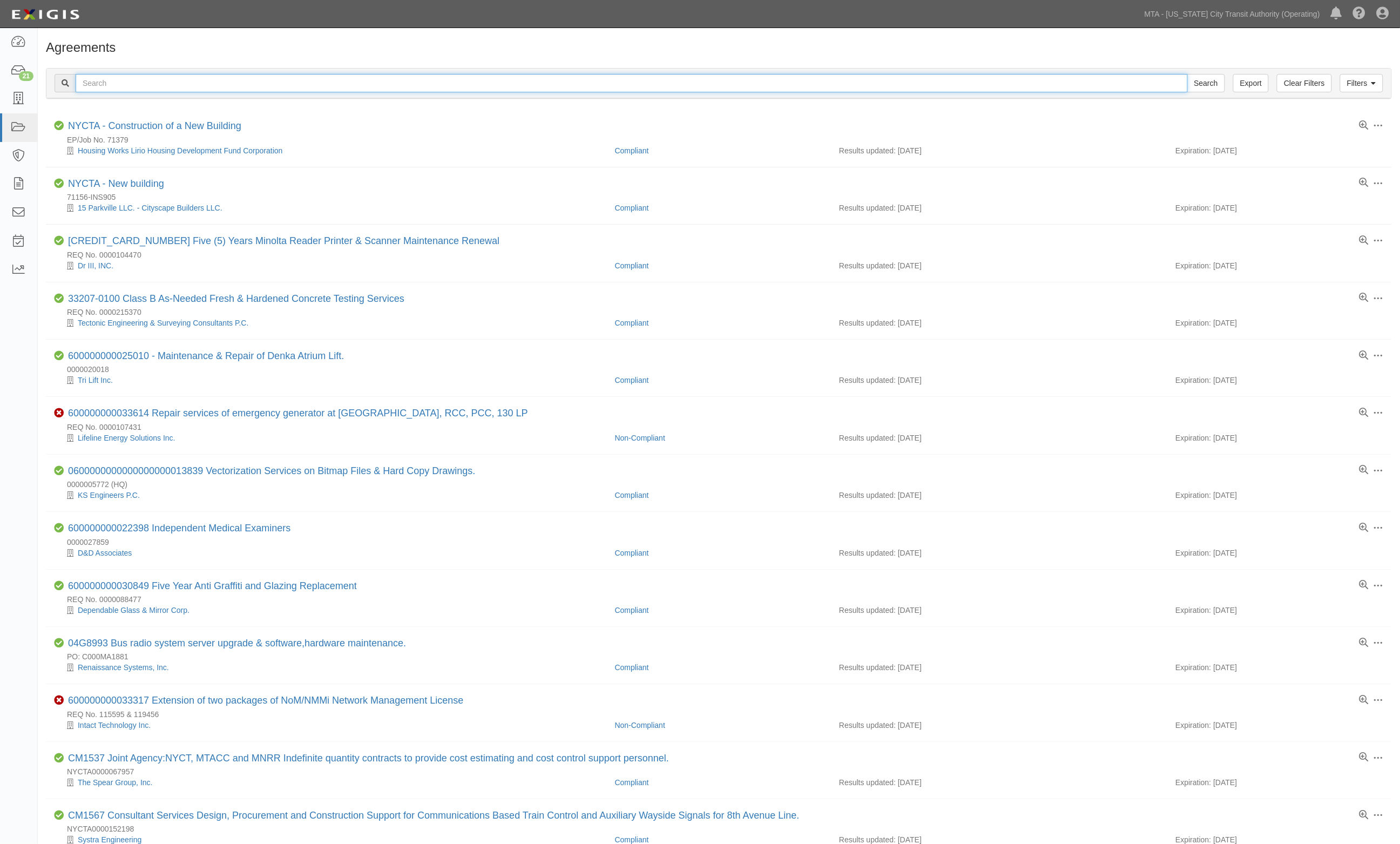
click at [114, 83] on input "text" at bounding box center [632, 83] width 1112 height 19
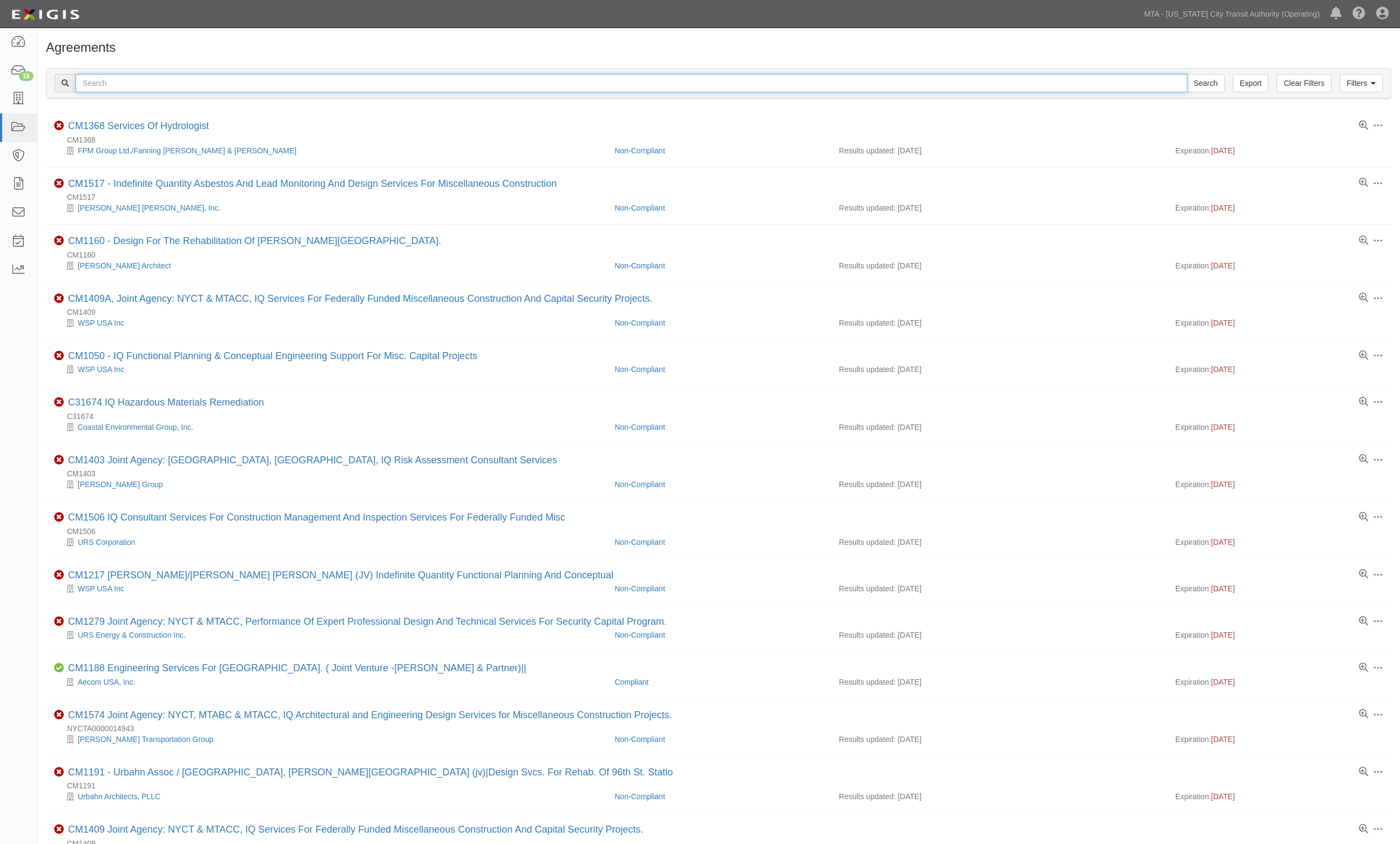
click at [113, 83] on input "text" at bounding box center [632, 83] width 1112 height 19
type input "r34255"
click at [1188, 74] on input "Search" at bounding box center [1206, 83] width 38 height 19
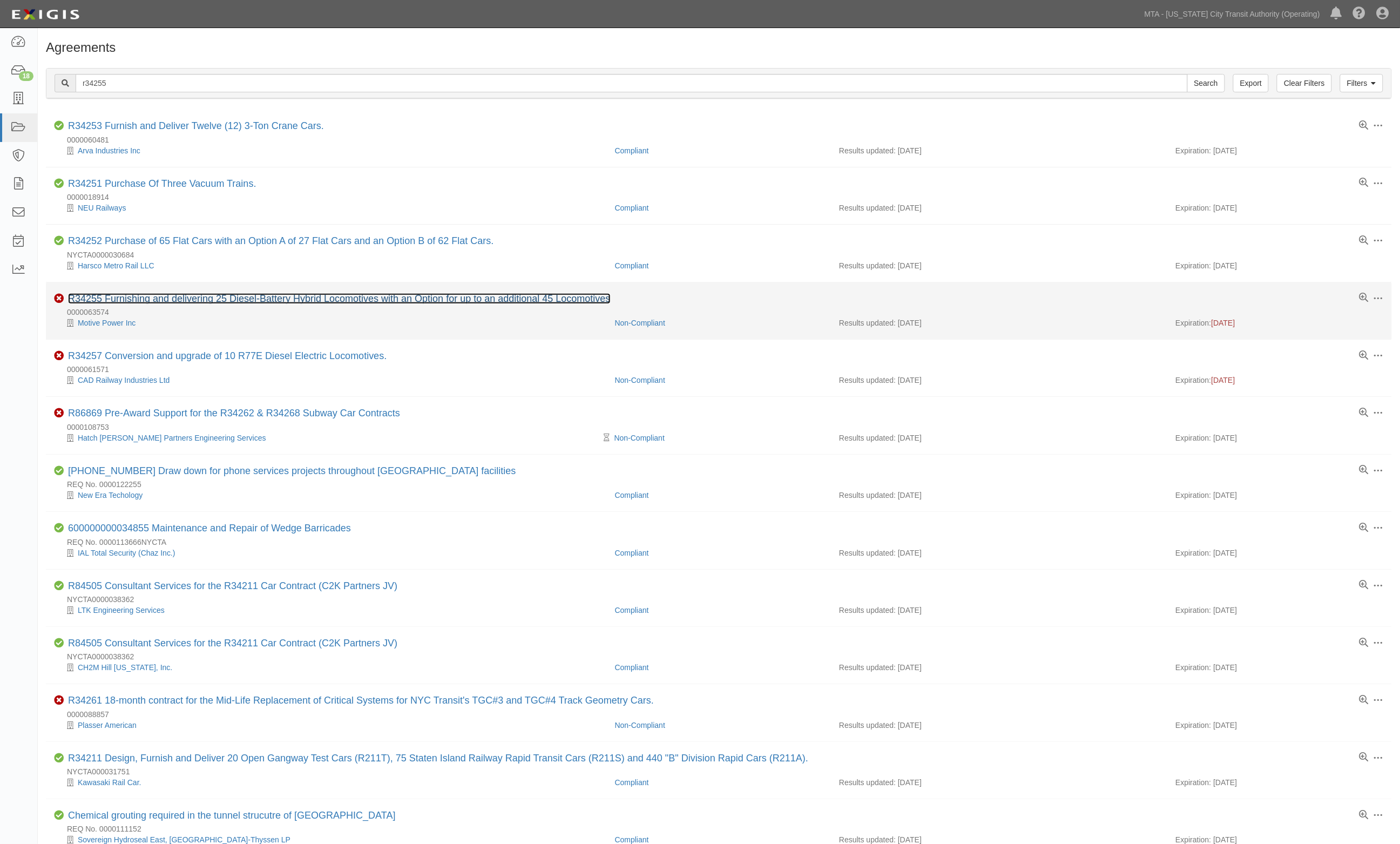
click at [190, 304] on link "R34255 Furnishing and delivering 25 Diesel-Battery Hybrid Locomotives with an O…" at bounding box center [339, 298] width 543 height 11
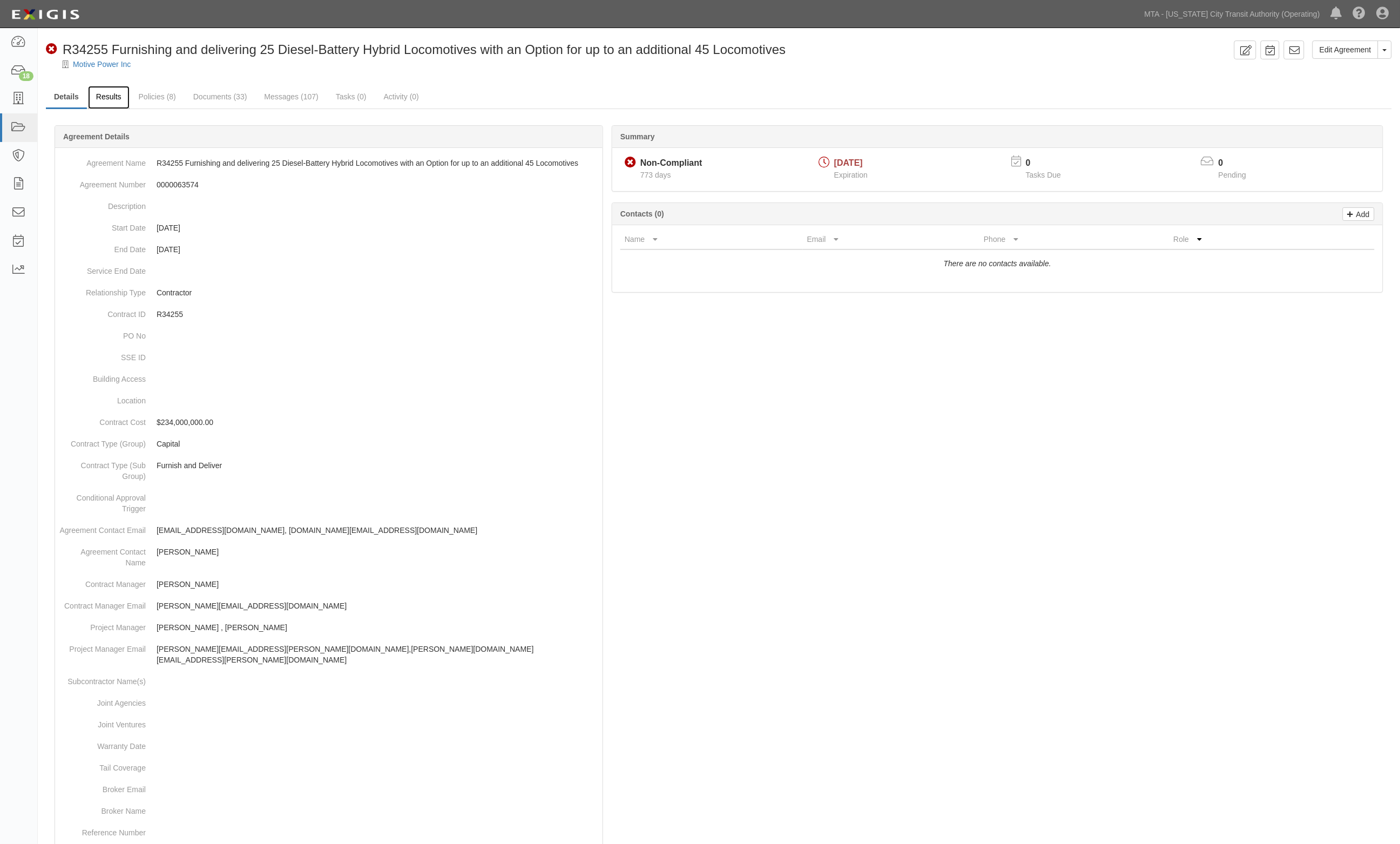
click at [95, 92] on link "Results" at bounding box center [109, 97] width 41 height 23
